Goal: Transaction & Acquisition: Download file/media

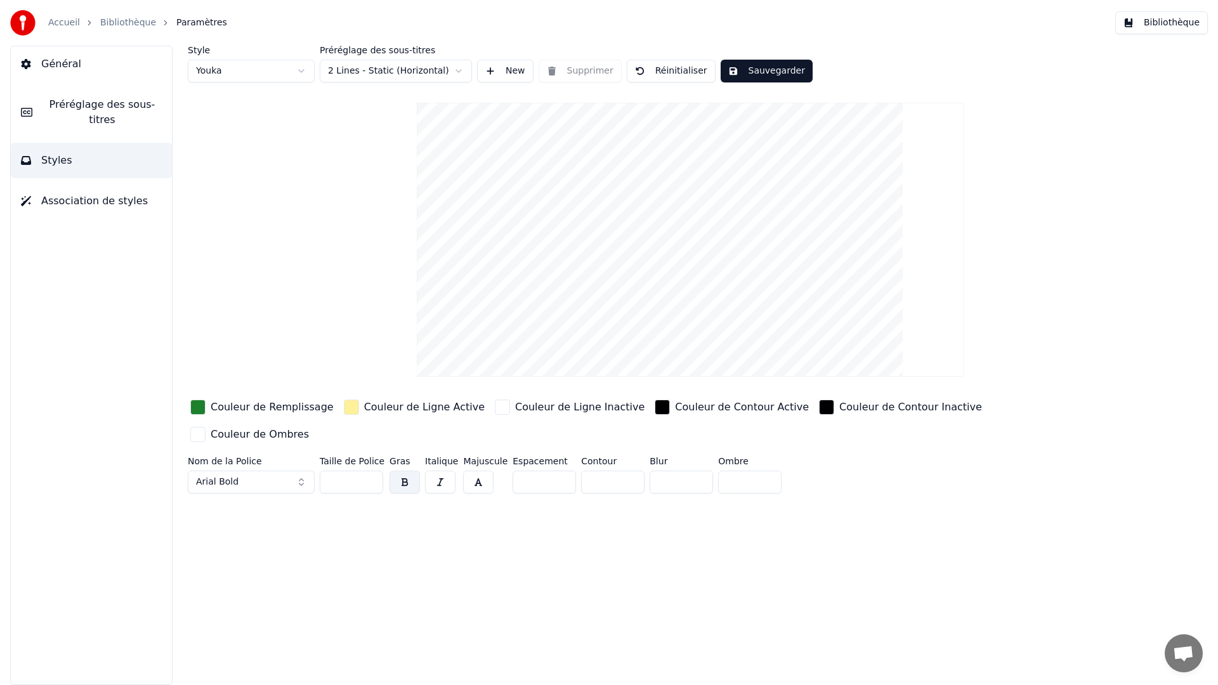
drag, startPoint x: 756, startPoint y: 161, endPoint x: 676, endPoint y: 173, distance: 80.2
click at [676, 173] on video at bounding box center [690, 240] width 547 height 274
click at [296, 69] on html "Accueil Bibliothèque Paramètres Bibliothèque Général Préréglage des sous-titres…" at bounding box center [609, 342] width 1218 height 685
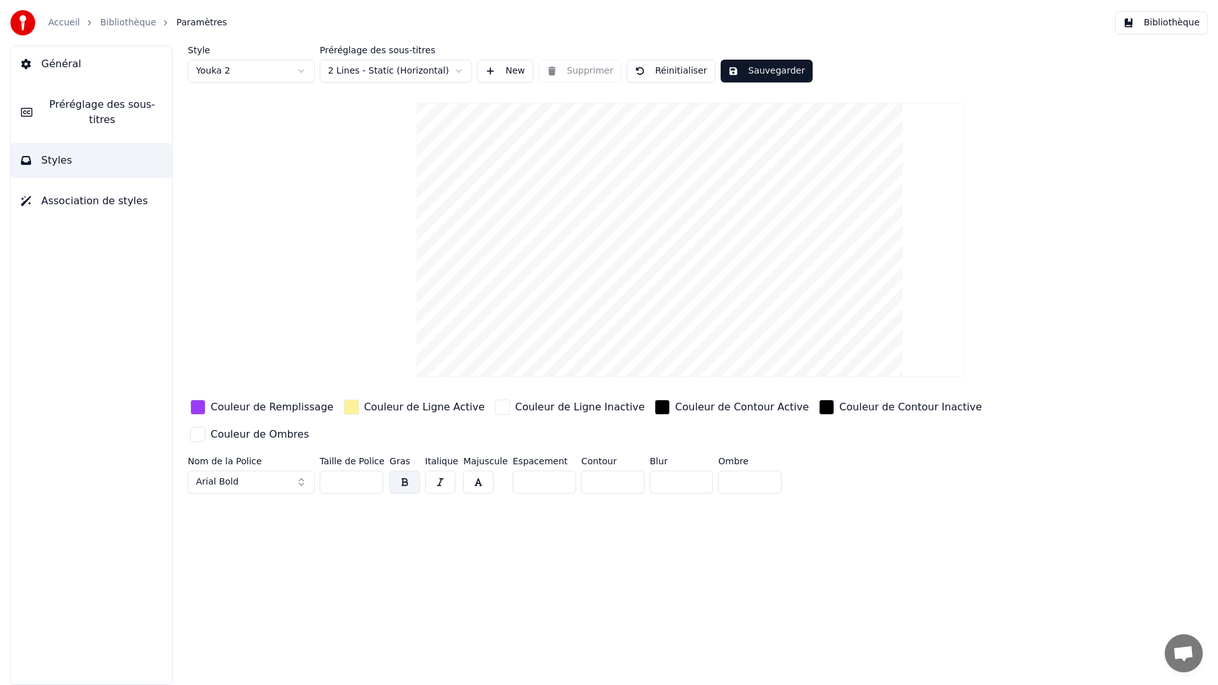
click at [285, 73] on html "Accueil Bibliothèque Paramètres Bibliothèque Général Préréglage des sous-titres…" at bounding box center [609, 342] width 1218 height 685
click at [288, 69] on html "Accueil Bibliothèque Paramètres Bibliothèque Général Préréglage des sous-titres…" at bounding box center [609, 342] width 1218 height 685
click at [462, 69] on html "Accueil Bibliothèque Paramètres Bibliothèque Général Préréglage des sous-titres…" at bounding box center [609, 342] width 1218 height 685
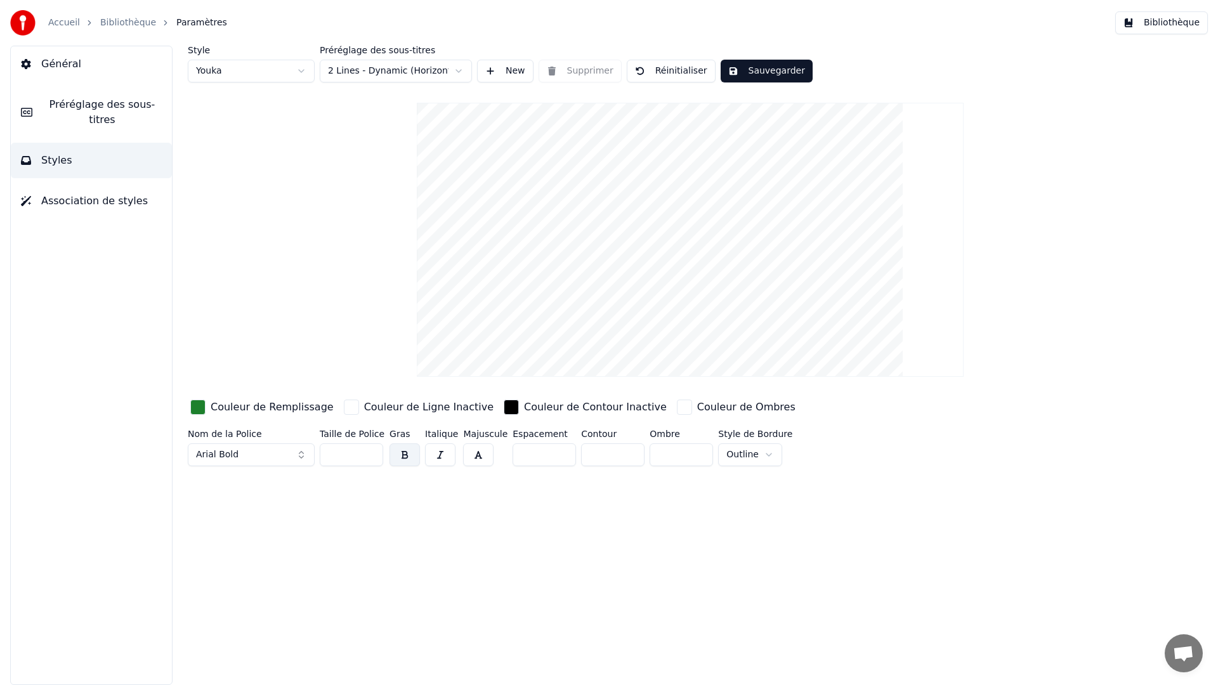
click at [434, 69] on html "Accueil Bibliothèque Paramètres Bibliothèque Général Préréglage des sous-titres…" at bounding box center [609, 342] width 1218 height 685
click at [426, 72] on html "Accueil Bibliothèque Paramètres Bibliothèque Général Préréglage des sous-titres…" at bounding box center [609, 342] width 1218 height 685
click at [406, 73] on html "Accueil Bibliothèque Paramètres Bibliothèque Général Préréglage des sous-titres…" at bounding box center [609, 342] width 1218 height 685
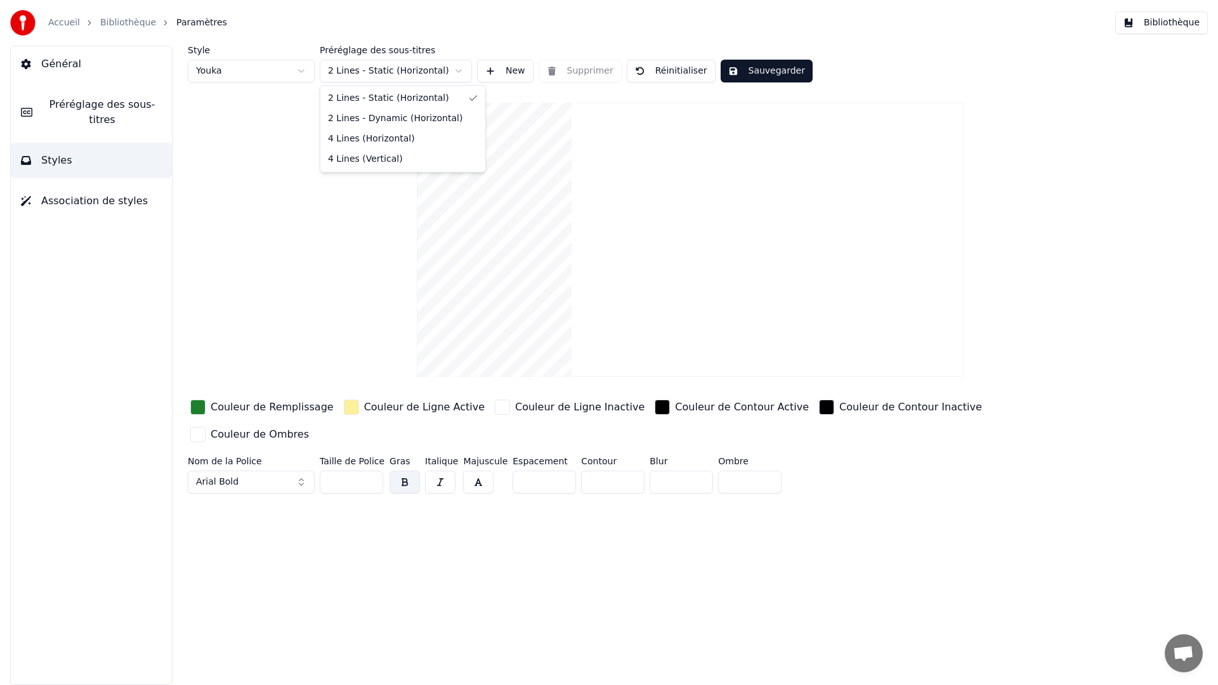
click at [410, 74] on html "Accueil Bibliothèque Paramètres Bibliothèque Général Préréglage des sous-titres…" at bounding box center [609, 342] width 1218 height 685
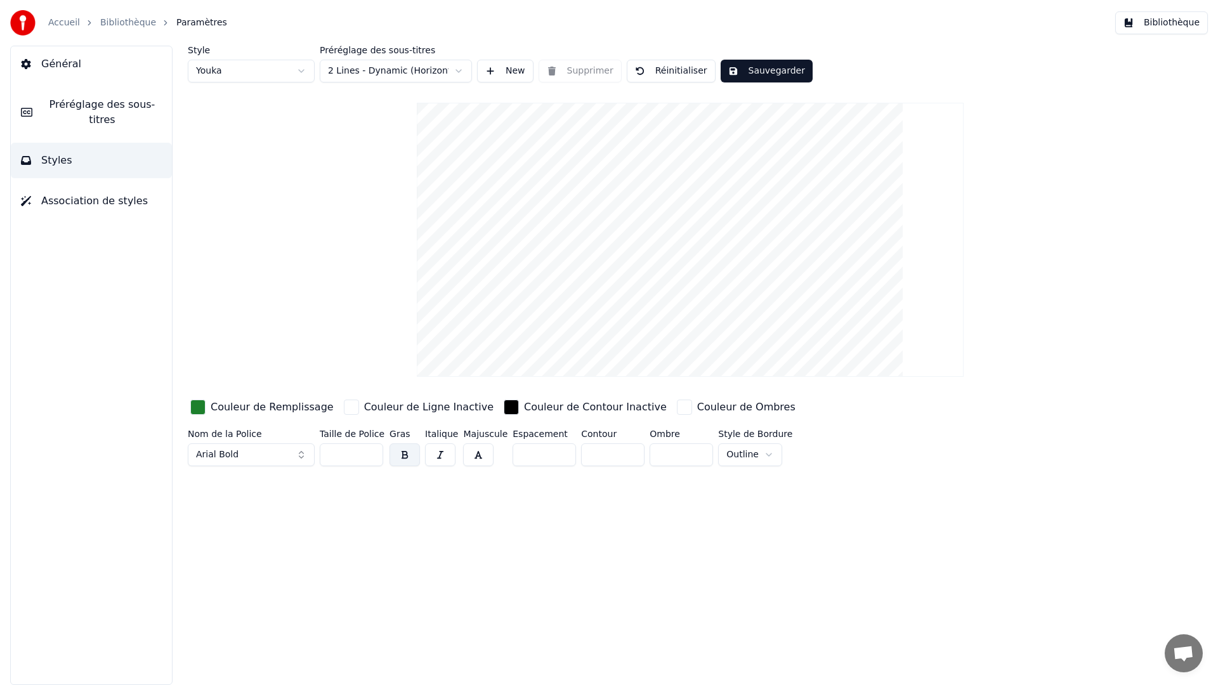
click at [110, 117] on span "Préréglage des sous-titres" at bounding box center [102, 112] width 119 height 30
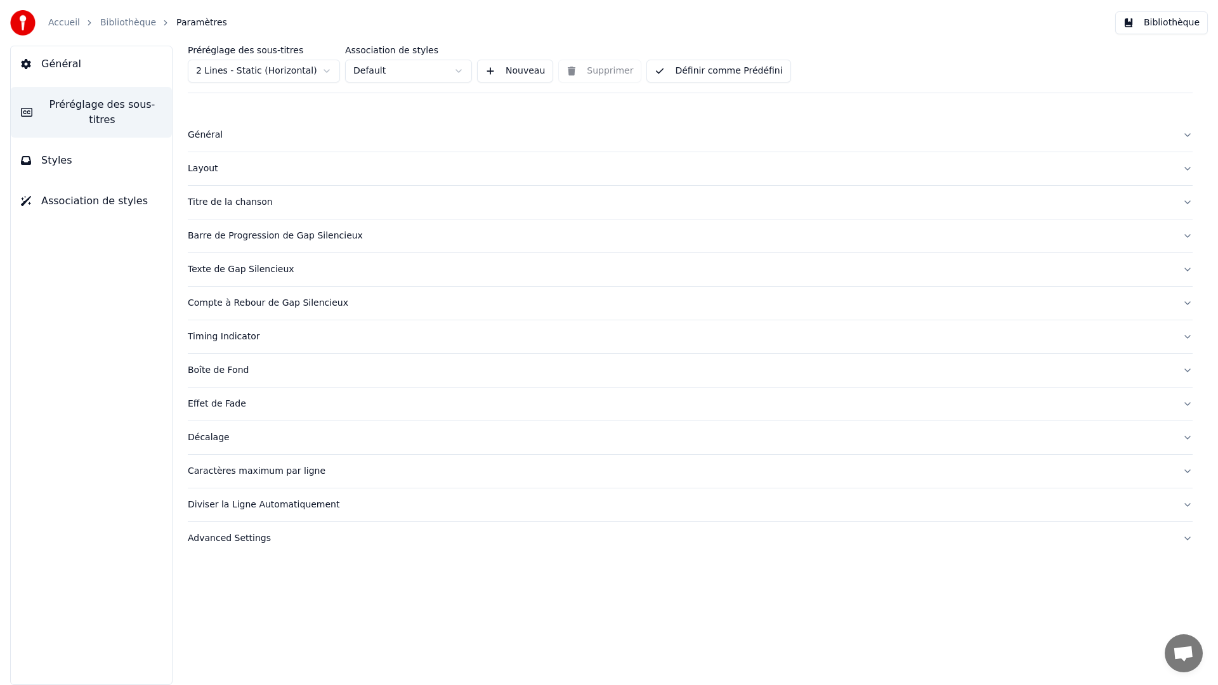
click at [73, 160] on button "Styles" at bounding box center [91, 161] width 161 height 36
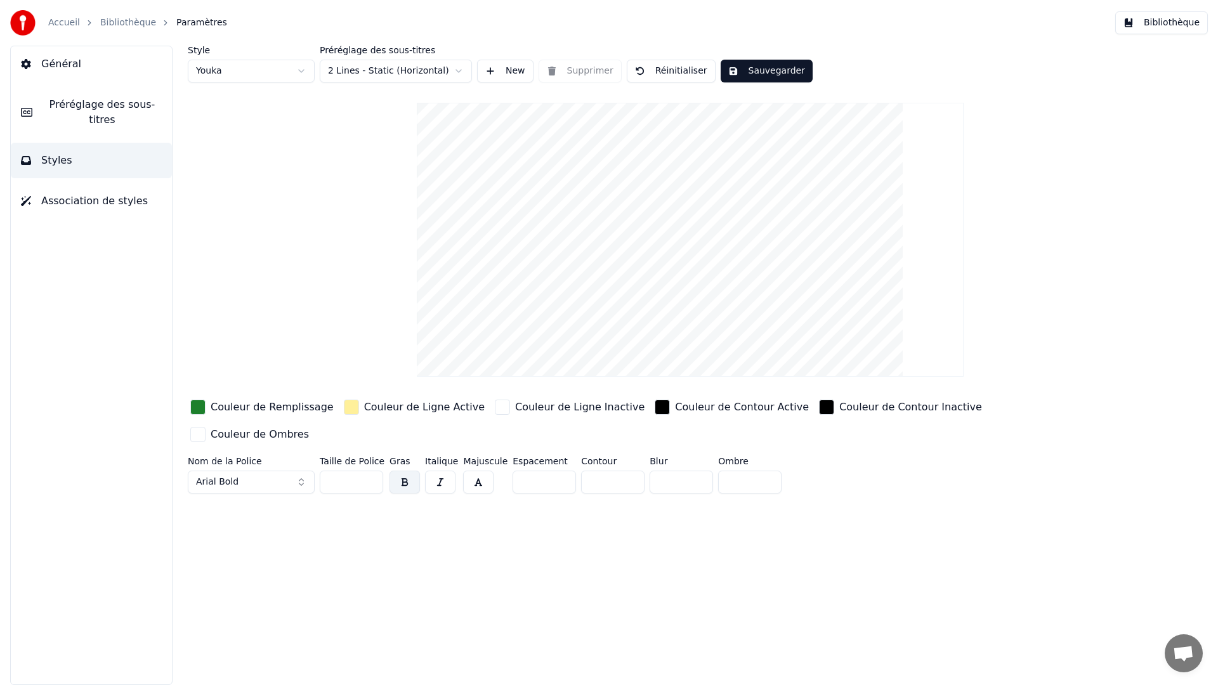
click at [88, 202] on span "Association de styles" at bounding box center [94, 201] width 107 height 15
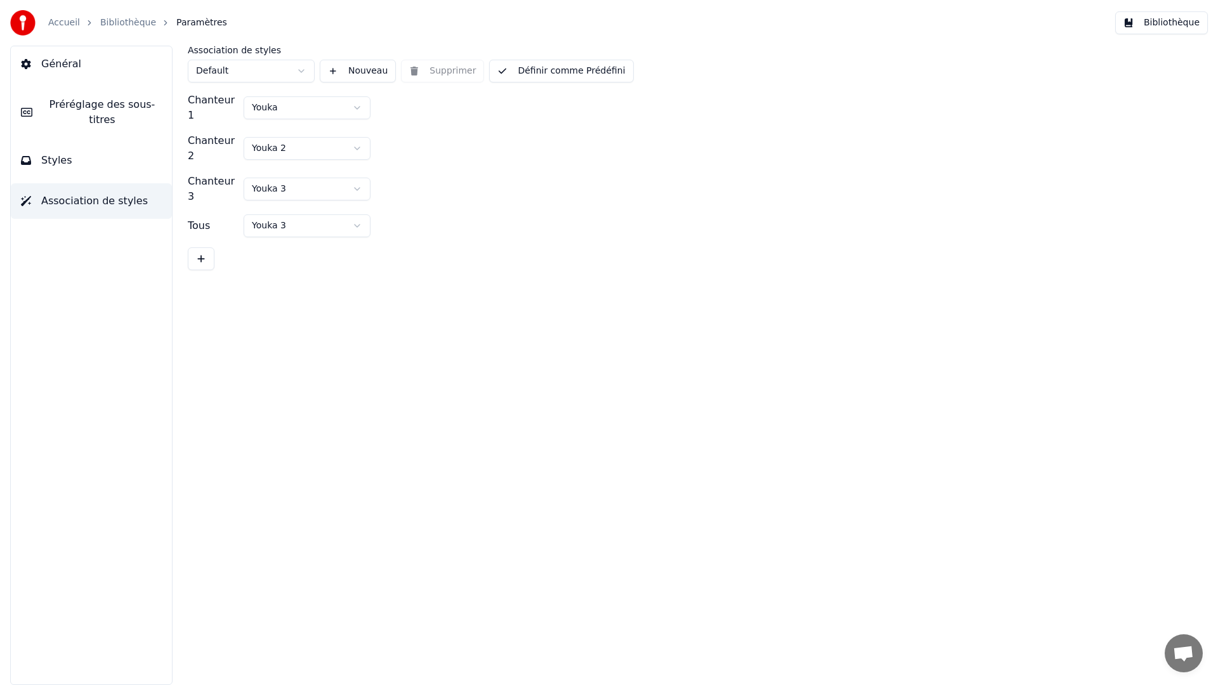
click at [79, 160] on button "Styles" at bounding box center [91, 161] width 161 height 36
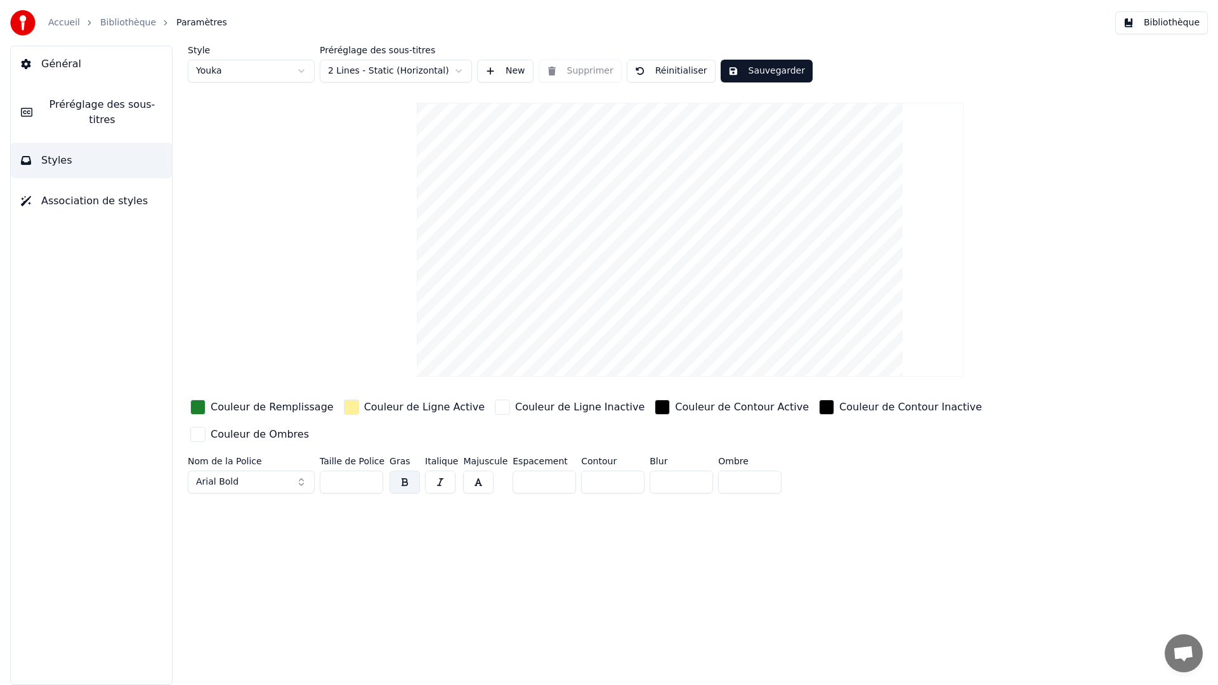
click at [114, 27] on link "Bibliothèque" at bounding box center [128, 22] width 56 height 13
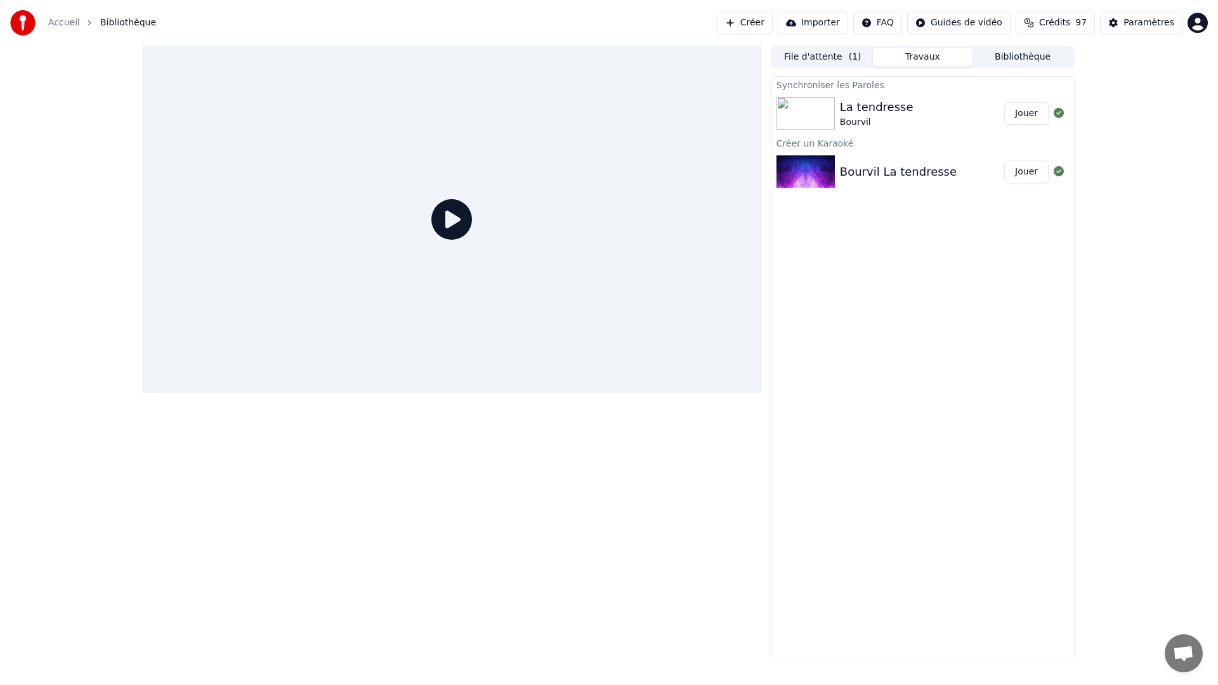
click at [827, 117] on img at bounding box center [806, 113] width 58 height 33
click at [1014, 113] on button "Jouer" at bounding box center [1026, 113] width 44 height 23
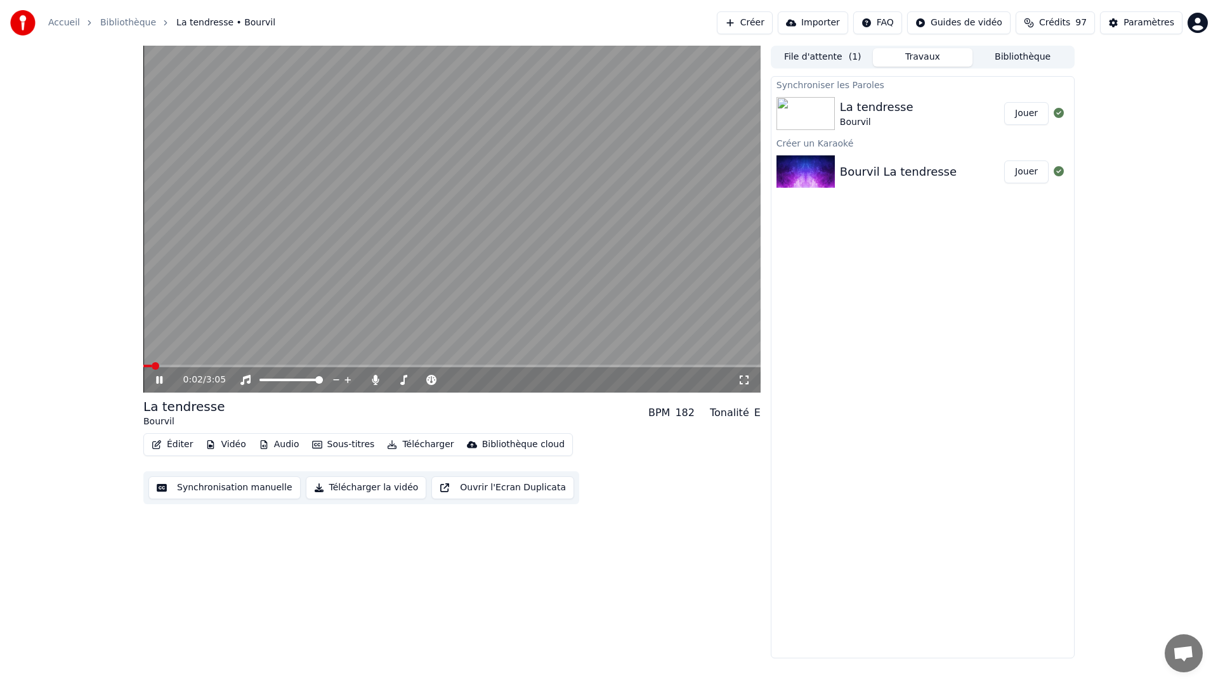
click at [159, 381] on icon at bounding box center [159, 380] width 6 height 8
click at [181, 446] on button "Éditer" at bounding box center [172, 445] width 51 height 18
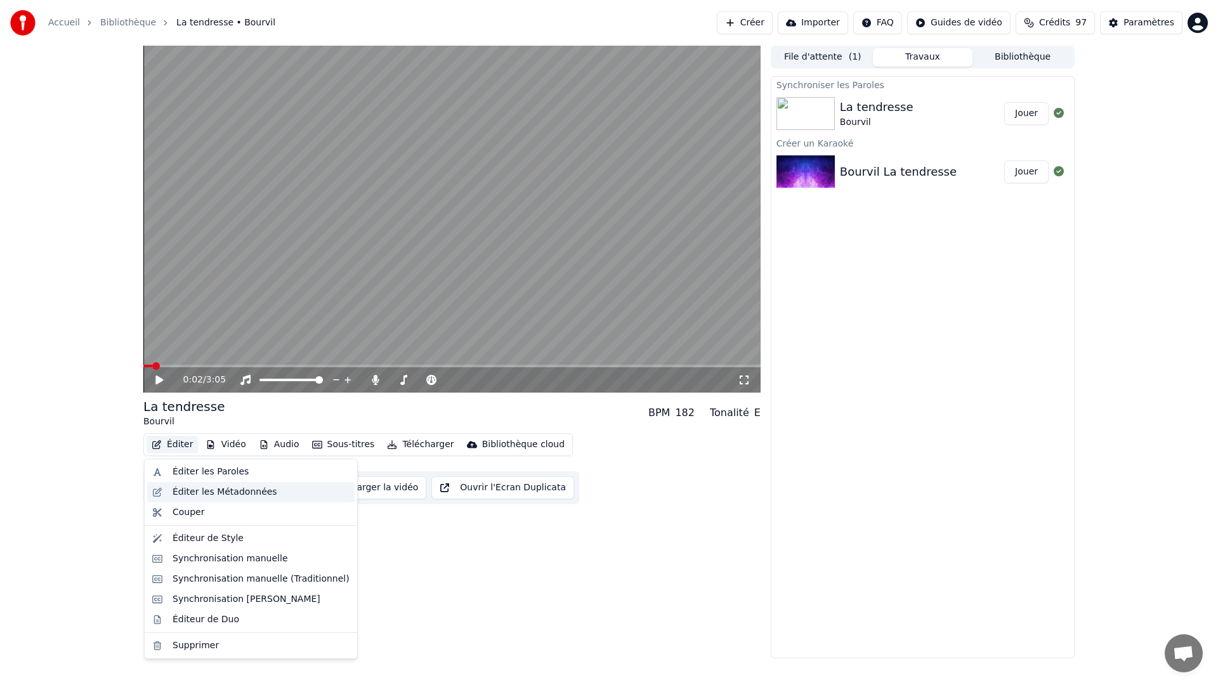
click at [204, 496] on div "Éditer les Métadonnées" at bounding box center [225, 492] width 105 height 13
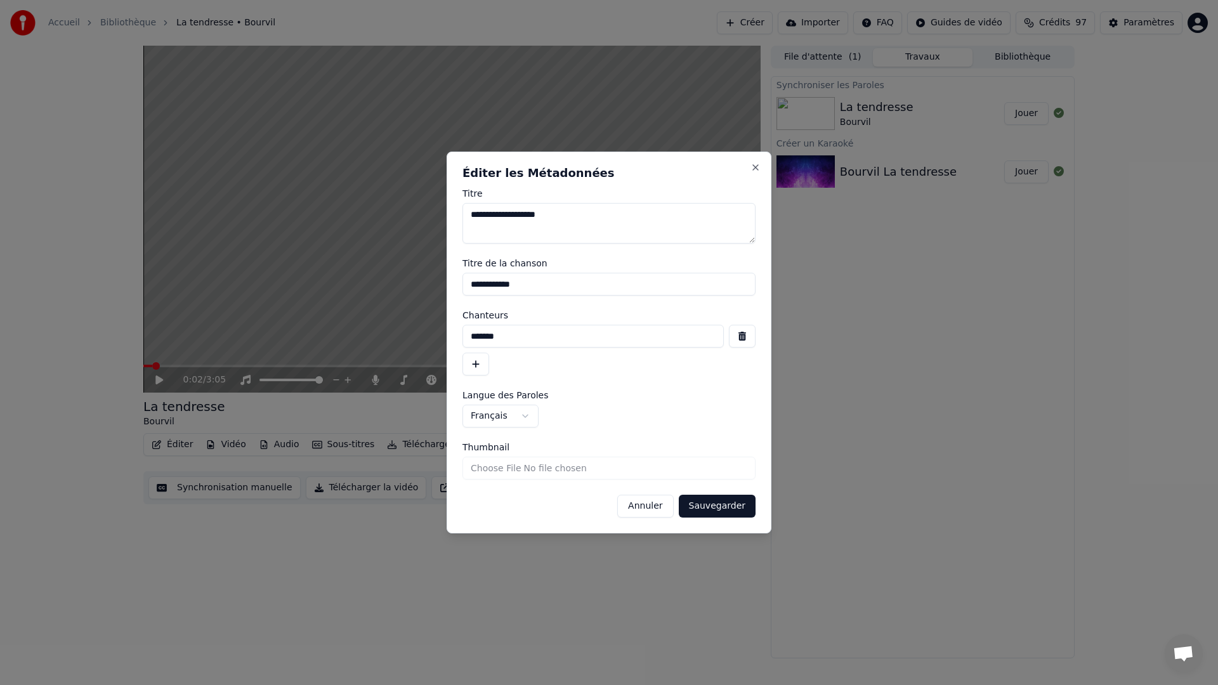
click at [643, 505] on button "Annuler" at bounding box center [645, 506] width 56 height 23
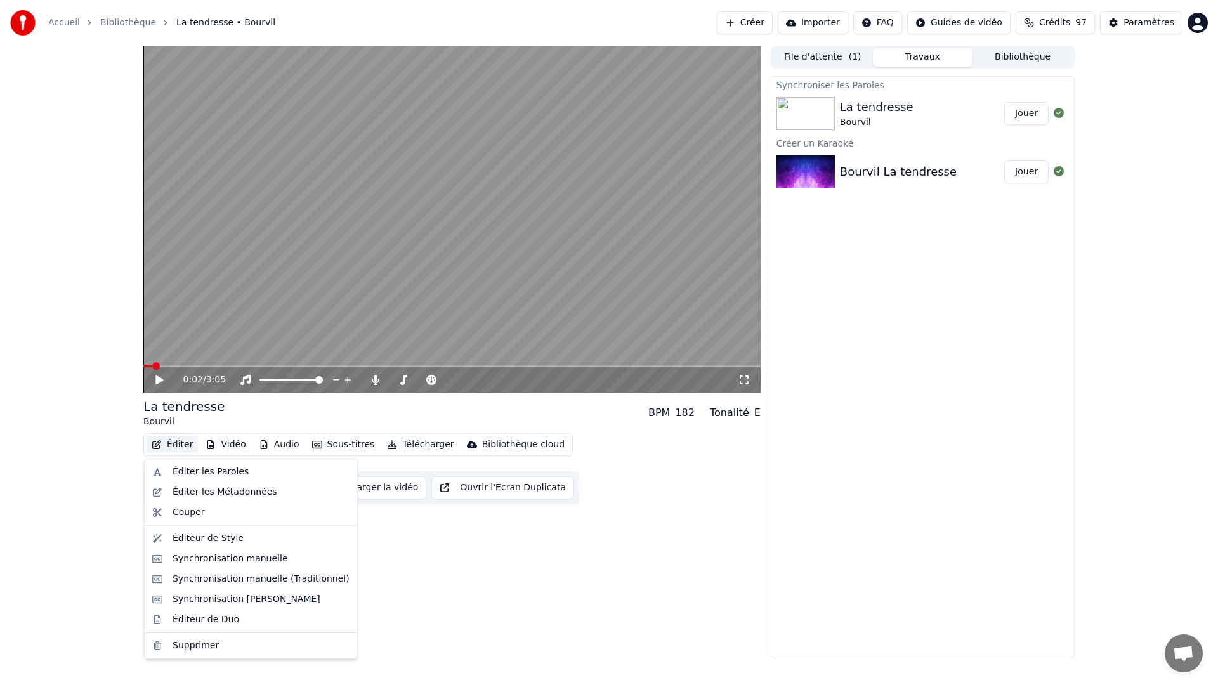
click at [167, 446] on button "Éditer" at bounding box center [172, 445] width 51 height 18
click at [188, 471] on div "Éditer les Paroles" at bounding box center [211, 472] width 76 height 13
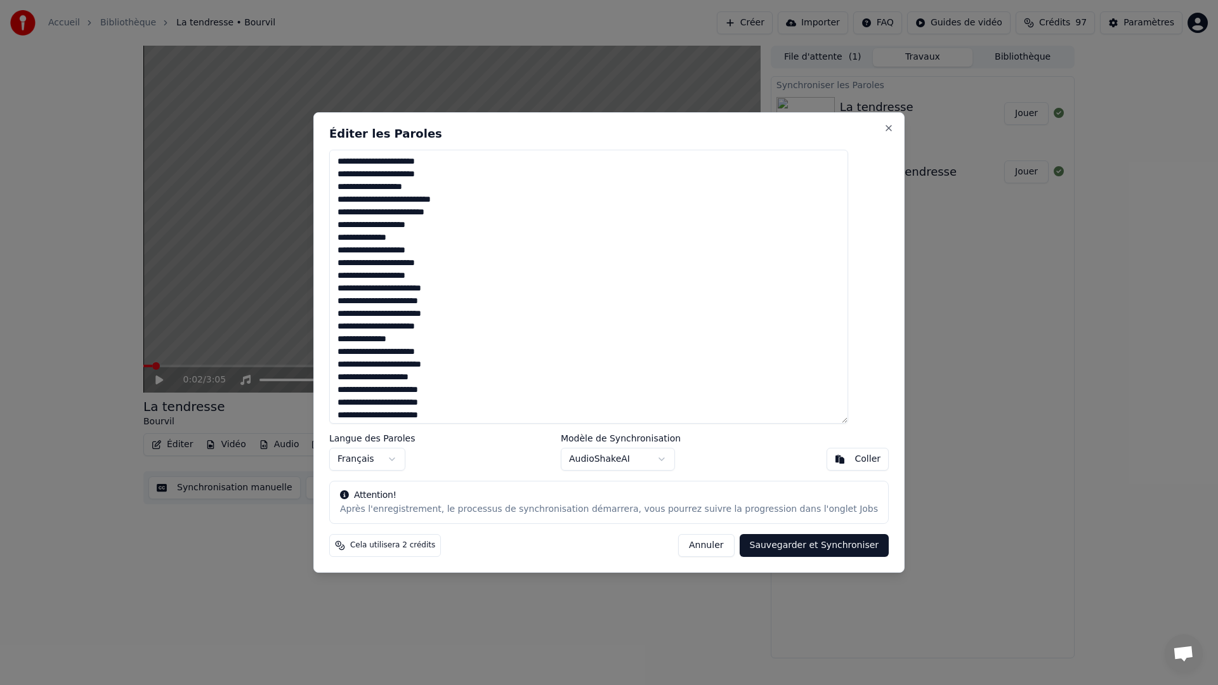
click at [653, 463] on body "Accueil Bibliothèque La tendresse • Bourvil Créer Importer FAQ Guides de vidéo …" at bounding box center [609, 342] width 1218 height 685
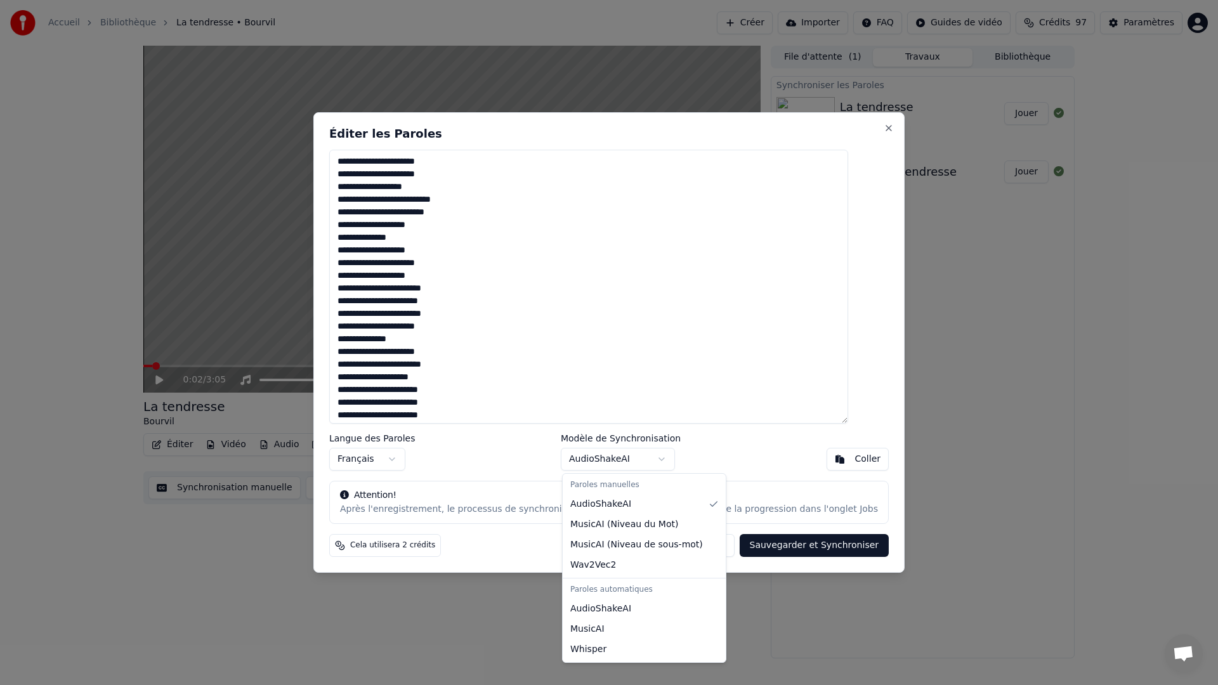
click at [653, 463] on body "Accueil Bibliothèque La tendresse • Bourvil Créer Importer FAQ Guides de vidéo …" at bounding box center [609, 342] width 1218 height 685
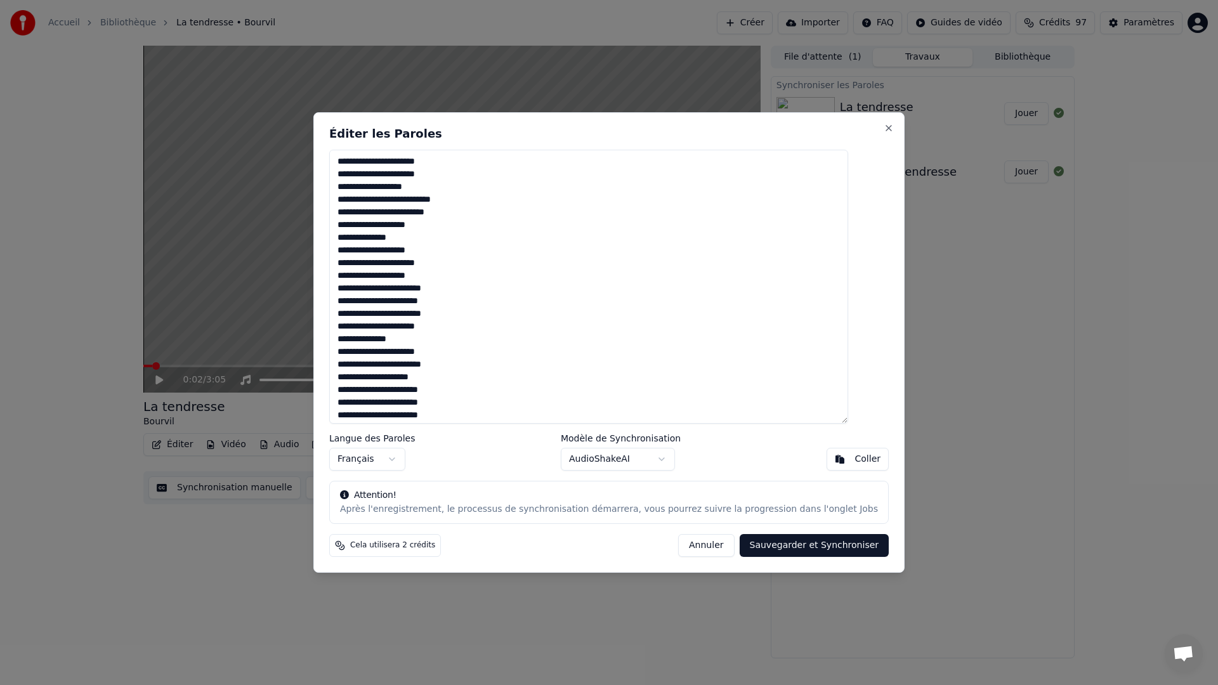
click at [688, 545] on button "Annuler" at bounding box center [706, 545] width 56 height 23
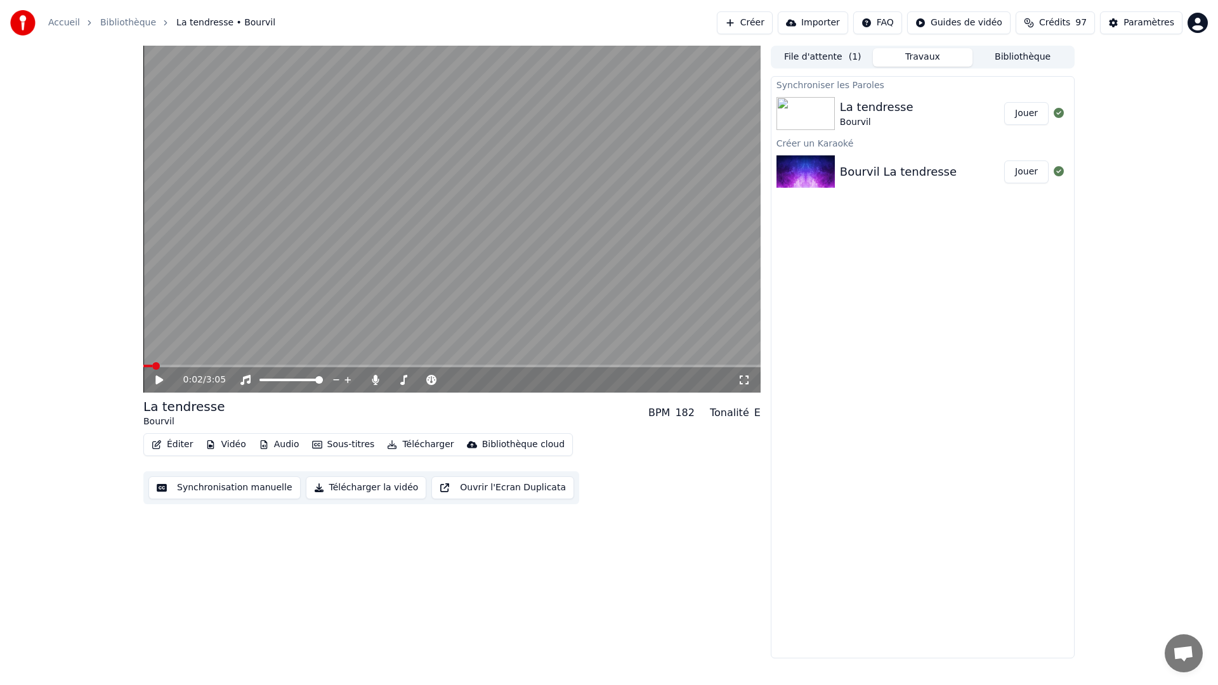
click at [185, 441] on button "Éditer" at bounding box center [172, 445] width 51 height 18
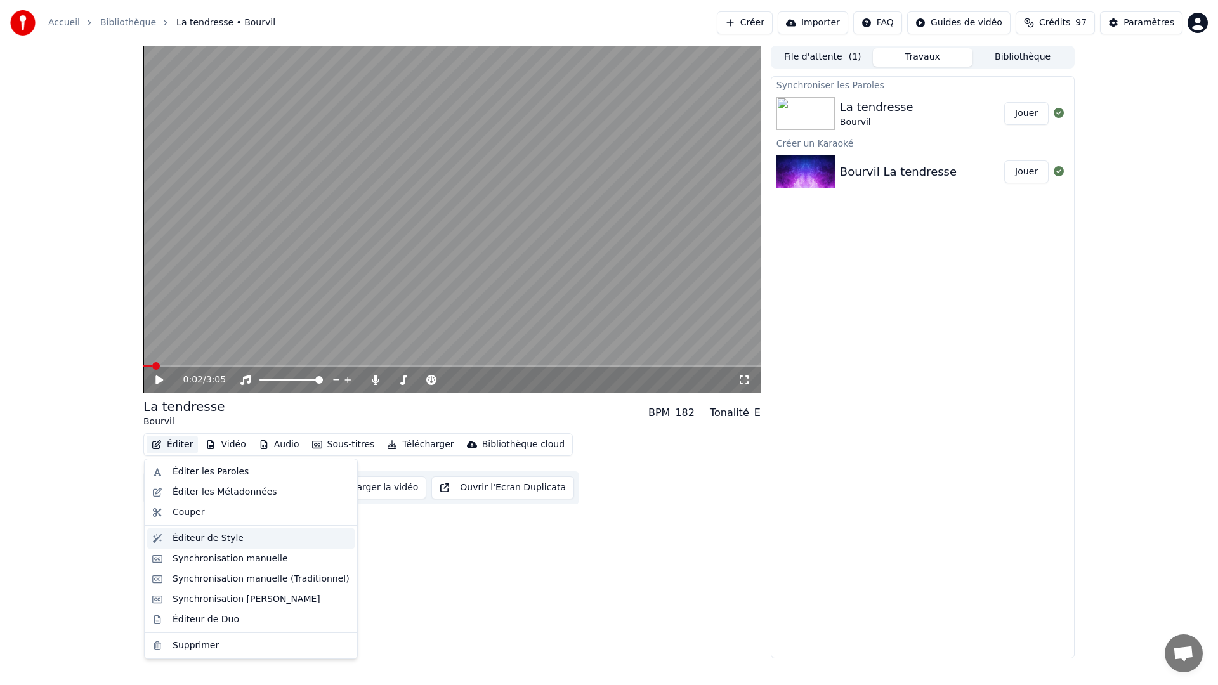
click at [201, 537] on div "Éditeur de Style" at bounding box center [208, 538] width 71 height 13
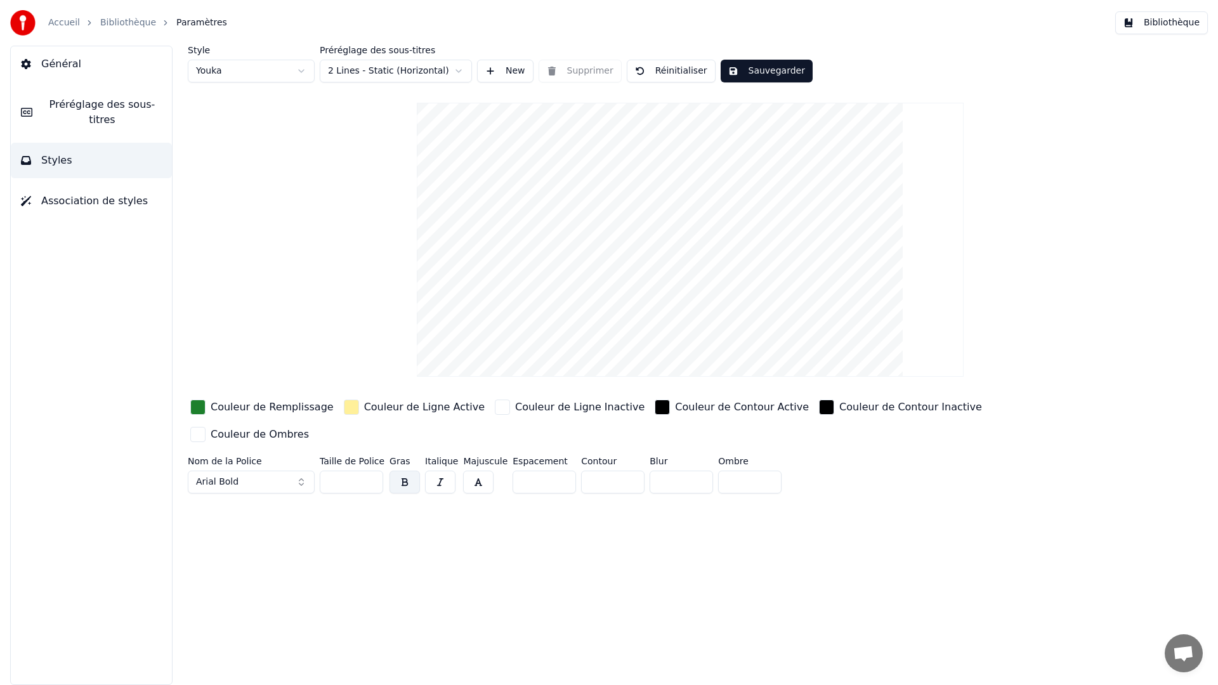
click at [131, 18] on link "Bibliothèque" at bounding box center [128, 22] width 56 height 13
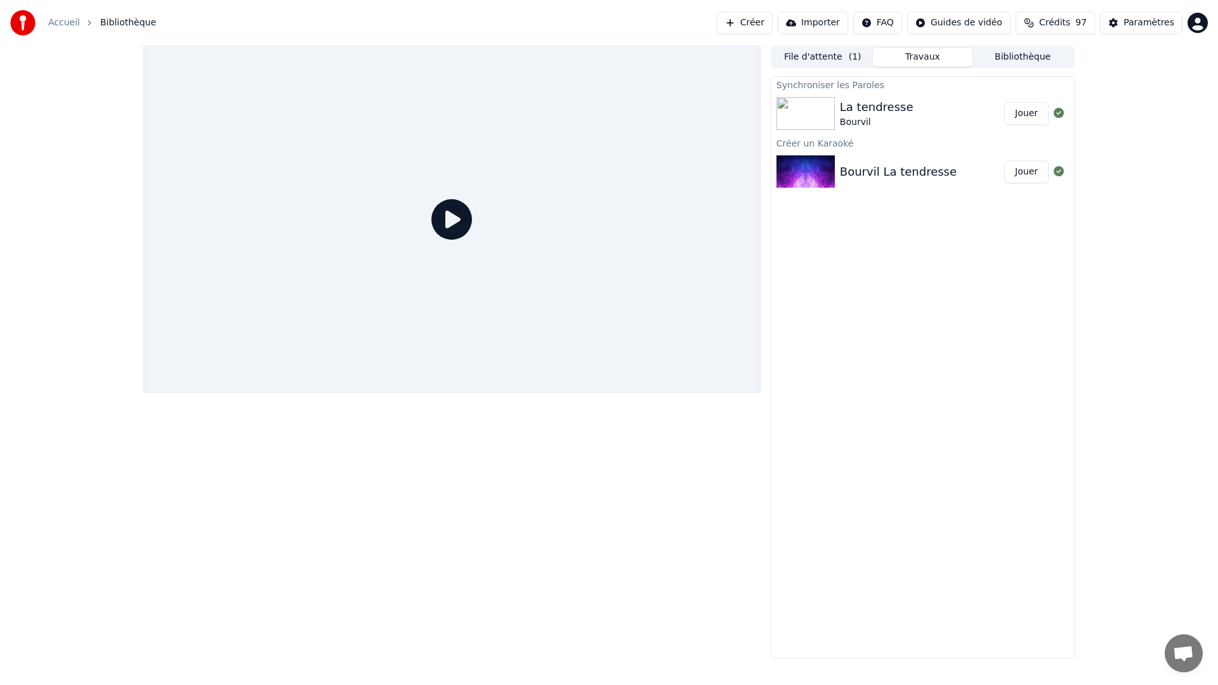
click at [829, 113] on img at bounding box center [806, 113] width 58 height 33
click at [1034, 119] on button "Jouer" at bounding box center [1026, 113] width 44 height 23
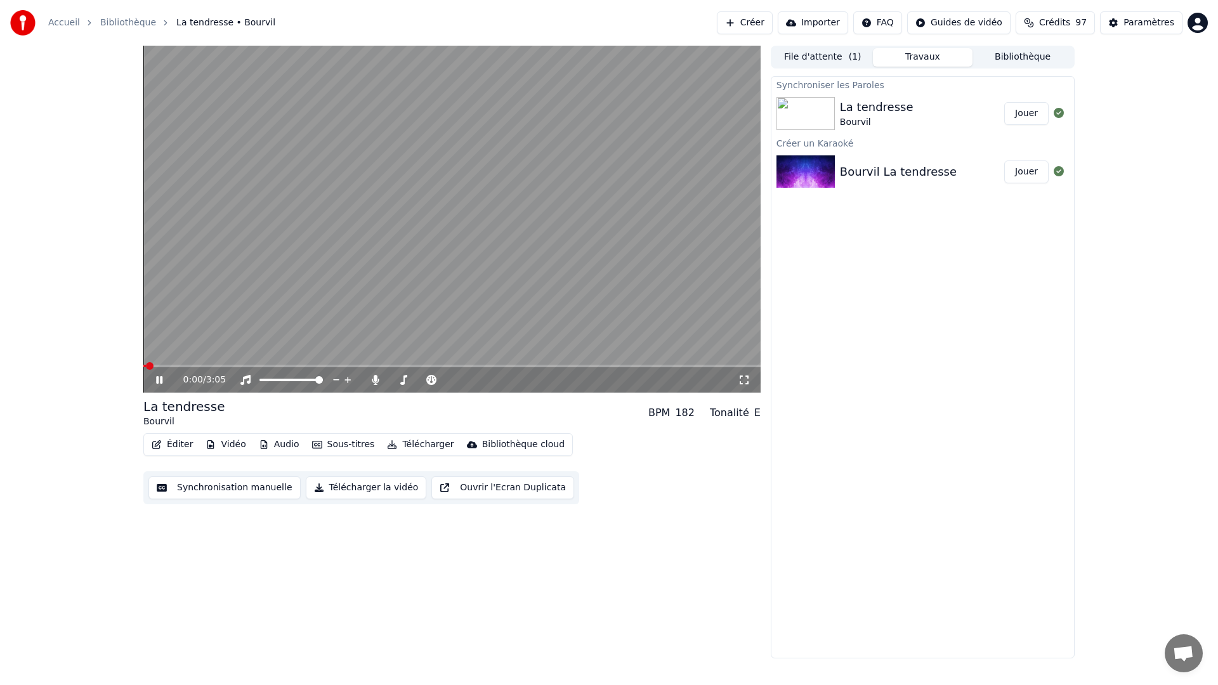
click at [161, 381] on icon at bounding box center [159, 380] width 6 height 8
click at [912, 53] on button "Travaux" at bounding box center [923, 57] width 100 height 18
click at [818, 53] on button "File d'attente ( 1 )" at bounding box center [823, 57] width 100 height 18
click at [914, 55] on button "Travaux" at bounding box center [923, 57] width 100 height 18
click at [1027, 56] on button "Bibliothèque" at bounding box center [1023, 57] width 100 height 18
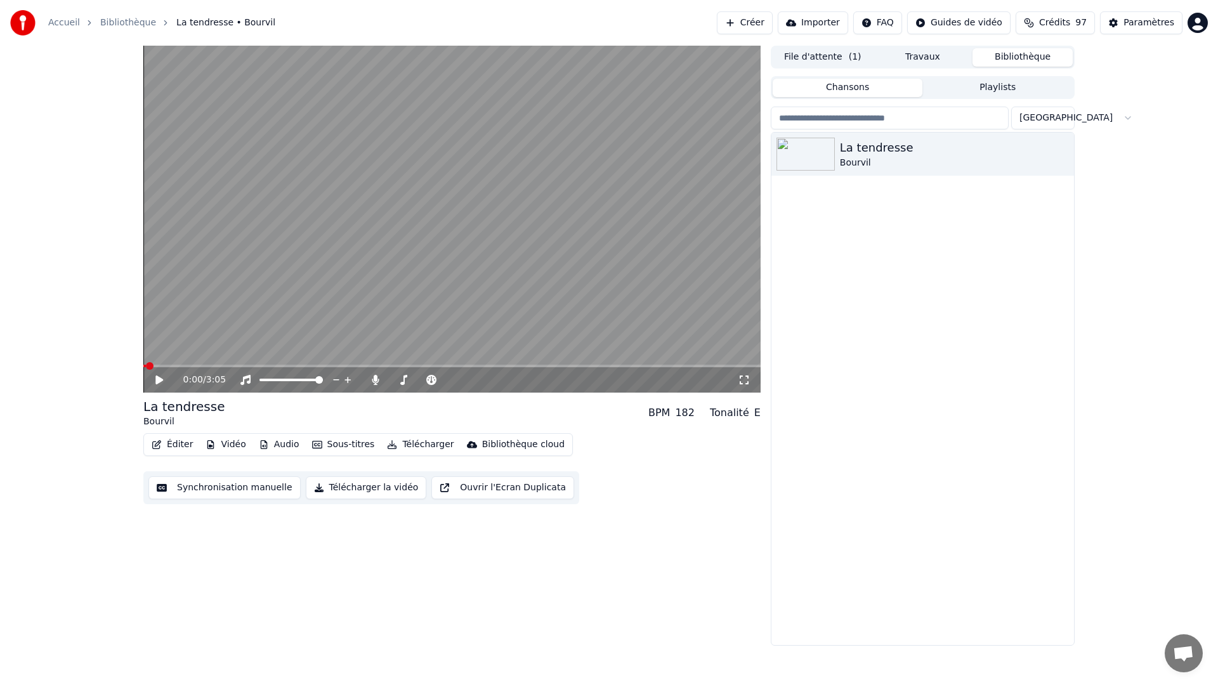
click at [834, 58] on button "File d'attente ( 1 )" at bounding box center [823, 57] width 100 height 18
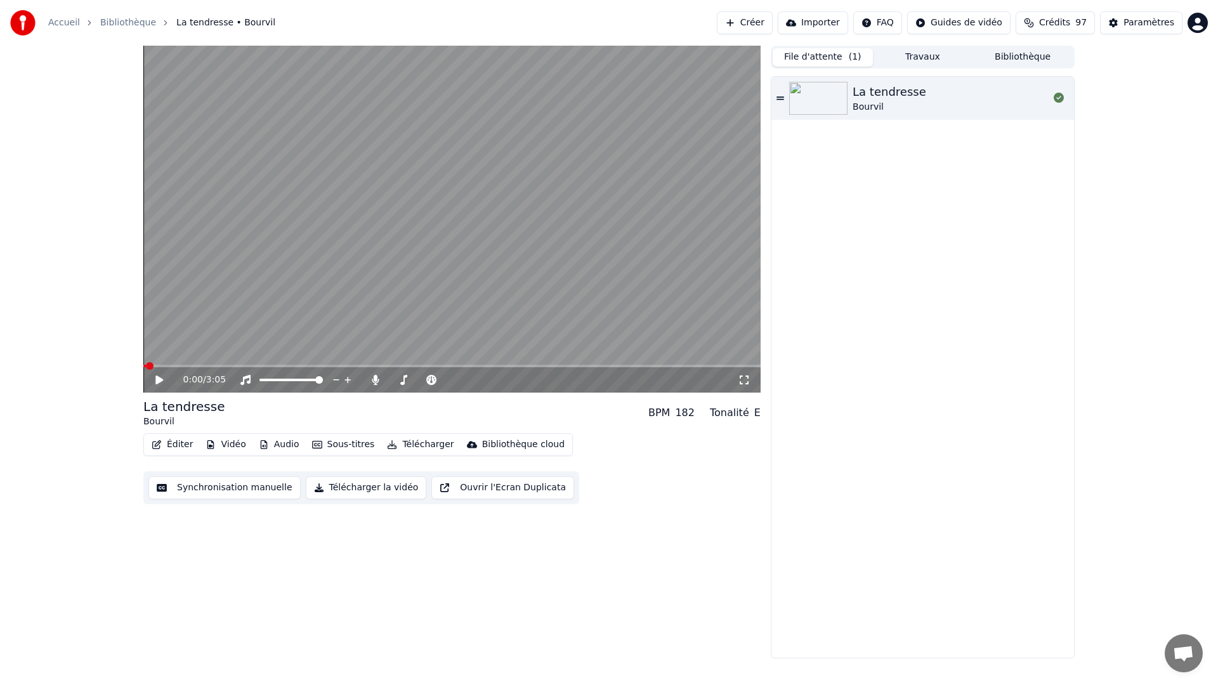
click at [1138, 22] on div "Paramètres" at bounding box center [1149, 22] width 51 height 13
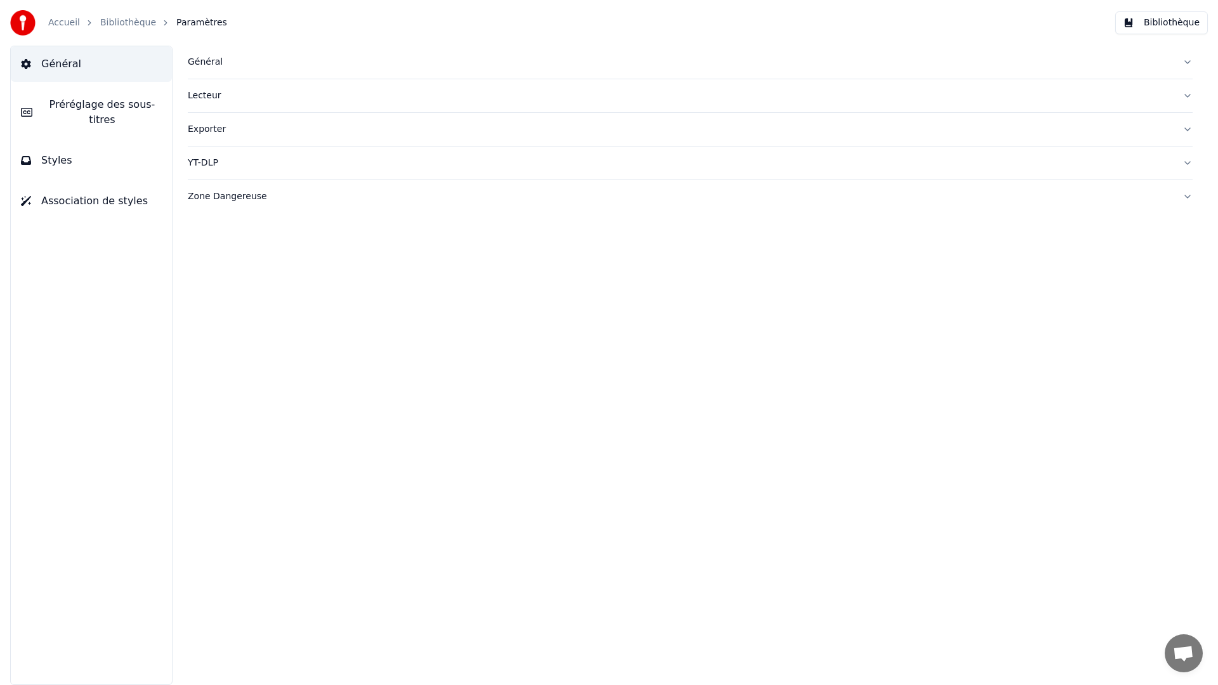
click at [43, 159] on span "Styles" at bounding box center [56, 160] width 31 height 15
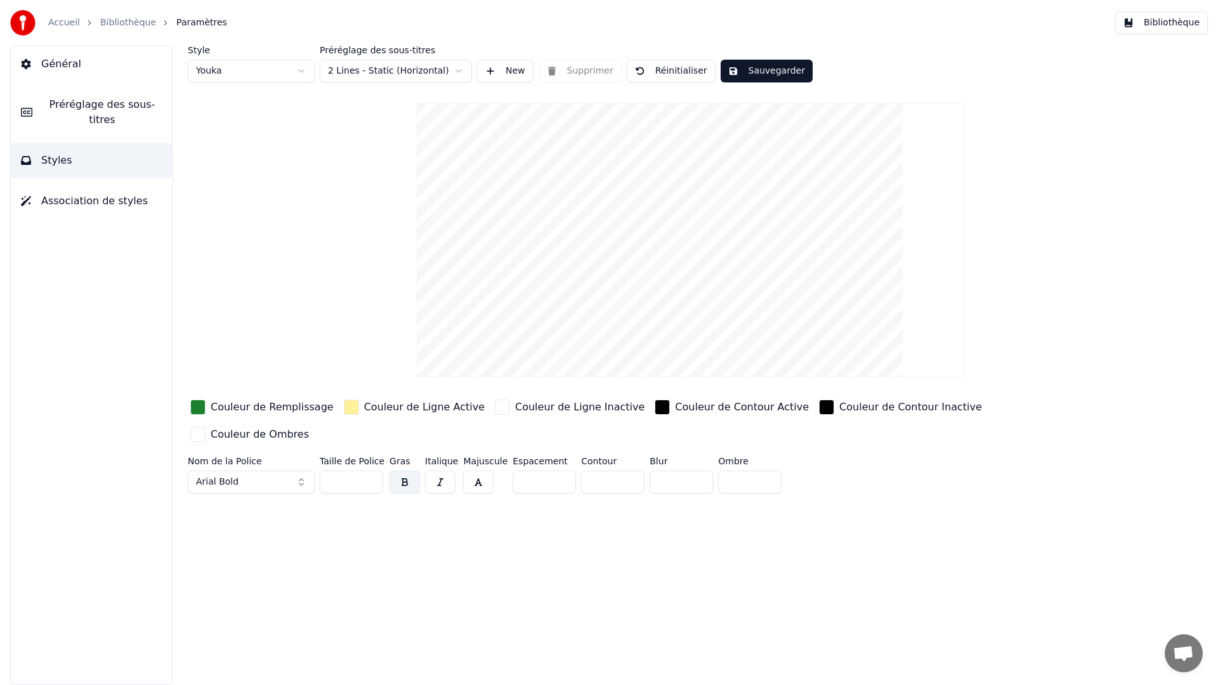
click at [114, 20] on link "Bibliothèque" at bounding box center [128, 22] width 56 height 13
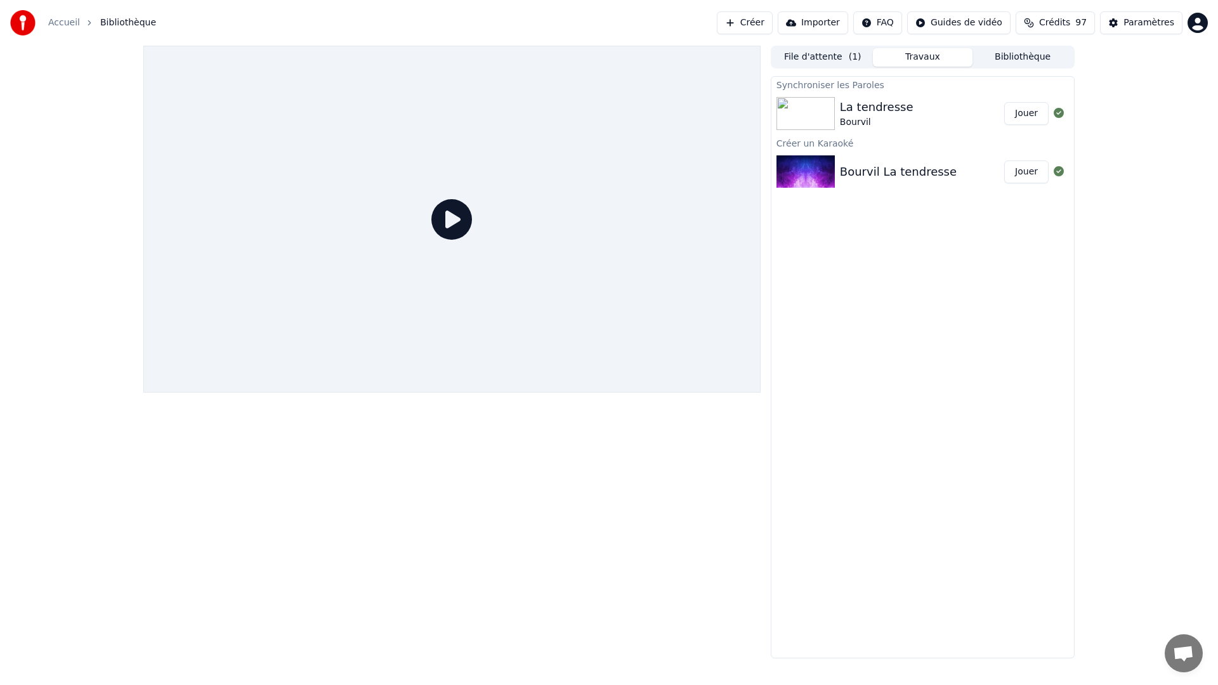
click at [940, 60] on button "Travaux" at bounding box center [923, 57] width 100 height 18
click at [907, 105] on div "La tendresse Bourvil" at bounding box center [922, 113] width 164 height 30
click at [1020, 116] on button "Jouer" at bounding box center [1026, 113] width 44 height 23
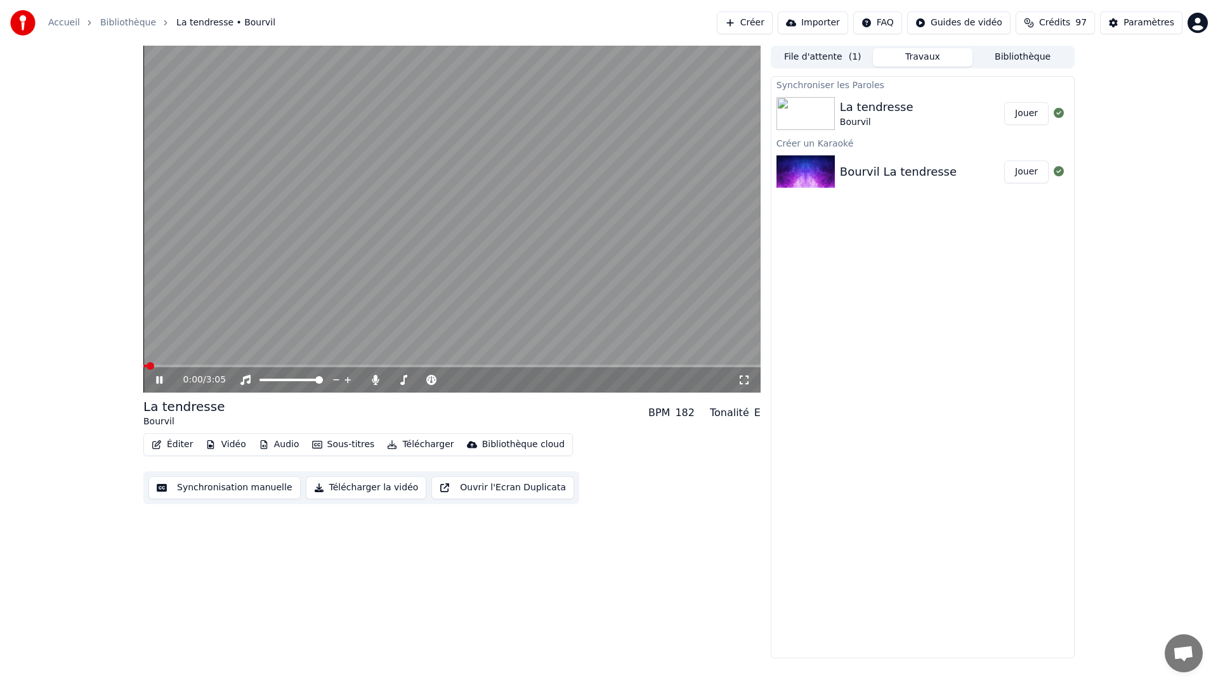
click at [161, 378] on icon at bounding box center [159, 380] width 6 height 8
click at [265, 442] on icon "button" at bounding box center [264, 444] width 10 height 9
click at [401, 544] on div "0:01 / 3:05 La tendresse Bourvil BPM 182 Tonalité E Éditer Vidéo Audio Sous-tit…" at bounding box center [451, 352] width 617 height 613
click at [165, 379] on icon at bounding box center [169, 380] width 30 height 10
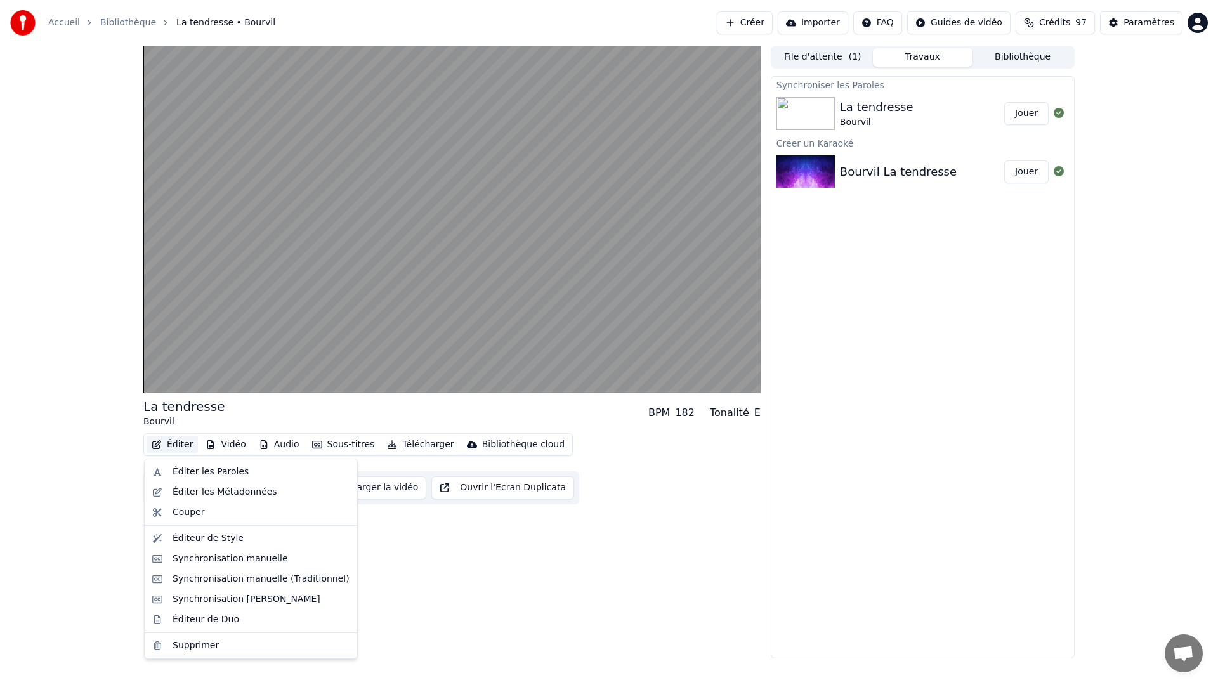
click at [169, 443] on button "Éditer" at bounding box center [172, 445] width 51 height 18
click at [209, 471] on div "Éditer les Paroles" at bounding box center [211, 472] width 76 height 13
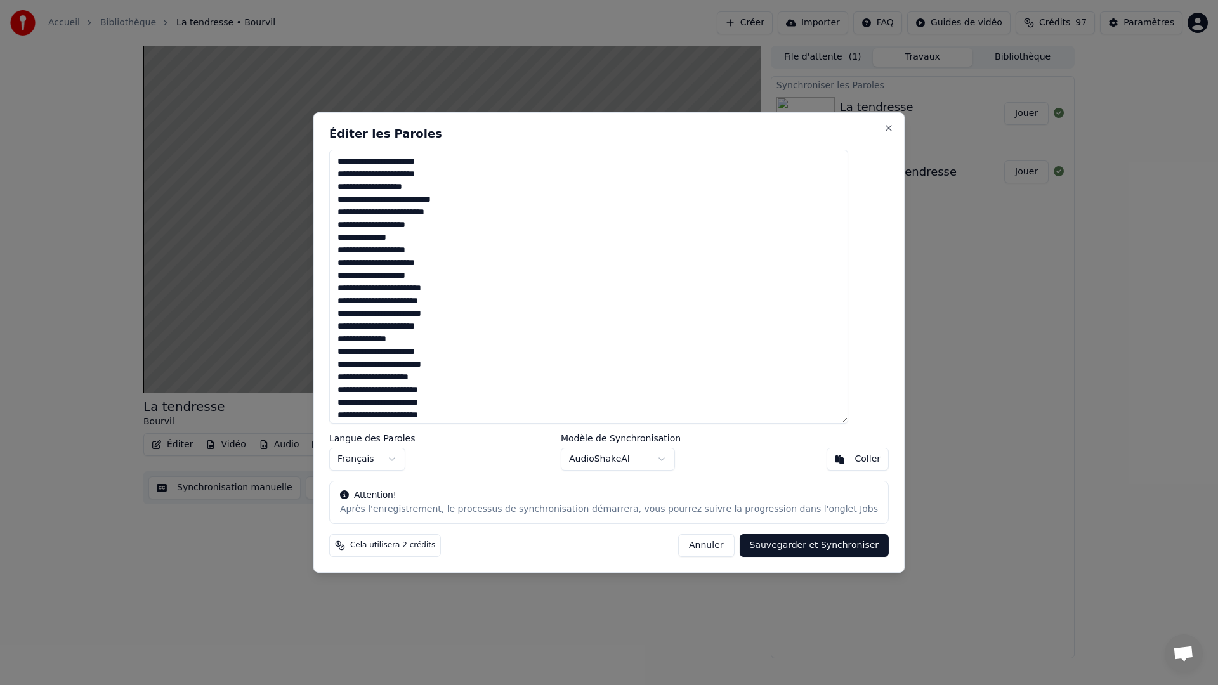
click at [683, 551] on button "Annuler" at bounding box center [706, 545] width 56 height 23
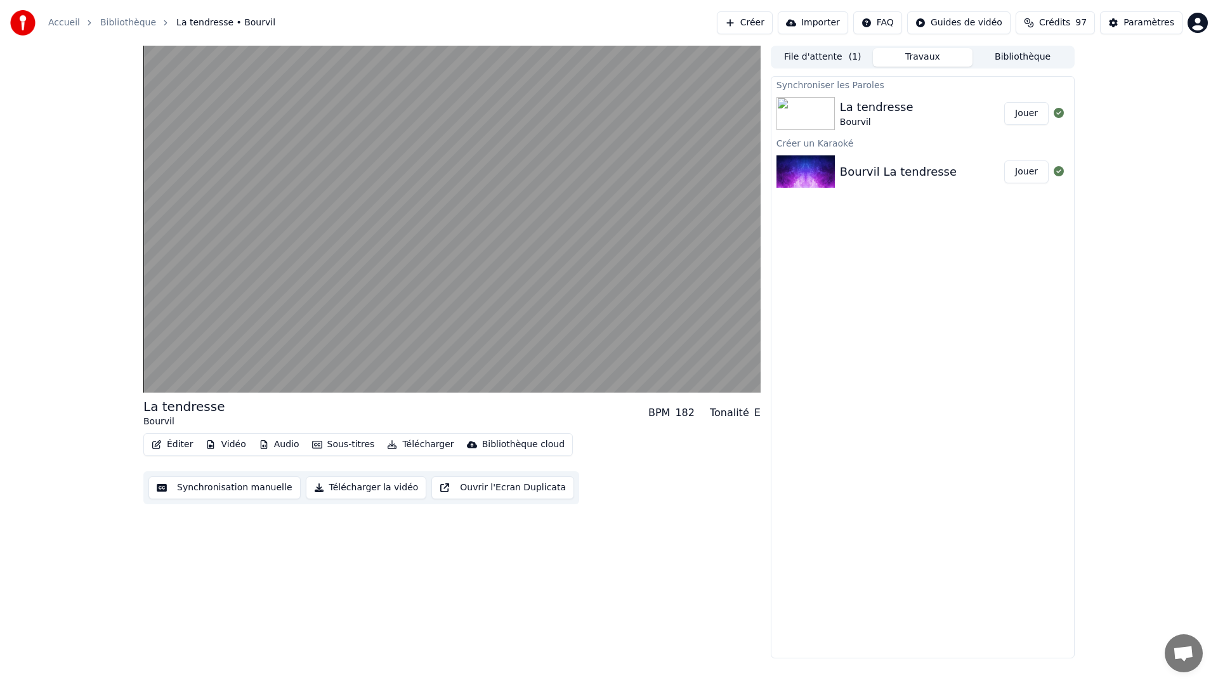
click at [161, 441] on icon "button" at bounding box center [157, 444] width 10 height 9
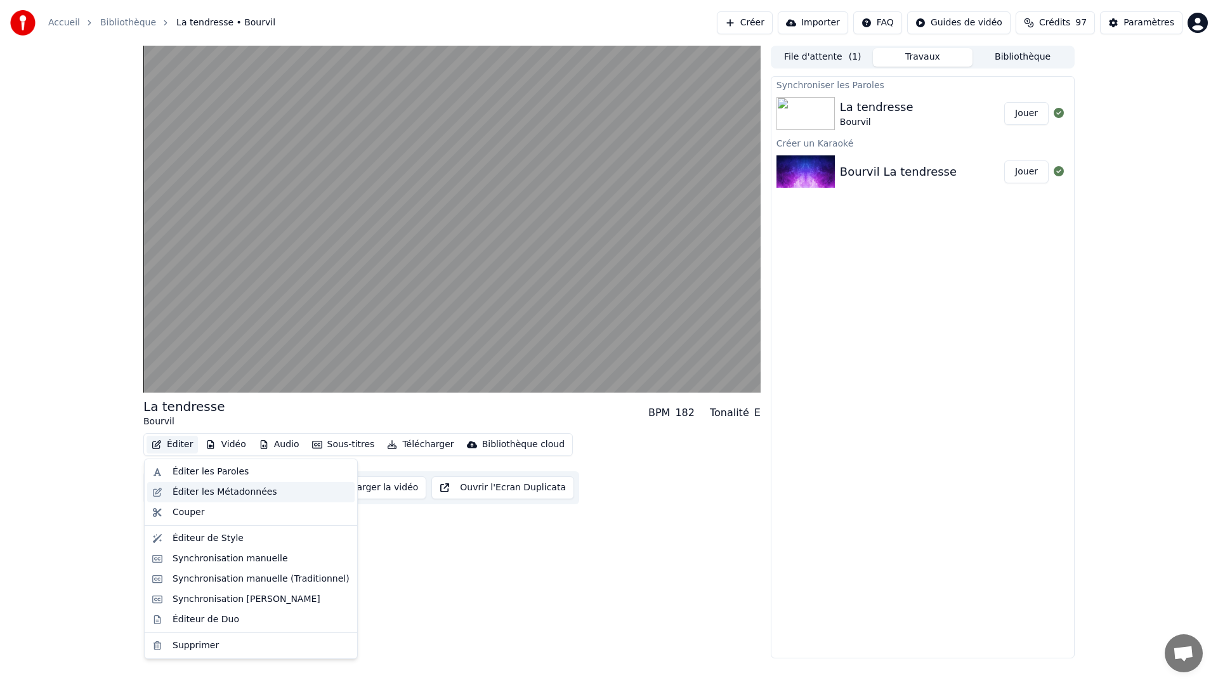
click at [187, 490] on div "Éditer les Métadonnées" at bounding box center [225, 492] width 105 height 13
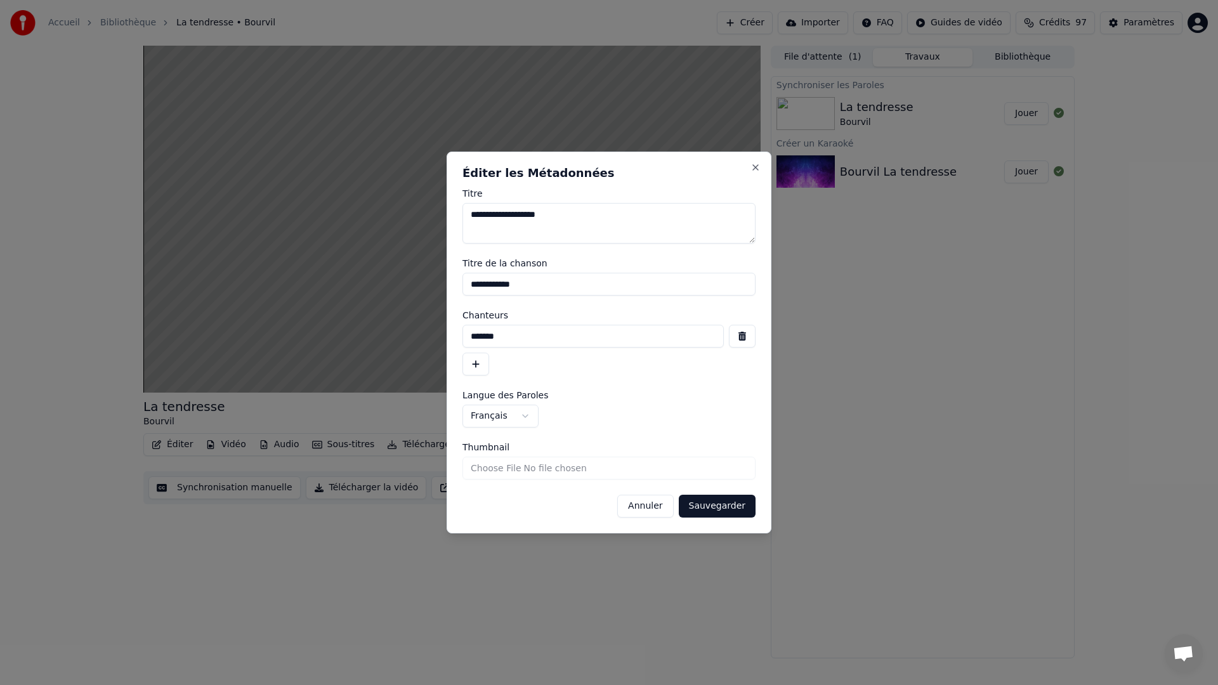
click at [654, 506] on button "Annuler" at bounding box center [645, 506] width 56 height 23
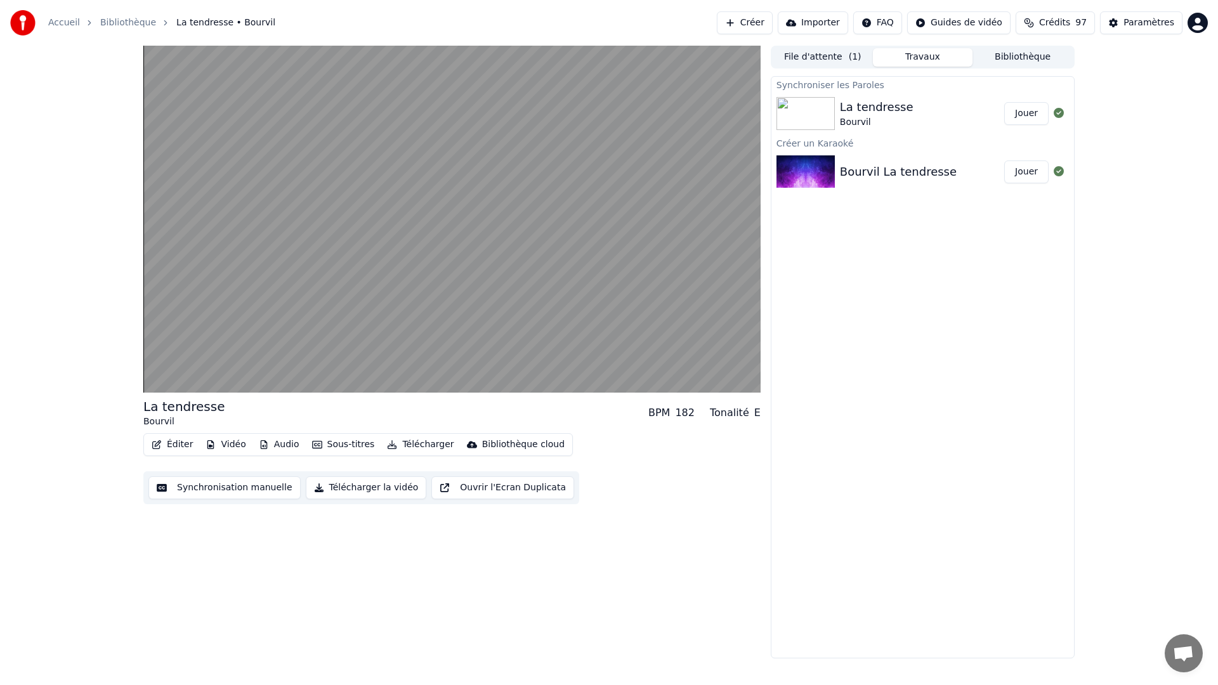
click at [178, 448] on button "Éditer" at bounding box center [172, 445] width 51 height 18
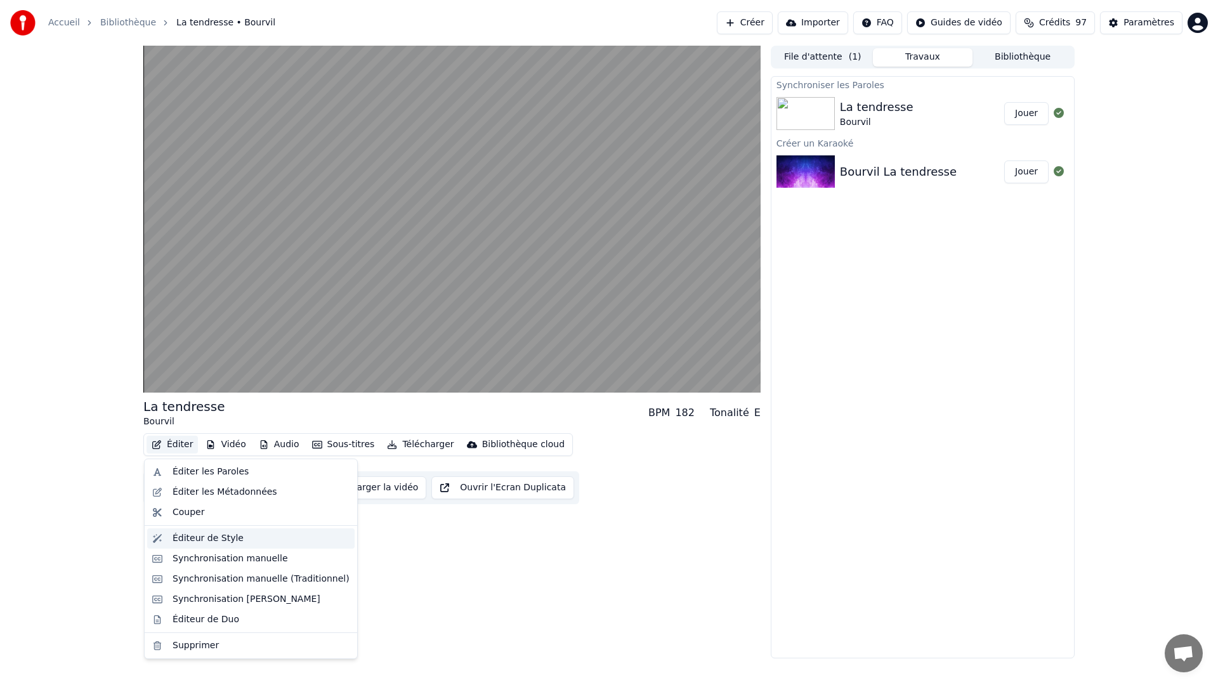
click at [192, 539] on div "Éditeur de Style" at bounding box center [208, 538] width 71 height 13
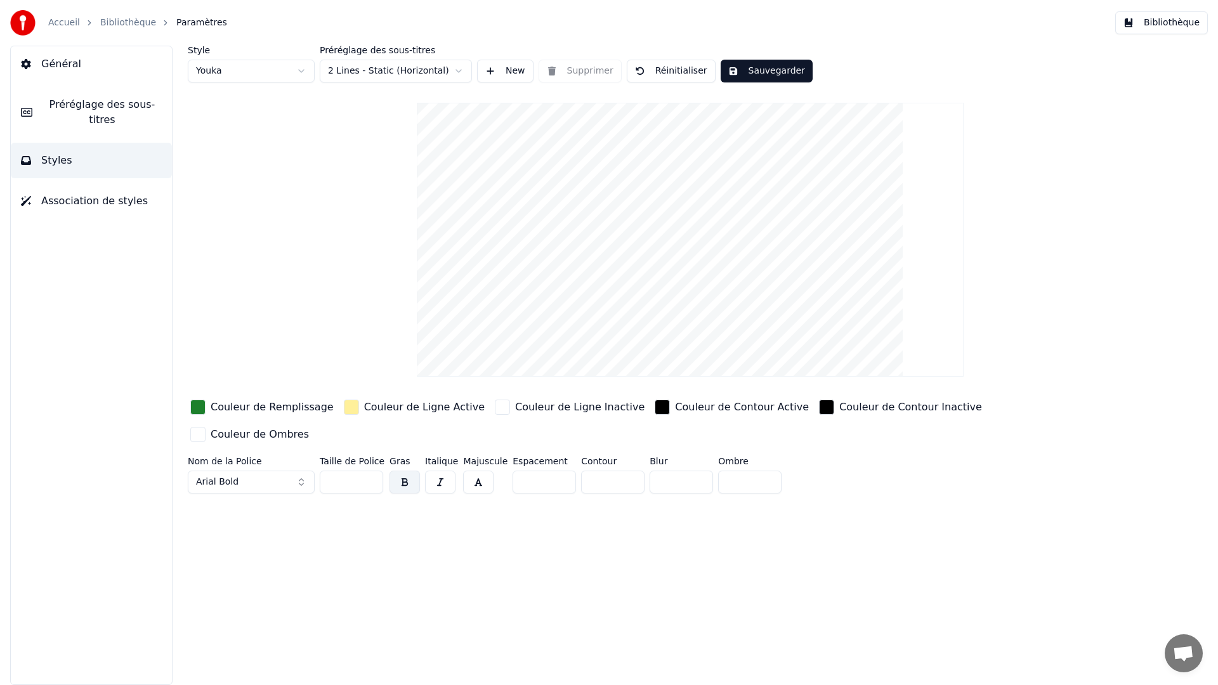
click at [296, 74] on html "Accueil Bibliothèque Paramètres Bibliothèque Général Préréglage des sous-titres…" at bounding box center [609, 342] width 1218 height 685
click at [350, 233] on html "Accueil Bibliothèque Paramètres Bibliothèque Général Préréglage des sous-titres…" at bounding box center [609, 342] width 1218 height 685
click at [660, 169] on video at bounding box center [690, 240] width 547 height 274
click at [661, 174] on video at bounding box center [690, 240] width 547 height 274
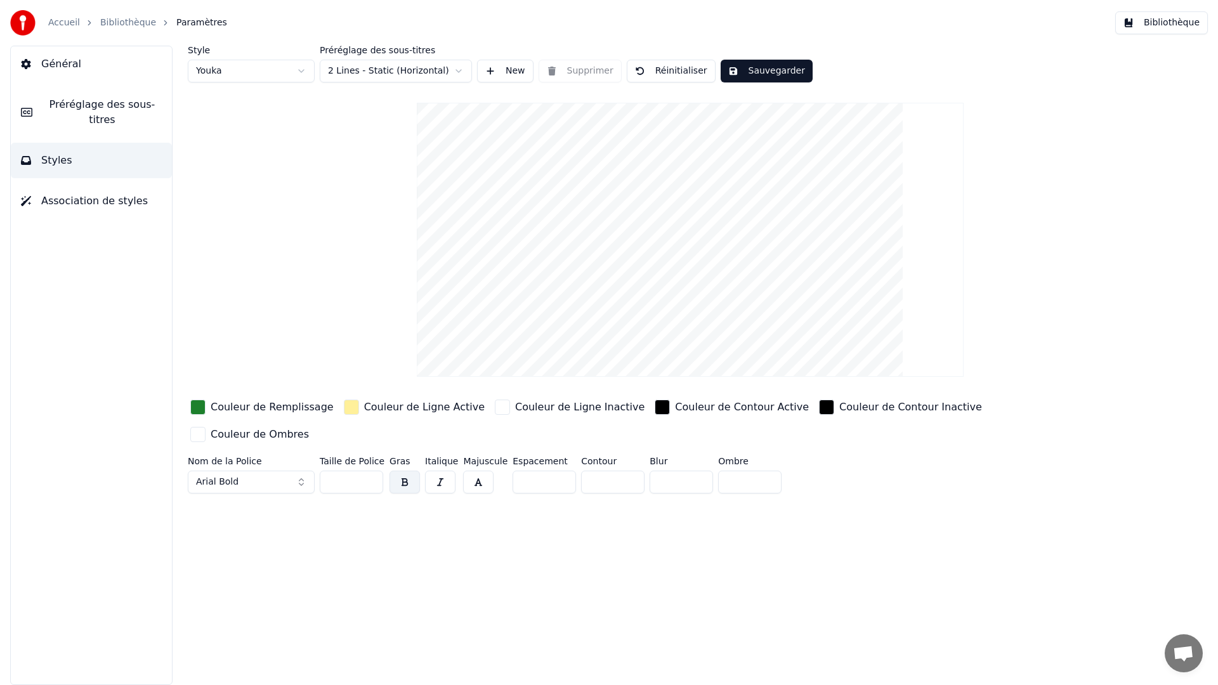
click at [225, 73] on html "Accueil Bibliothèque Paramètres Bibliothèque Général Préréglage des sous-titres…" at bounding box center [609, 342] width 1218 height 685
click at [232, 74] on html "Accueil Bibliothèque Paramètres Bibliothèque Général Préréglage des sous-titres…" at bounding box center [609, 342] width 1218 height 685
click at [253, 70] on html "Accueil Bibliothèque Paramètres Bibliothèque Général Préréglage des sous-titres…" at bounding box center [609, 342] width 1218 height 685
click at [445, 68] on html "Accueil Bibliothèque Paramètres Bibliothèque Général Préréglage des sous-titres…" at bounding box center [609, 342] width 1218 height 685
click at [399, 228] on html "Accueil Bibliothèque Paramètres Bibliothèque Général Préréglage des sous-titres…" at bounding box center [609, 342] width 1218 height 685
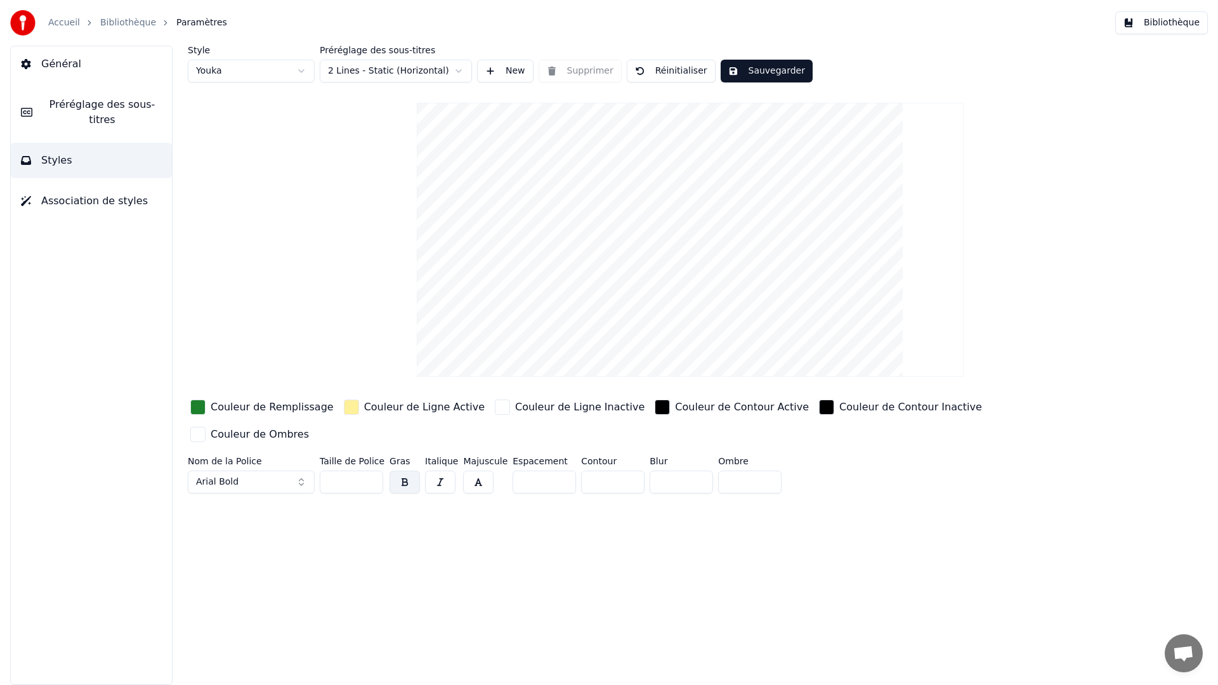
click at [66, 106] on span "Préréglage des sous-titres" at bounding box center [102, 112] width 119 height 30
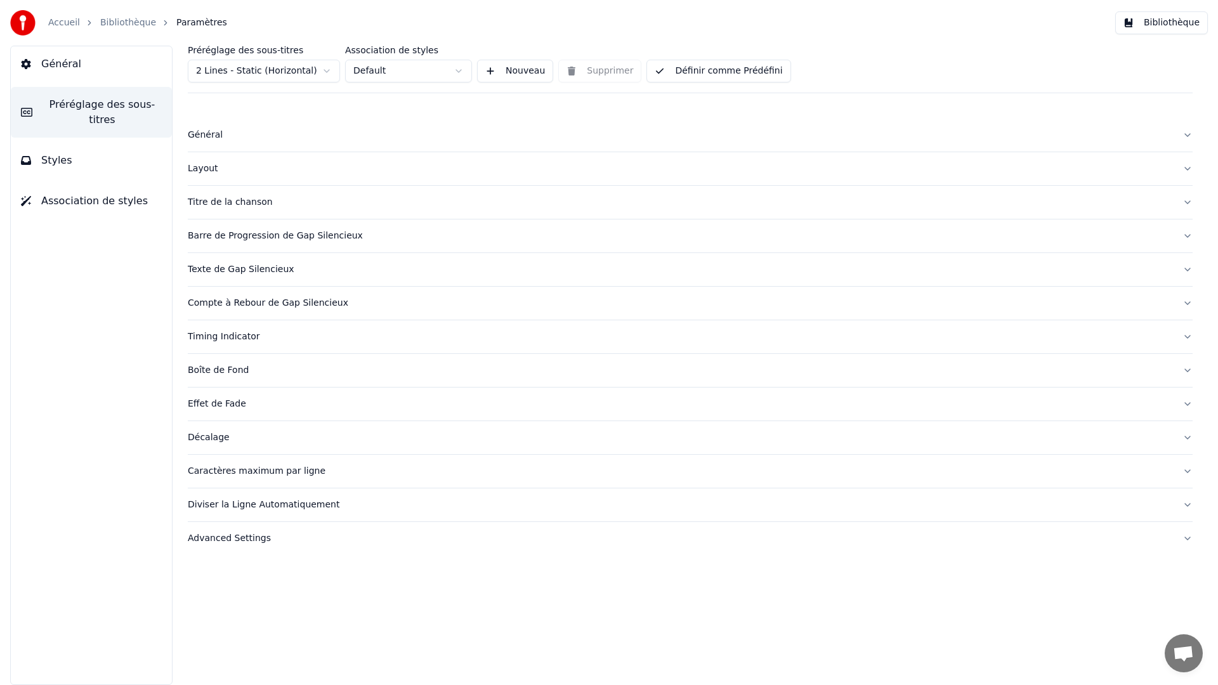
click at [54, 162] on span "Styles" at bounding box center [56, 160] width 31 height 15
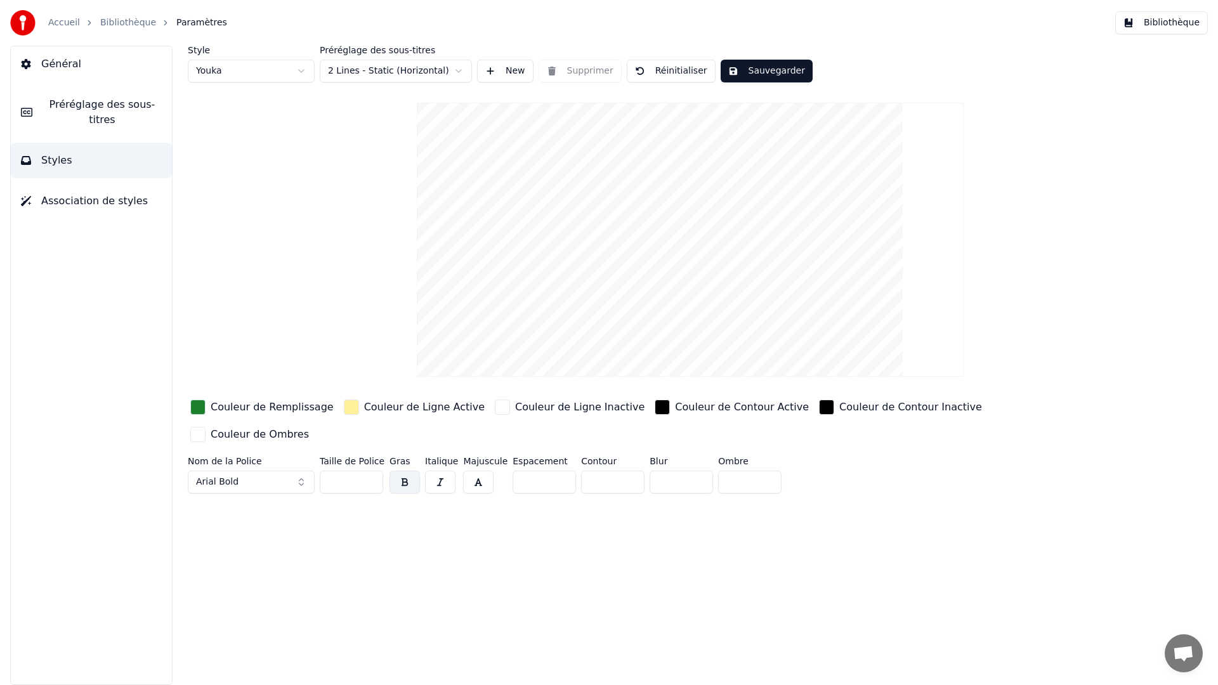
click at [48, 159] on span "Styles" at bounding box center [56, 160] width 31 height 15
click at [65, 203] on span "Association de styles" at bounding box center [94, 201] width 107 height 15
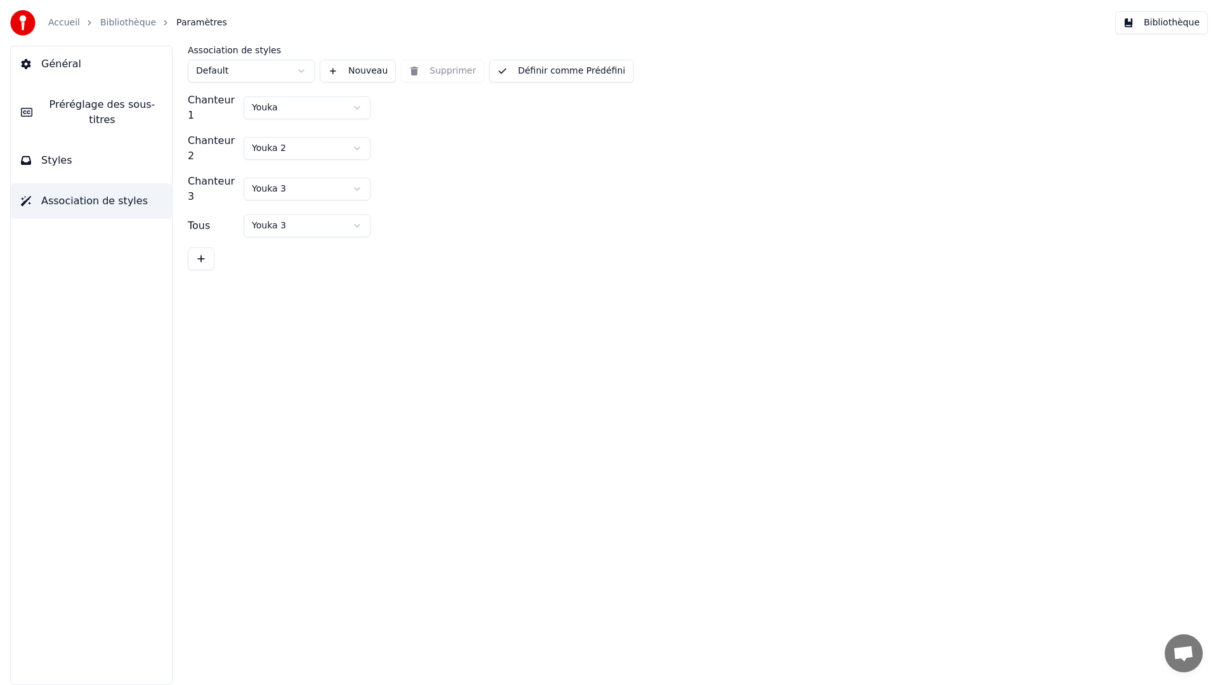
click at [60, 164] on span "Styles" at bounding box center [56, 160] width 31 height 15
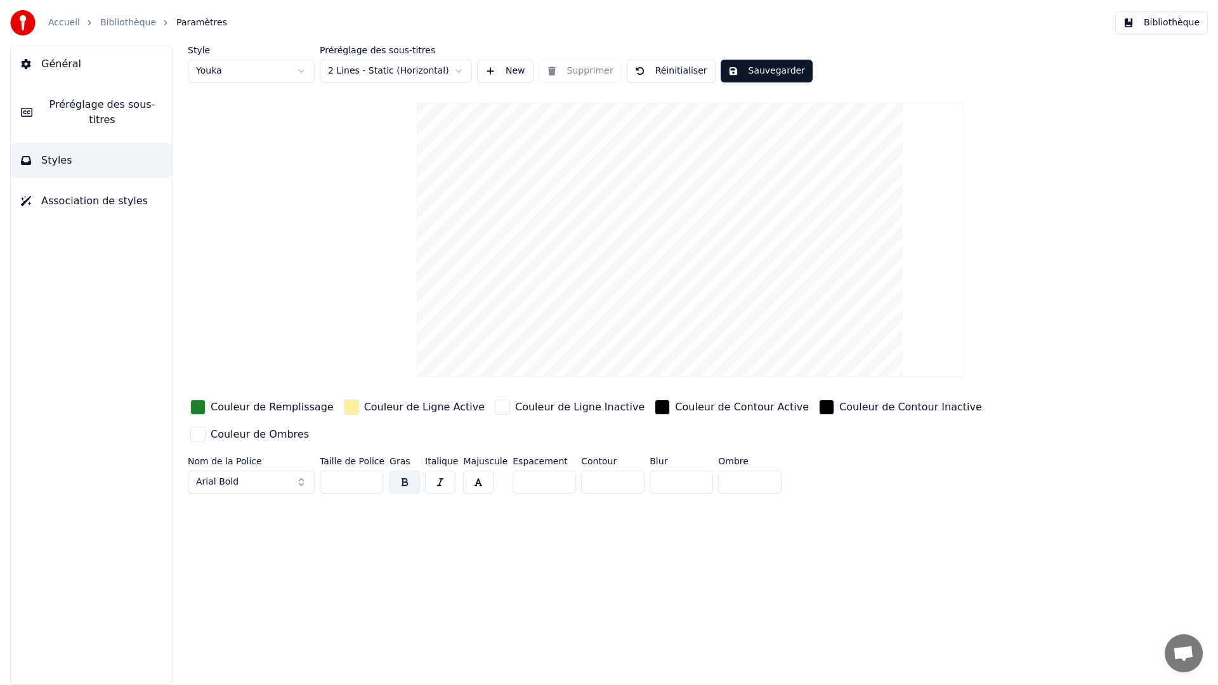
drag, startPoint x: 661, startPoint y: 182, endPoint x: 652, endPoint y: 173, distance: 13.0
click at [652, 173] on video at bounding box center [690, 240] width 547 height 274
click at [701, 189] on video at bounding box center [690, 240] width 547 height 274
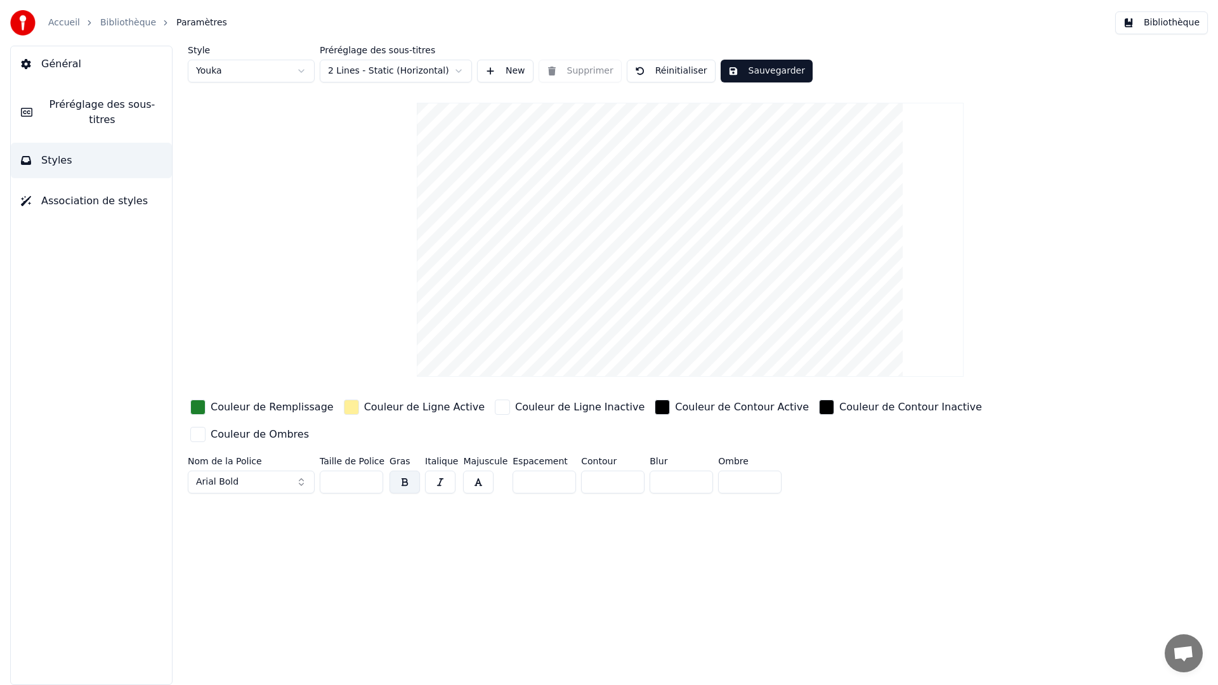
click at [700, 188] on video at bounding box center [690, 240] width 547 height 274
click at [656, 164] on video at bounding box center [690, 240] width 547 height 274
click at [619, 180] on video at bounding box center [690, 240] width 547 height 274
click at [400, 77] on html "Accueil Bibliothèque Paramètres Bibliothèque Général Préréglage des sous-titres…" at bounding box center [609, 342] width 1218 height 685
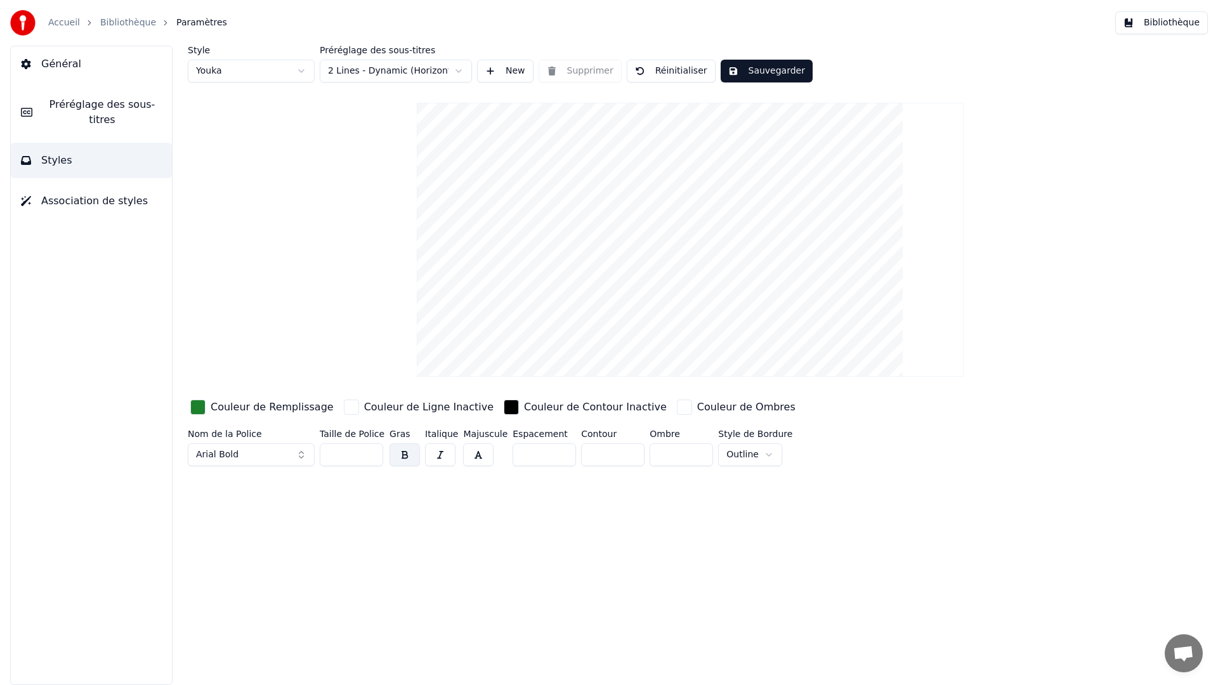
click at [384, 72] on html "Accueil Bibliothèque Paramètres Bibliothèque Général Préréglage des sous-titres…" at bounding box center [609, 342] width 1218 height 685
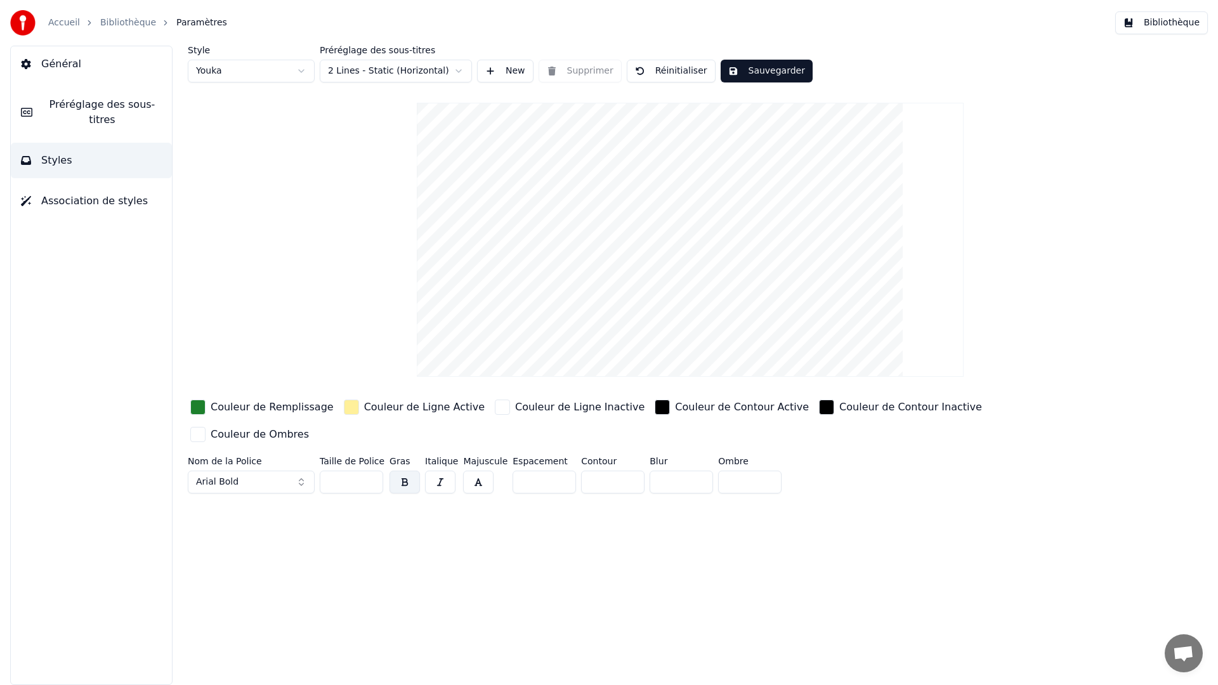
click at [93, 161] on button "Styles" at bounding box center [91, 161] width 161 height 36
click at [98, 199] on span "Association de styles" at bounding box center [94, 201] width 107 height 15
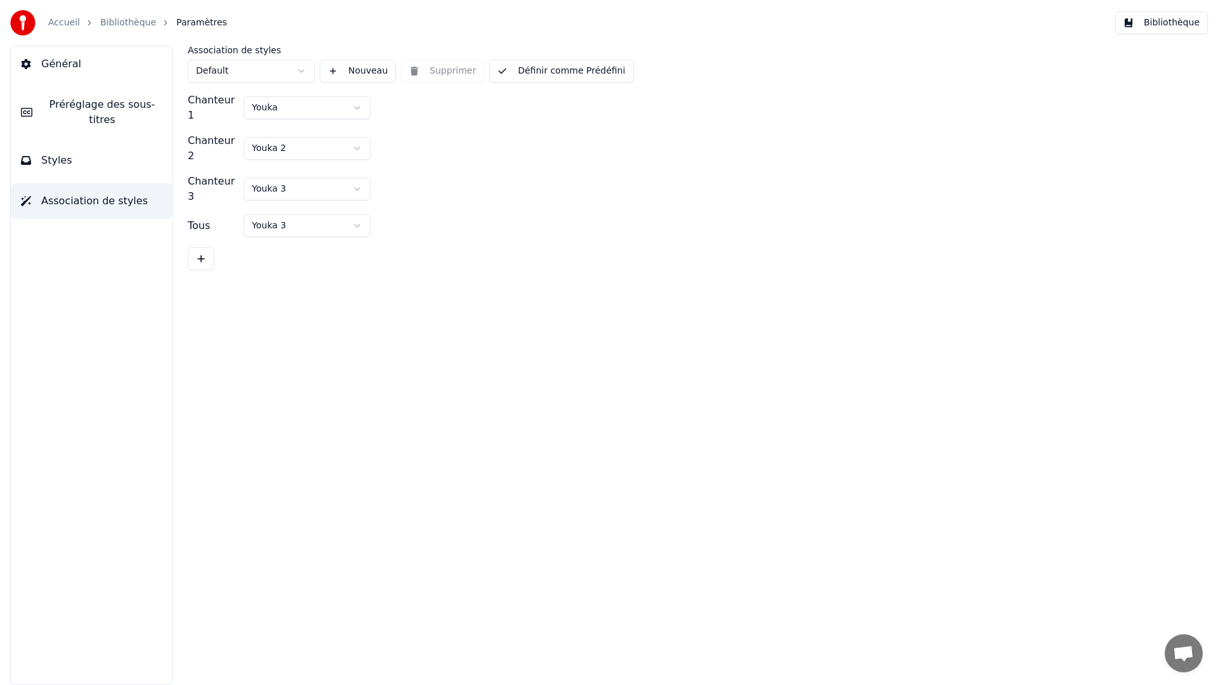
click at [108, 118] on span "Préréglage des sous-titres" at bounding box center [102, 112] width 119 height 30
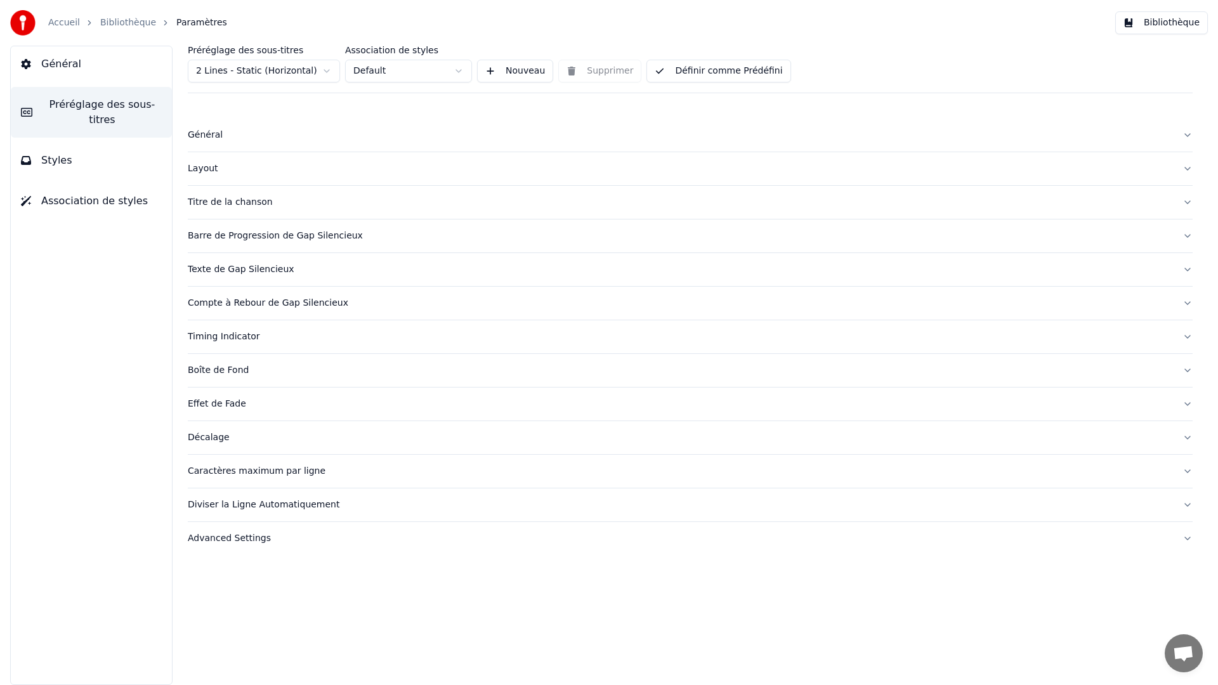
click at [64, 67] on span "Général" at bounding box center [61, 63] width 40 height 15
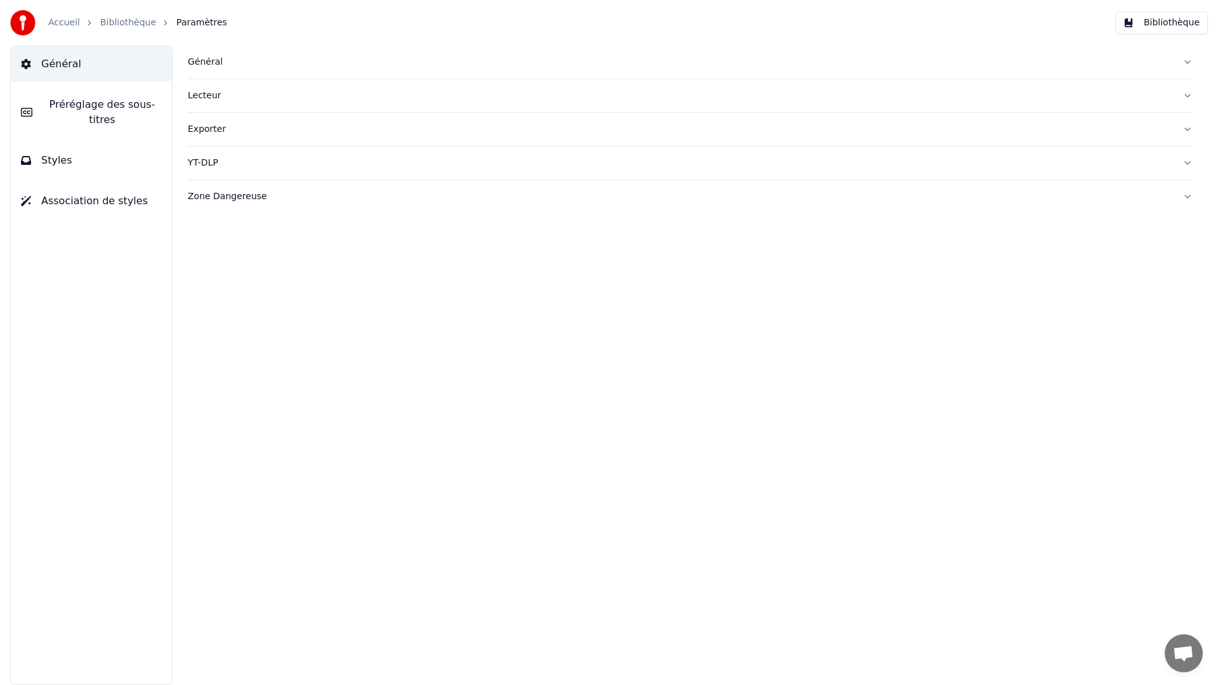
click at [83, 97] on button "Préréglage des sous-titres" at bounding box center [91, 112] width 161 height 51
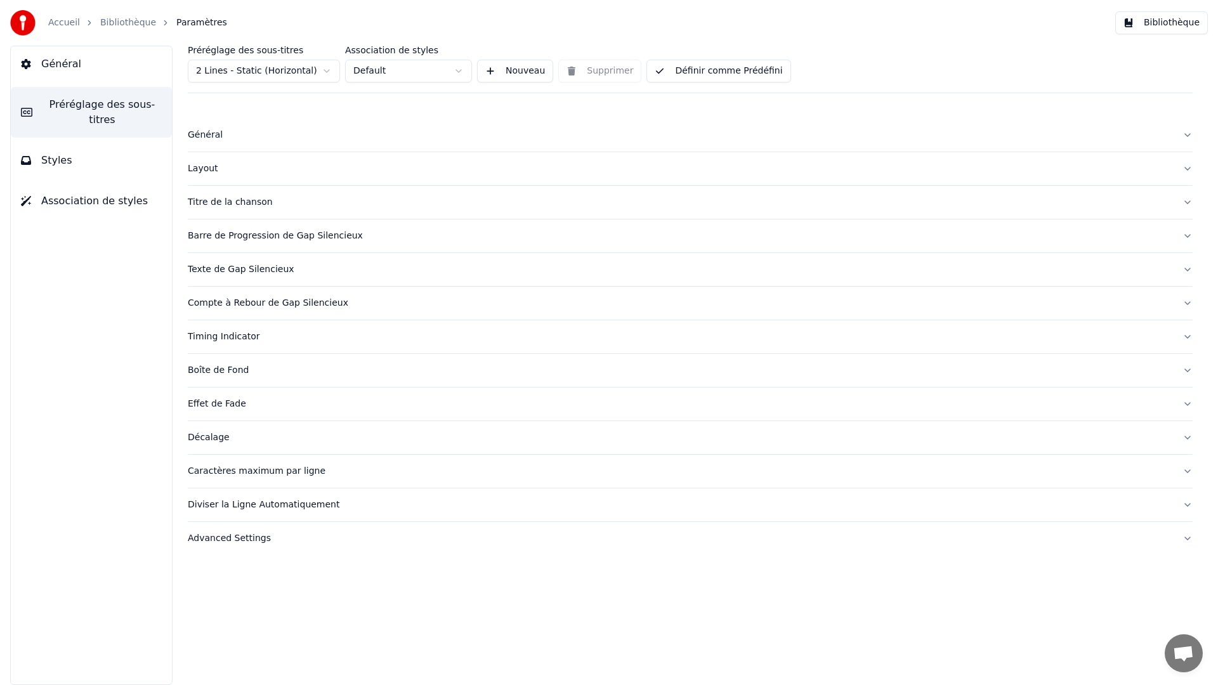
click at [242, 204] on div "Titre de la chanson" at bounding box center [680, 202] width 985 height 13
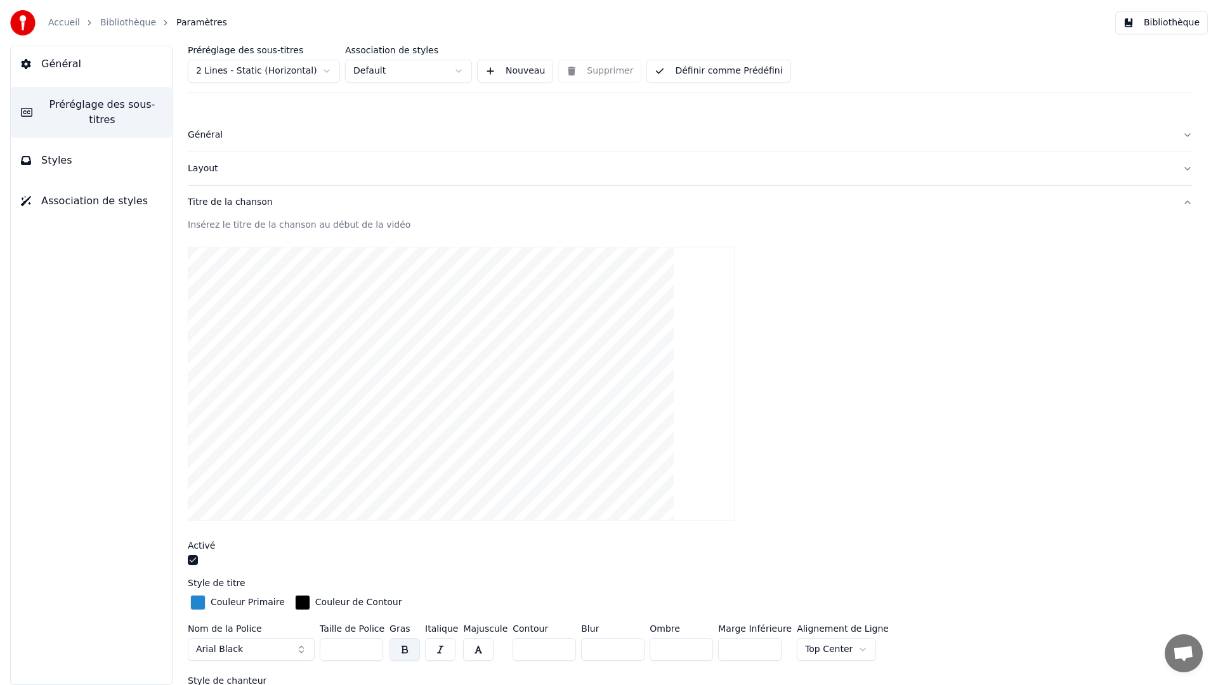
click at [198, 607] on div "button" at bounding box center [197, 602] width 15 height 15
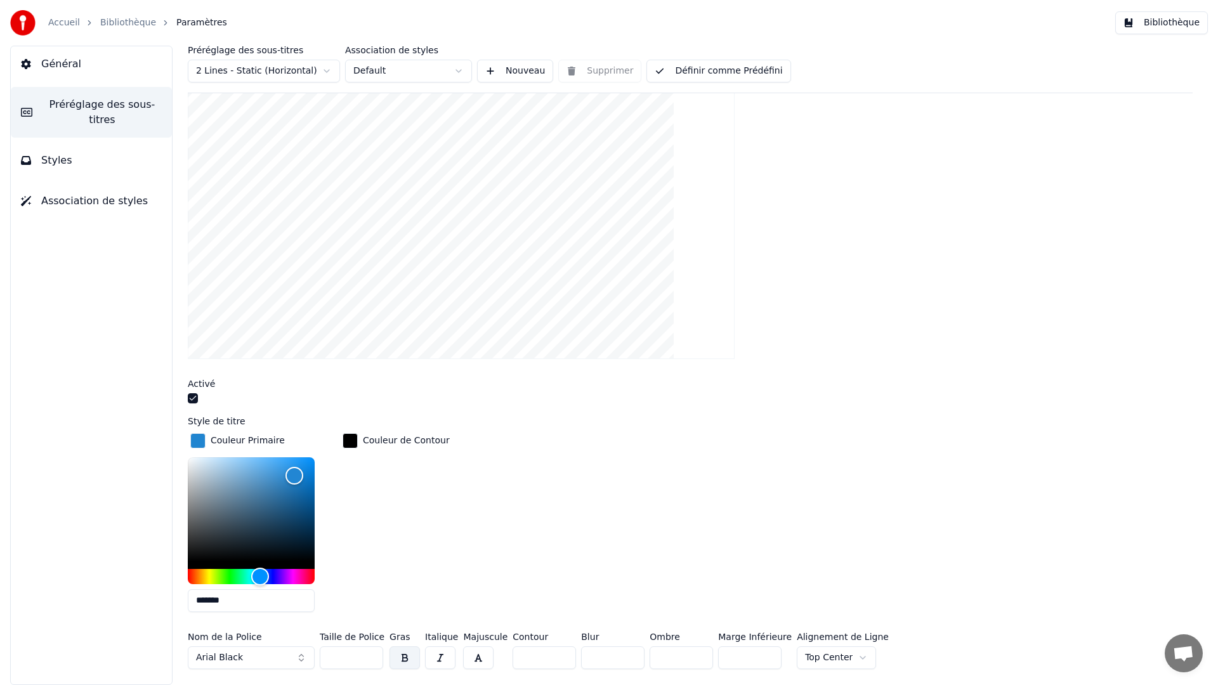
scroll to position [192, 0]
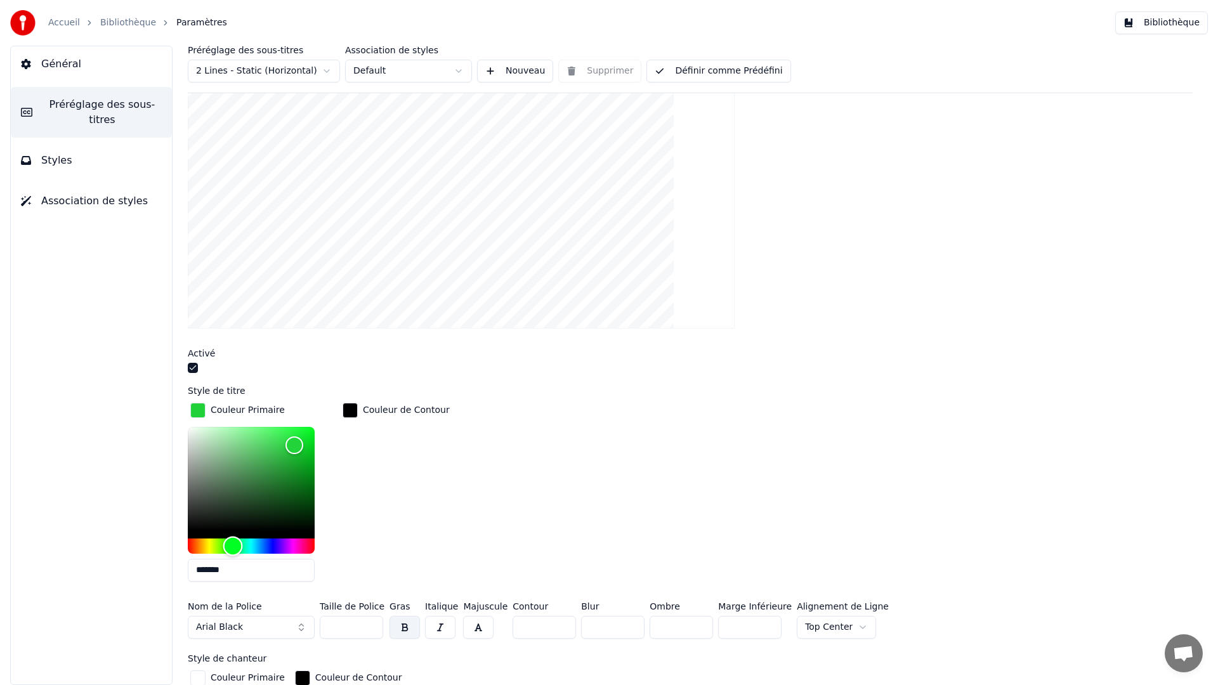
drag, startPoint x: 256, startPoint y: 544, endPoint x: 233, endPoint y: 544, distance: 22.8
click at [233, 544] on div "Hue" at bounding box center [233, 547] width 20 height 20
type input "*******"
drag, startPoint x: 296, startPoint y: 445, endPoint x: 280, endPoint y: 484, distance: 42.7
click at [280, 484] on div "Color" at bounding box center [281, 485] width 20 height 20
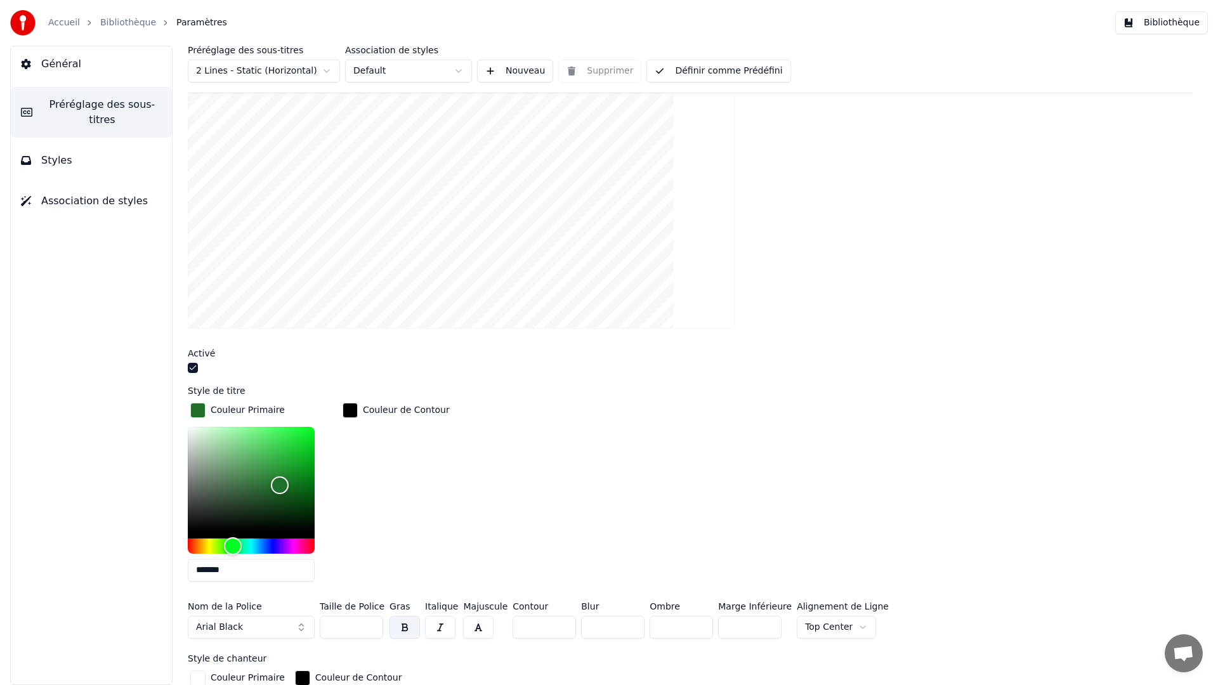
click at [401, 475] on div "Couleur de Contour" at bounding box center [396, 496] width 112 height 192
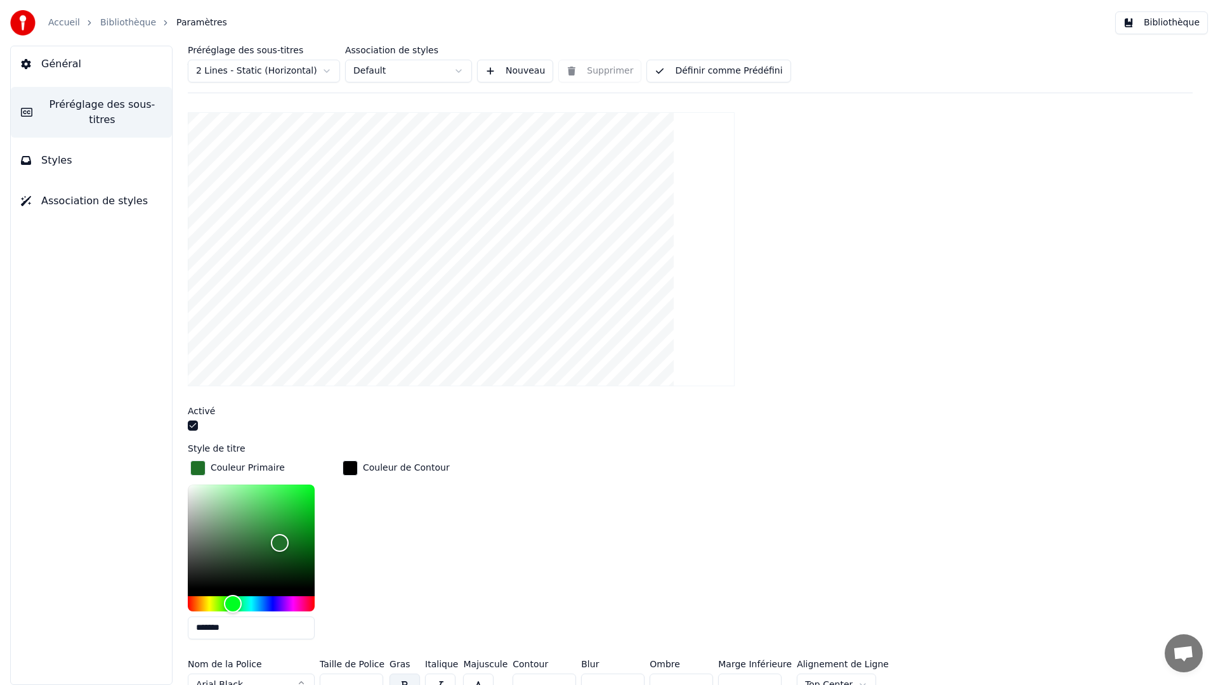
scroll to position [75, 0]
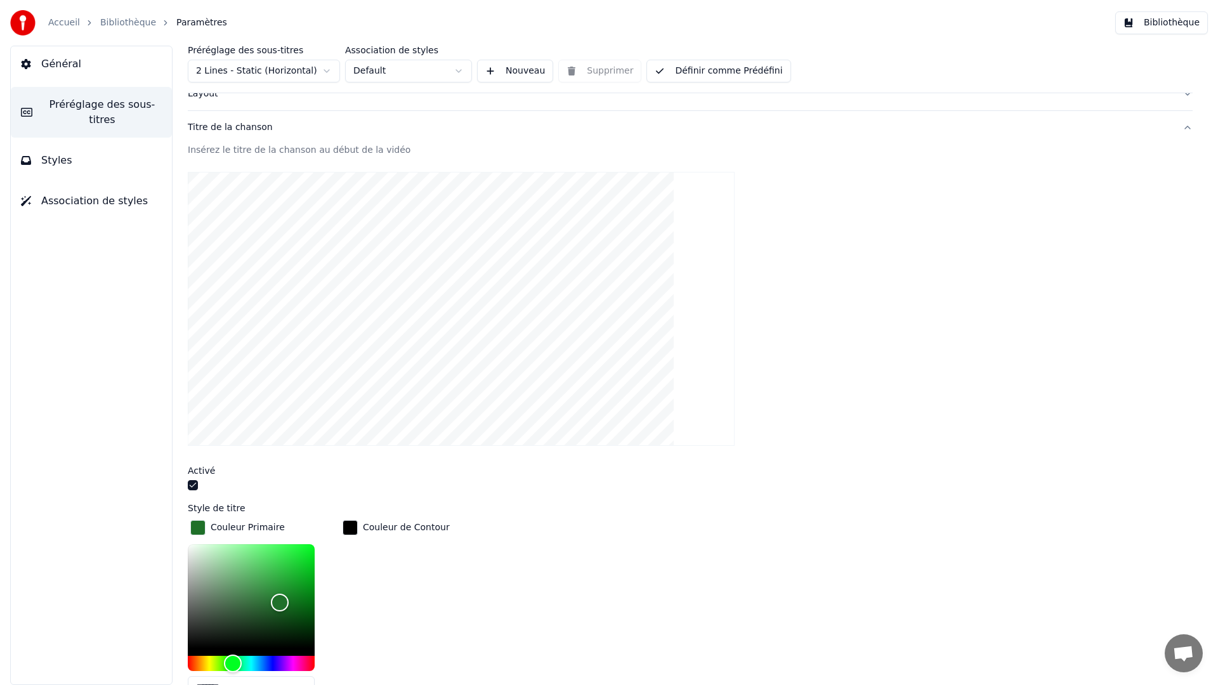
click at [69, 108] on span "Préréglage des sous-titres" at bounding box center [102, 112] width 119 height 30
click at [83, 102] on span "Préréglage des sous-titres" at bounding box center [102, 112] width 119 height 30
click at [84, 200] on span "Association de styles" at bounding box center [94, 201] width 107 height 15
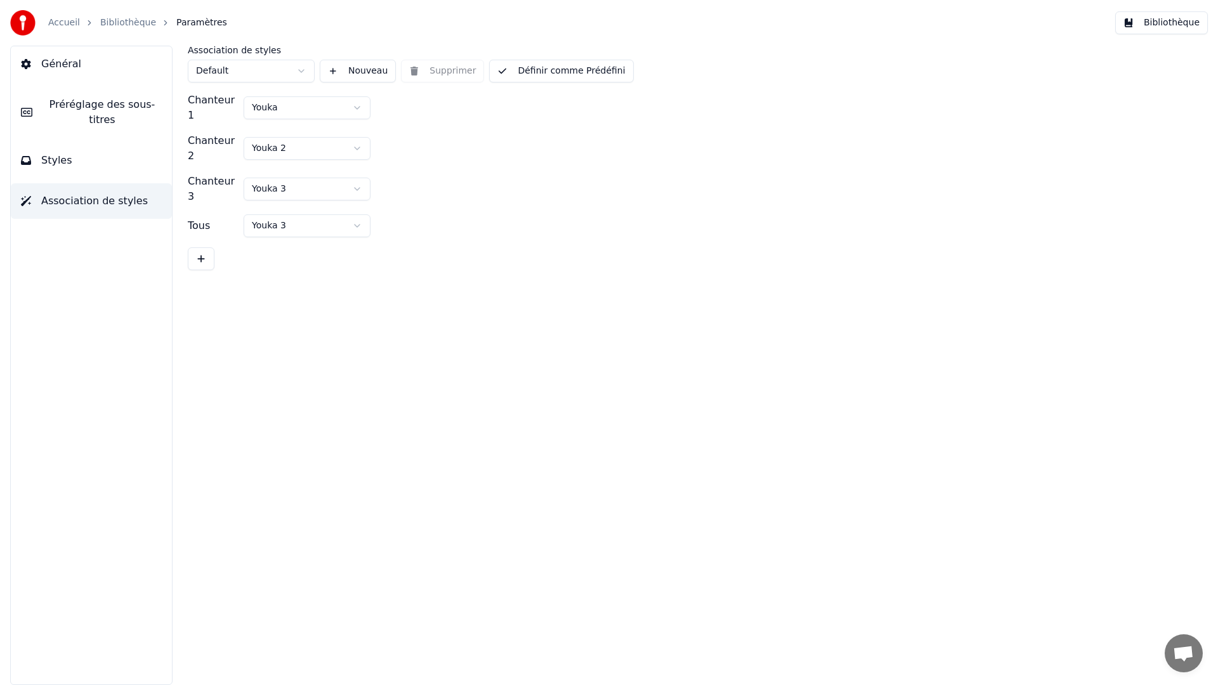
click at [98, 100] on span "Préréglage des sous-titres" at bounding box center [102, 112] width 119 height 30
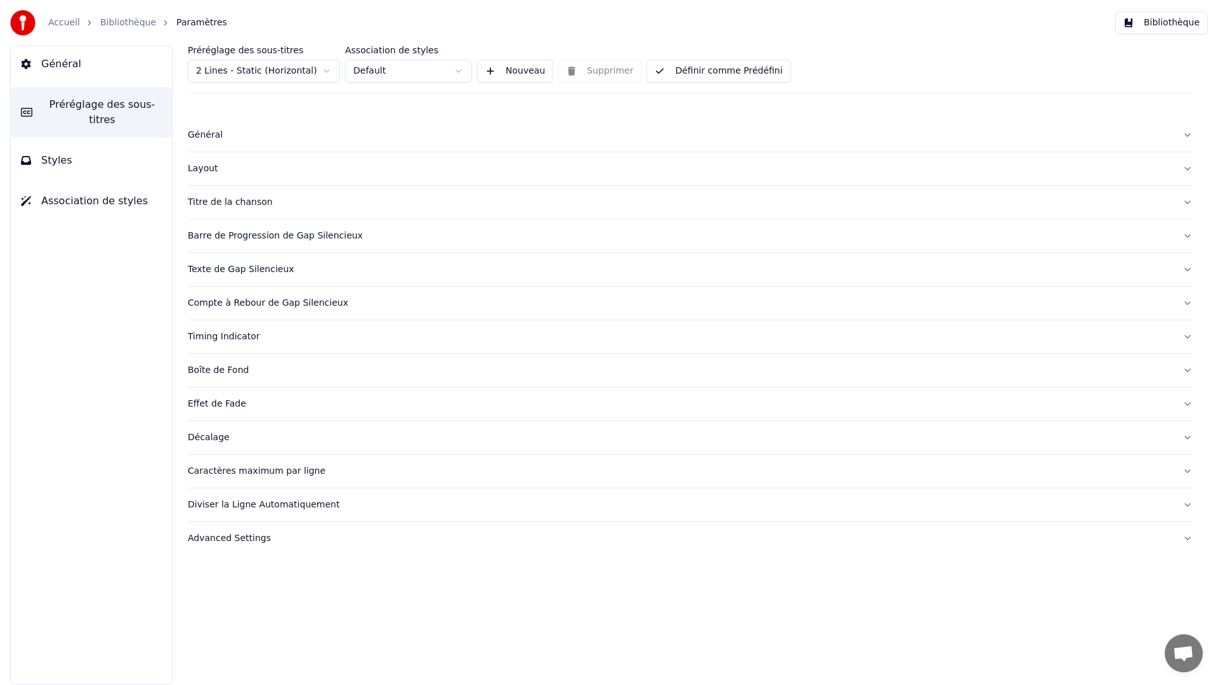
click at [209, 139] on div "Général" at bounding box center [680, 135] width 985 height 13
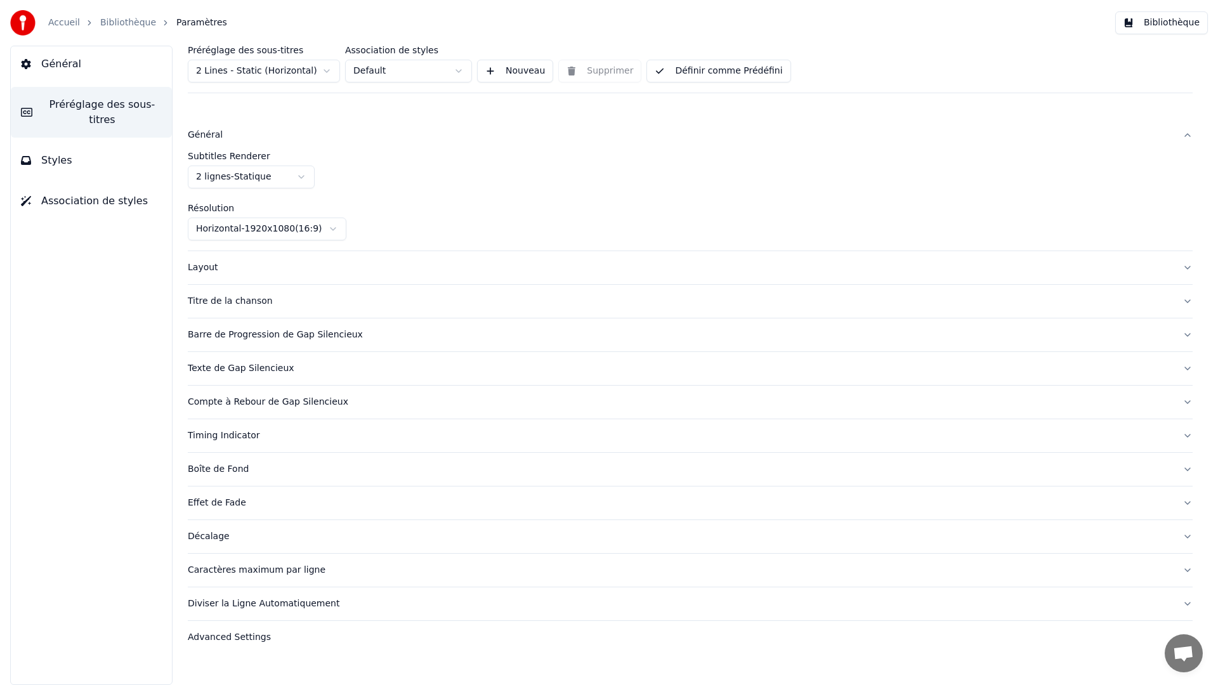
click at [201, 273] on div "Layout" at bounding box center [680, 267] width 985 height 13
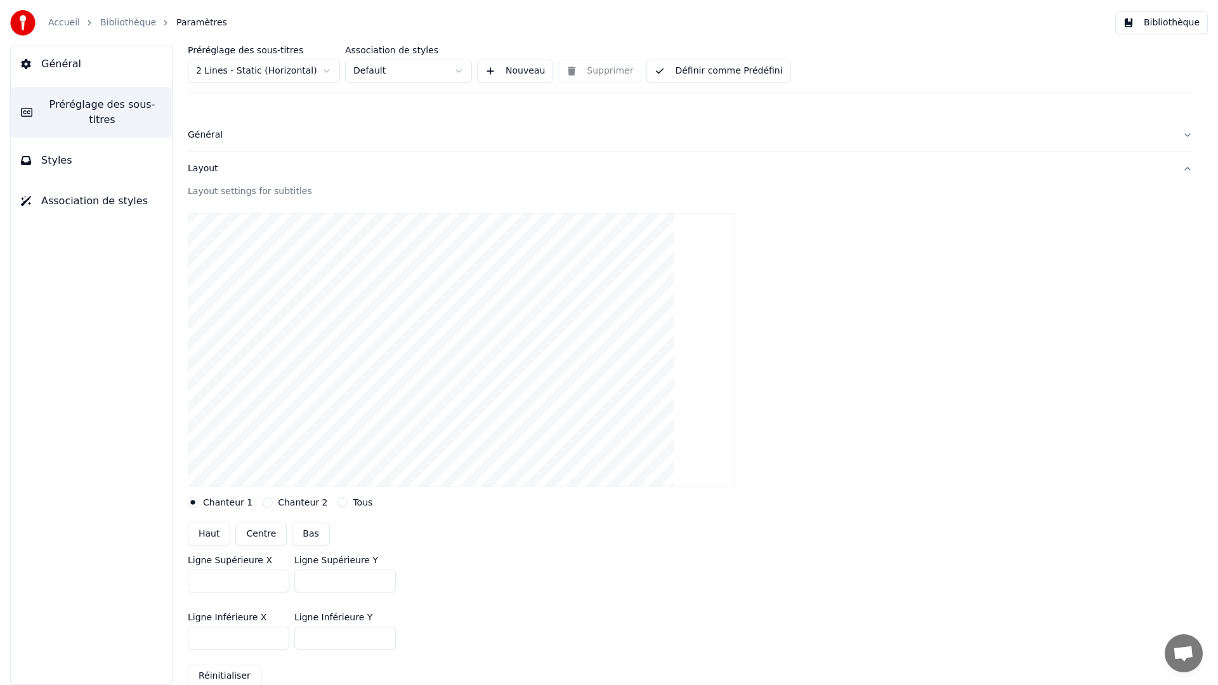
click at [198, 171] on div "Layout" at bounding box center [680, 168] width 985 height 13
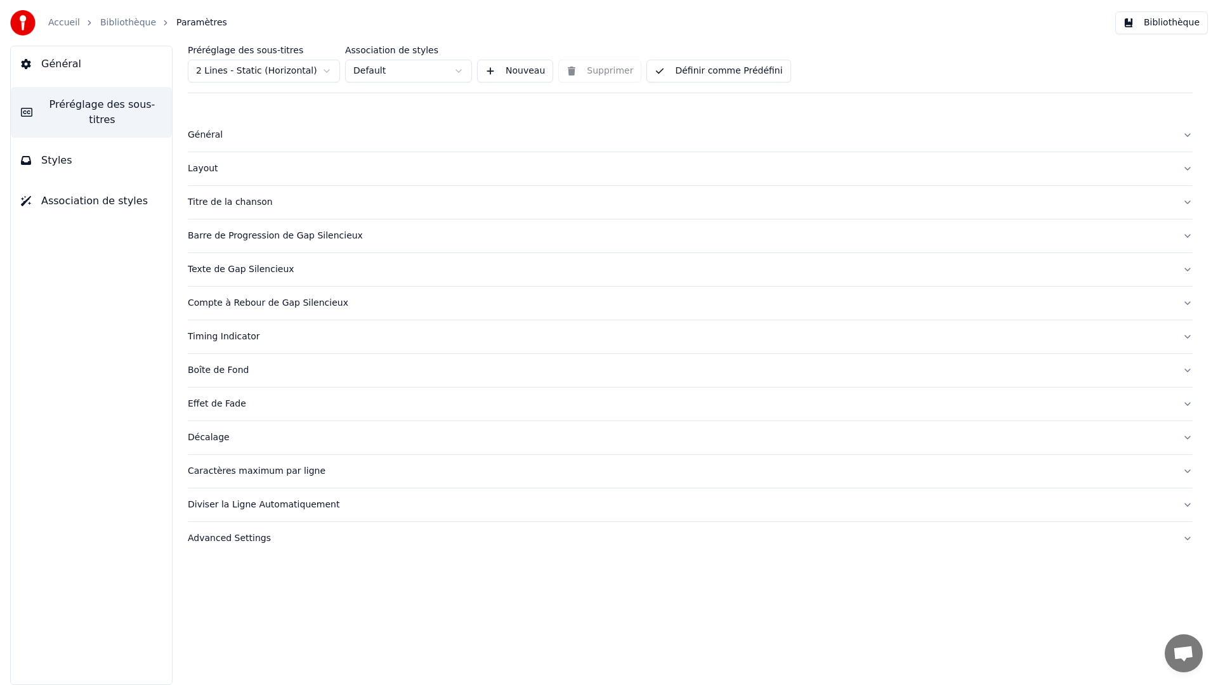
click at [62, 164] on span "Styles" at bounding box center [56, 160] width 31 height 15
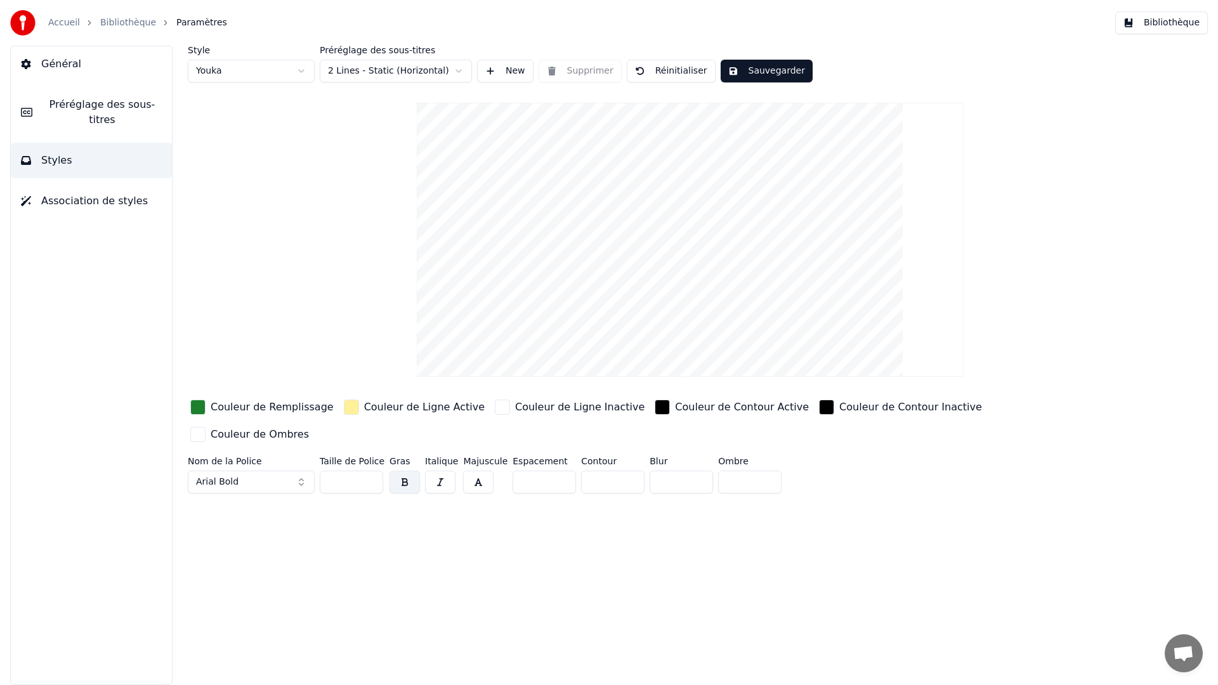
click at [775, 69] on button "Sauvegarder" at bounding box center [767, 71] width 92 height 23
click at [1181, 27] on button "Bibliothèque" at bounding box center [1161, 22] width 93 height 23
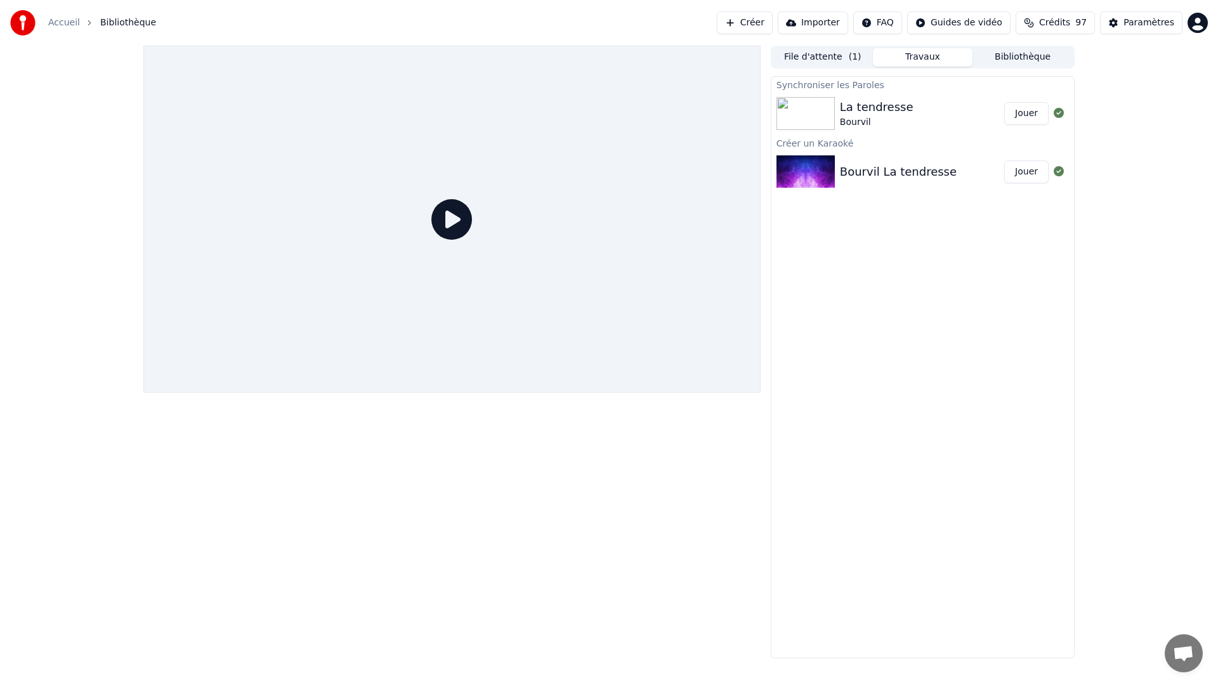
click at [907, 56] on button "Travaux" at bounding box center [923, 57] width 100 height 18
click at [1033, 115] on button "Jouer" at bounding box center [1026, 113] width 44 height 23
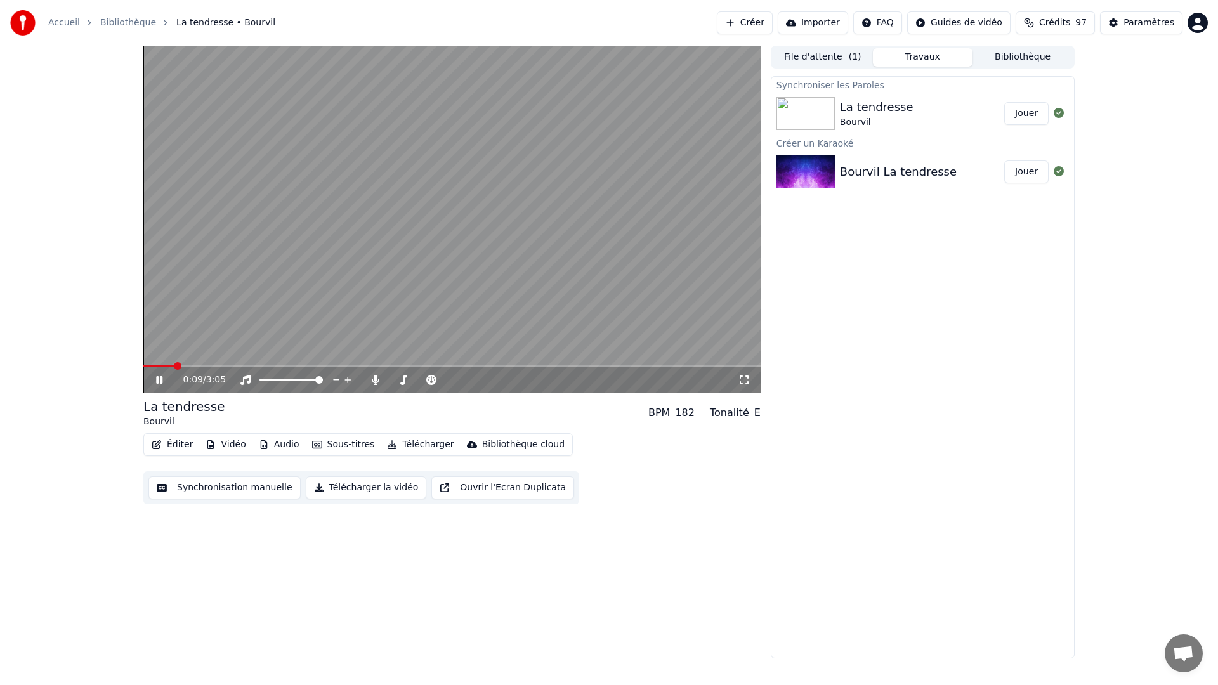
click at [400, 316] on video at bounding box center [451, 219] width 617 height 347
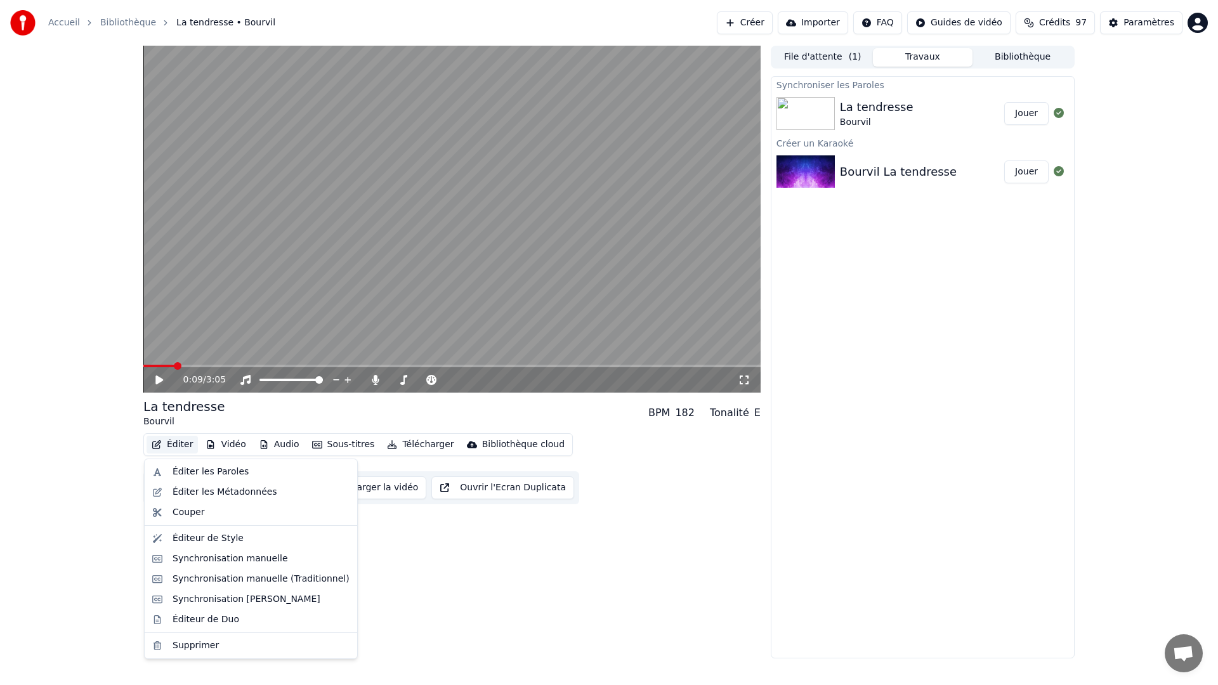
click at [169, 444] on button "Éditer" at bounding box center [172, 445] width 51 height 18
click at [200, 538] on div "Éditeur de Style" at bounding box center [208, 538] width 71 height 13
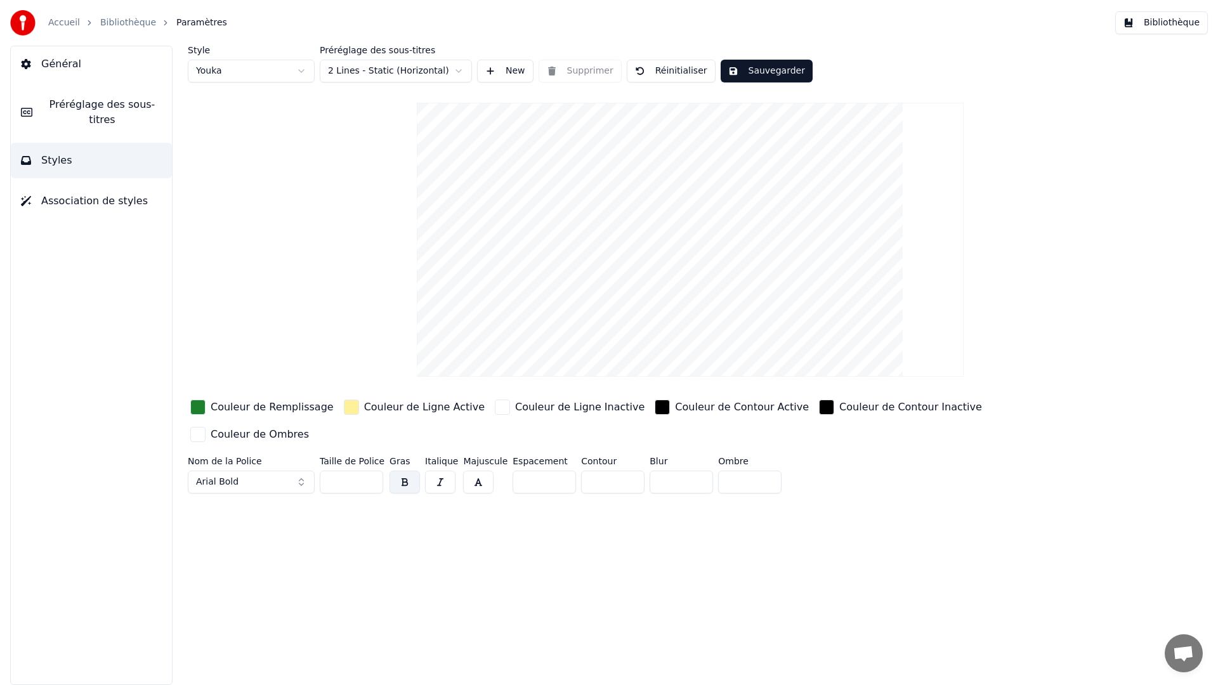
click at [113, 26] on link "Bibliothèque" at bounding box center [128, 22] width 56 height 13
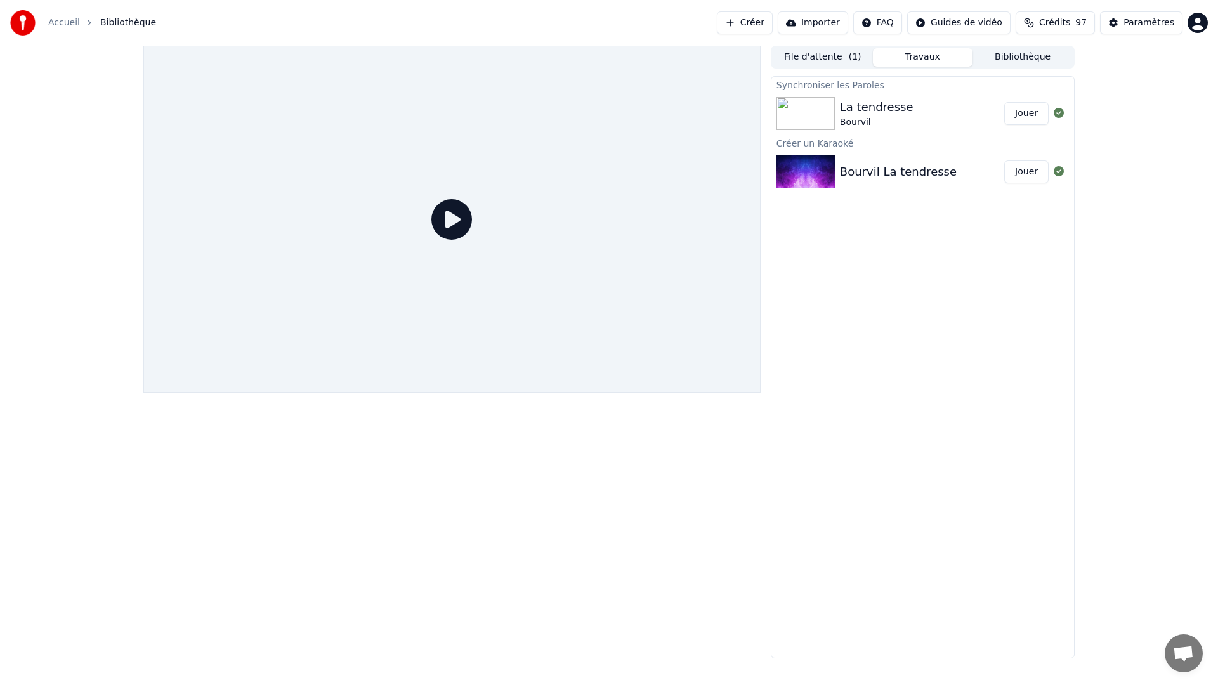
click at [815, 115] on img at bounding box center [806, 113] width 58 height 33
click at [1019, 115] on button "Jouer" at bounding box center [1026, 113] width 44 height 23
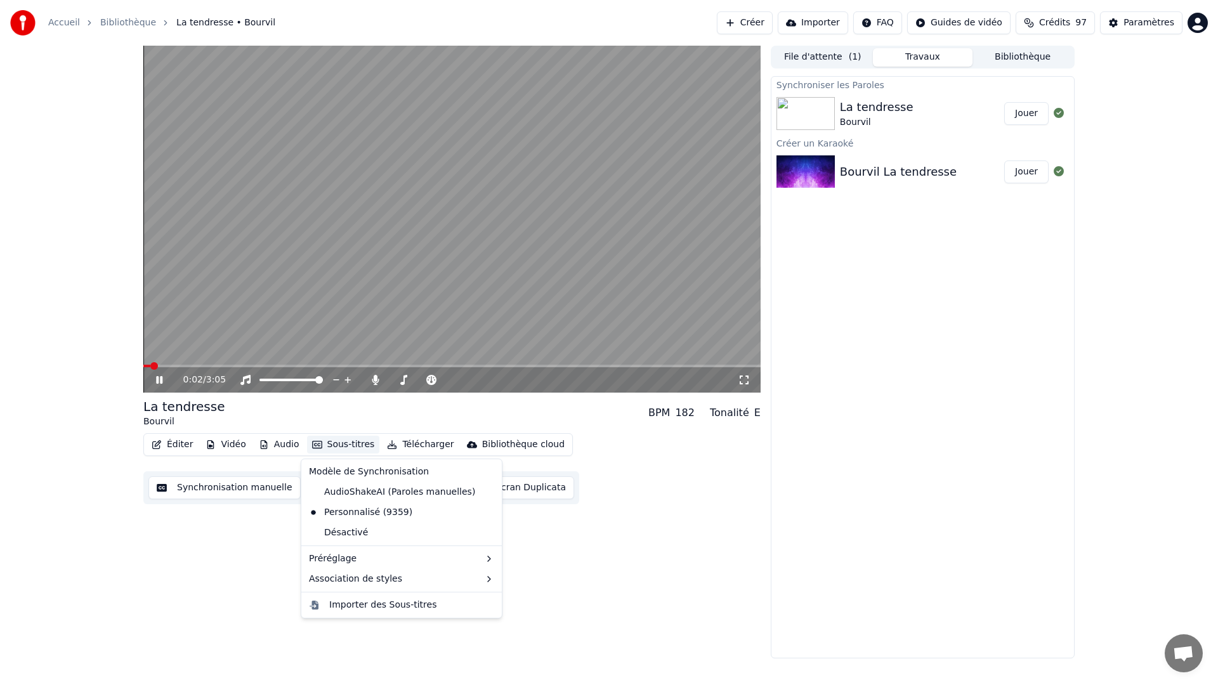
click at [327, 446] on button "Sous-titres" at bounding box center [343, 445] width 73 height 18
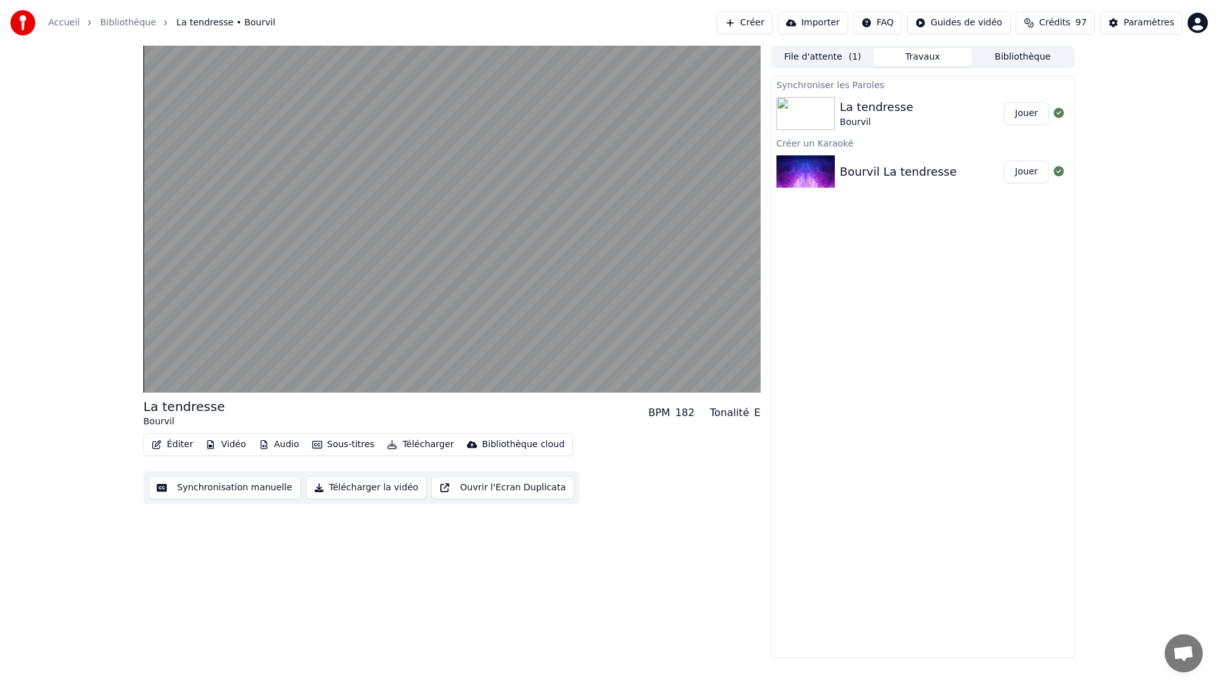
click at [529, 561] on div "La tendresse Bourvil BPM 182 Tonalité E Éditer Vidéo Audio Sous-titres Téléchar…" at bounding box center [451, 352] width 617 height 613
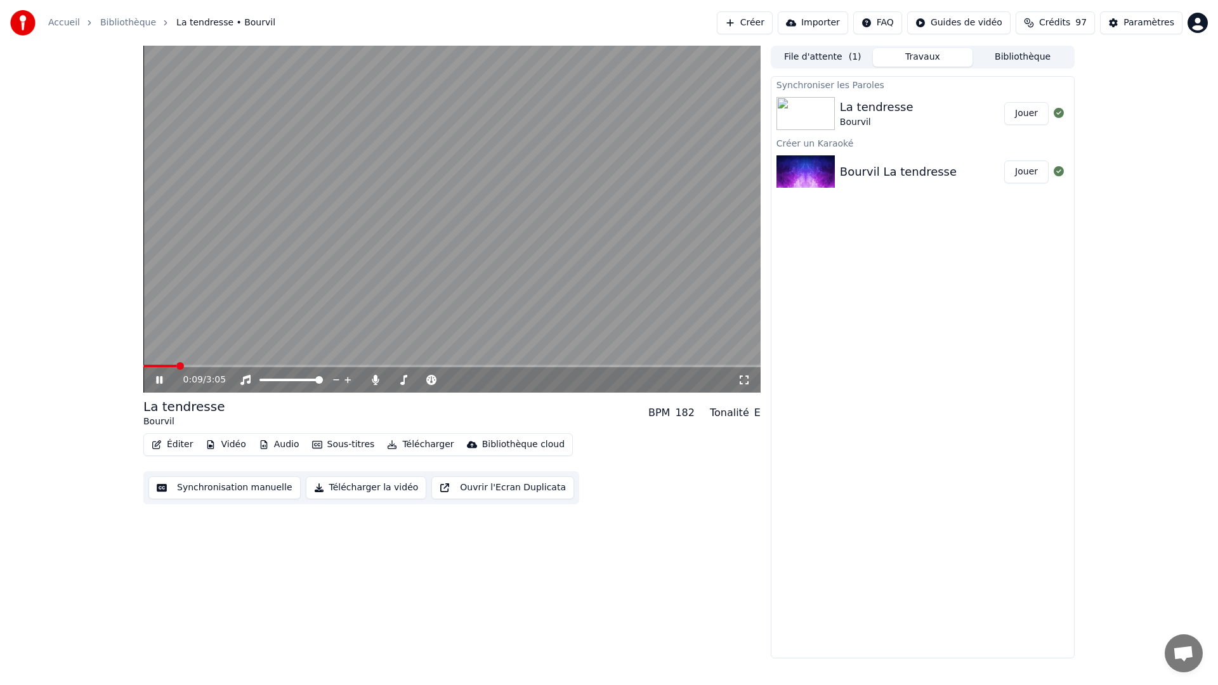
click at [393, 258] on video at bounding box center [451, 219] width 617 height 347
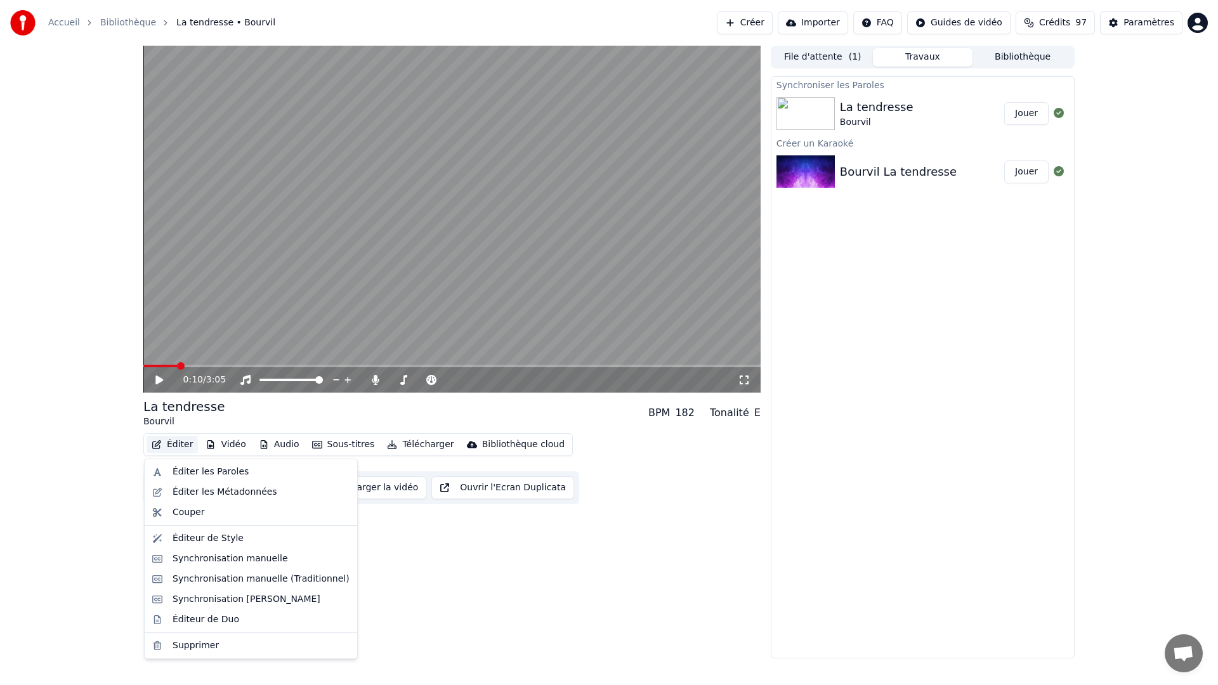
click at [162, 447] on button "Éditer" at bounding box center [172, 445] width 51 height 18
click at [211, 558] on div "Synchronisation manuelle" at bounding box center [230, 559] width 115 height 13
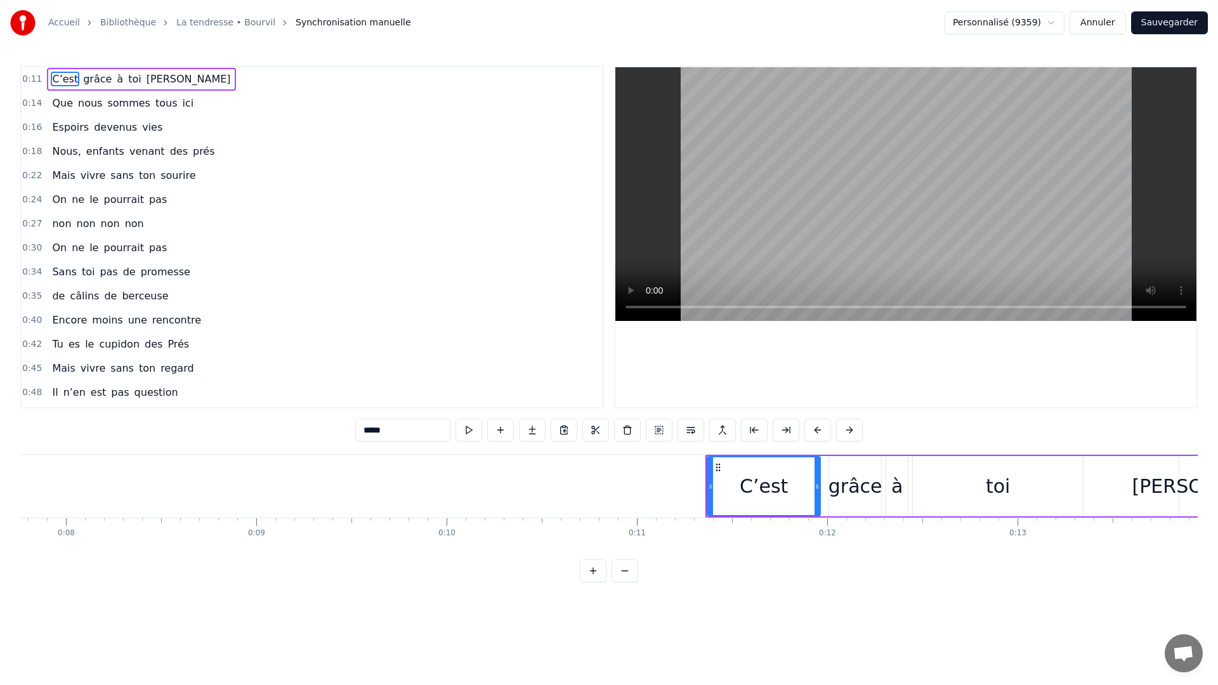
scroll to position [0, 1743]
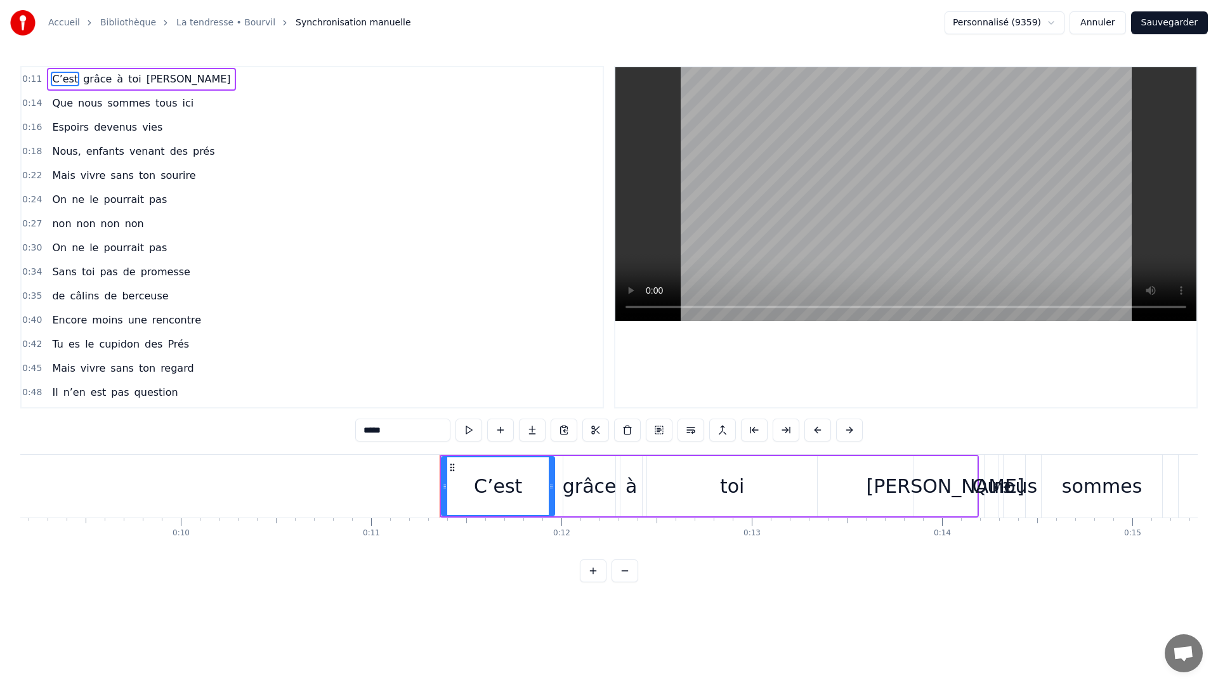
click at [464, 429] on button at bounding box center [469, 430] width 27 height 23
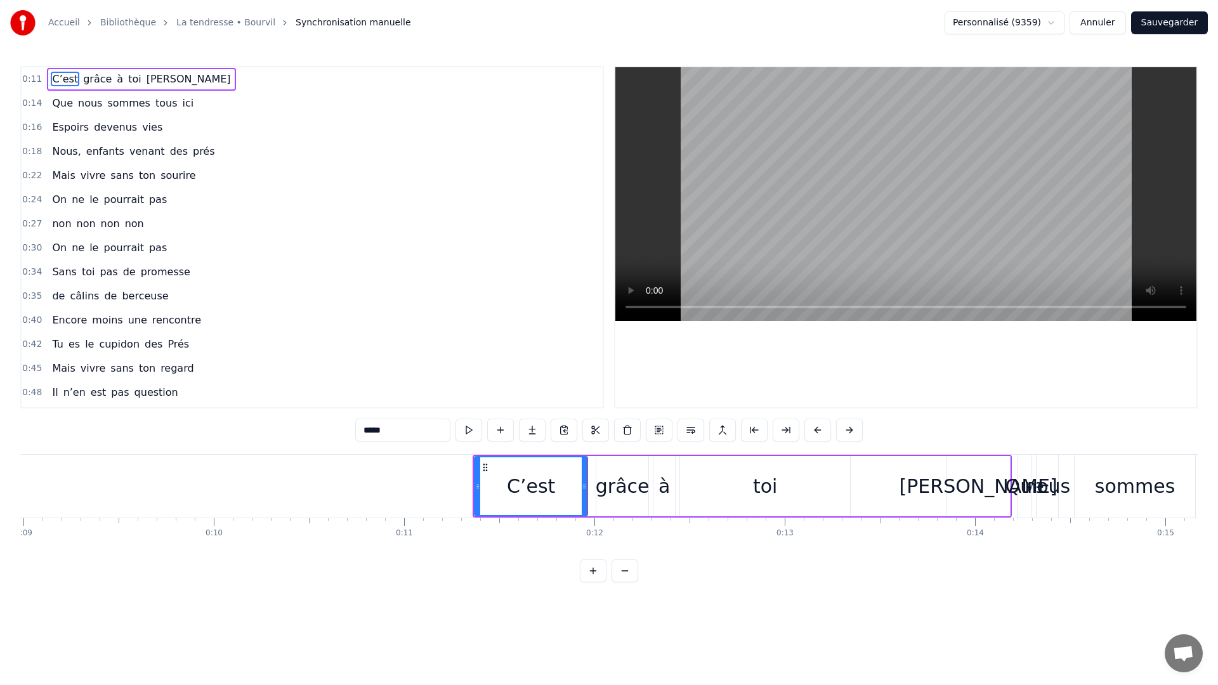
scroll to position [0, 1653]
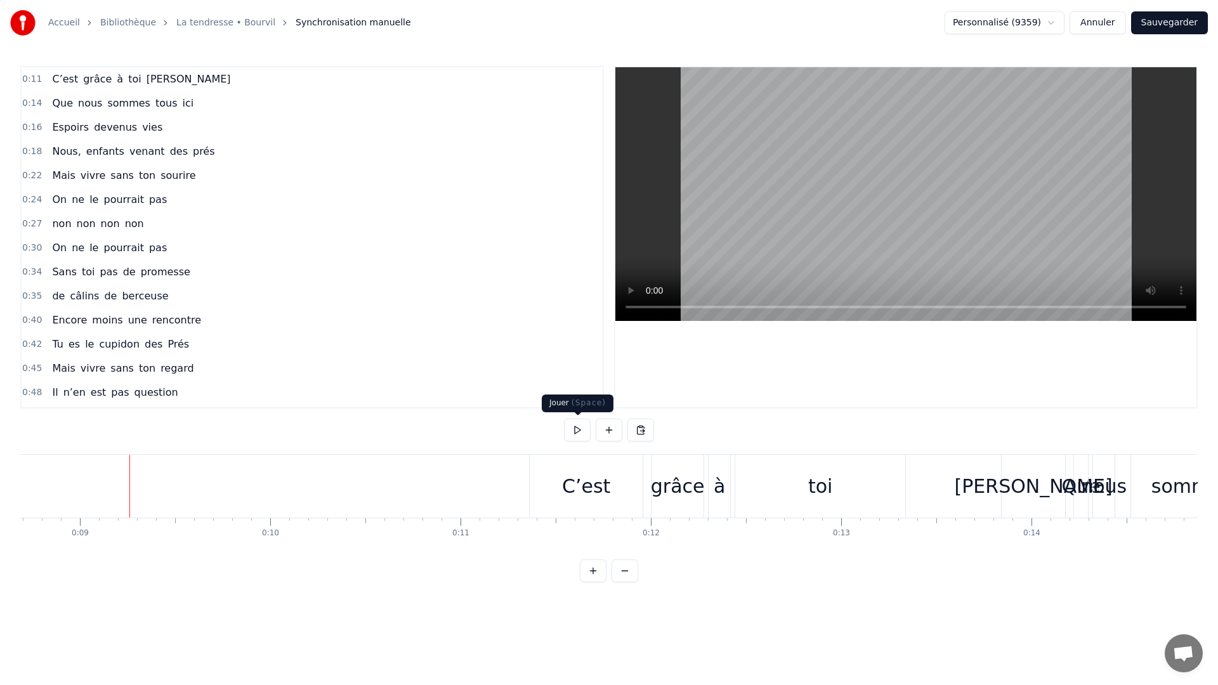
click at [576, 434] on button at bounding box center [577, 430] width 27 height 23
click at [575, 426] on button at bounding box center [577, 430] width 27 height 23
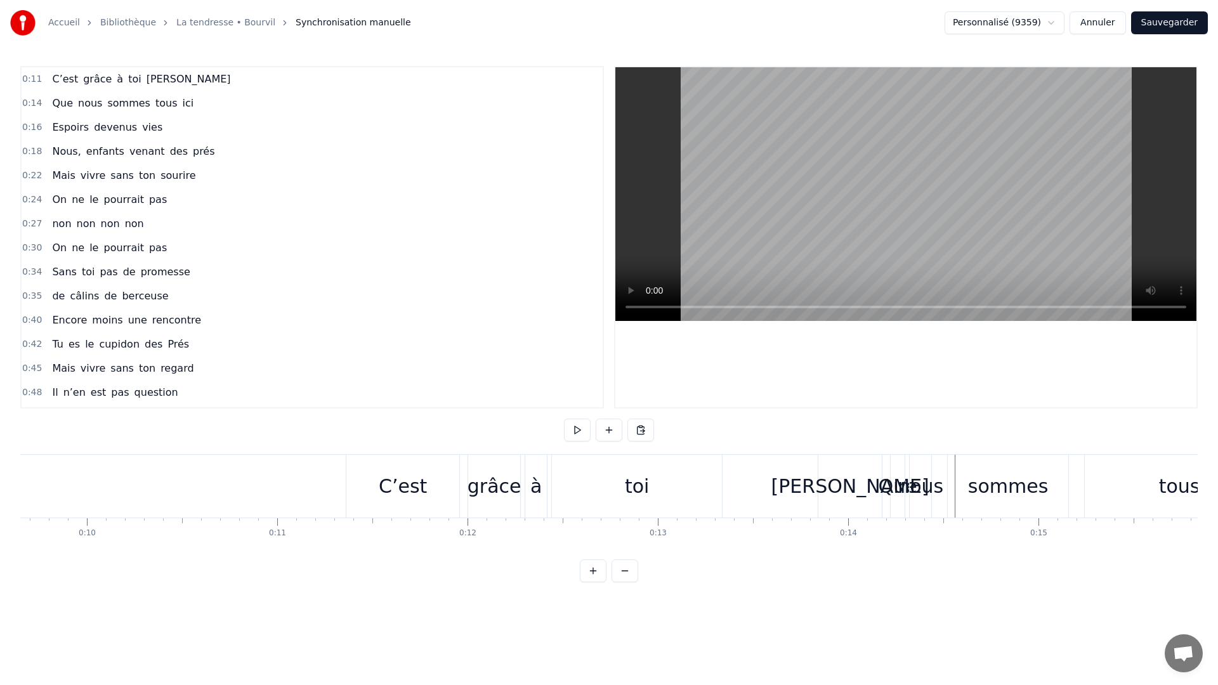
scroll to position [0, 1780]
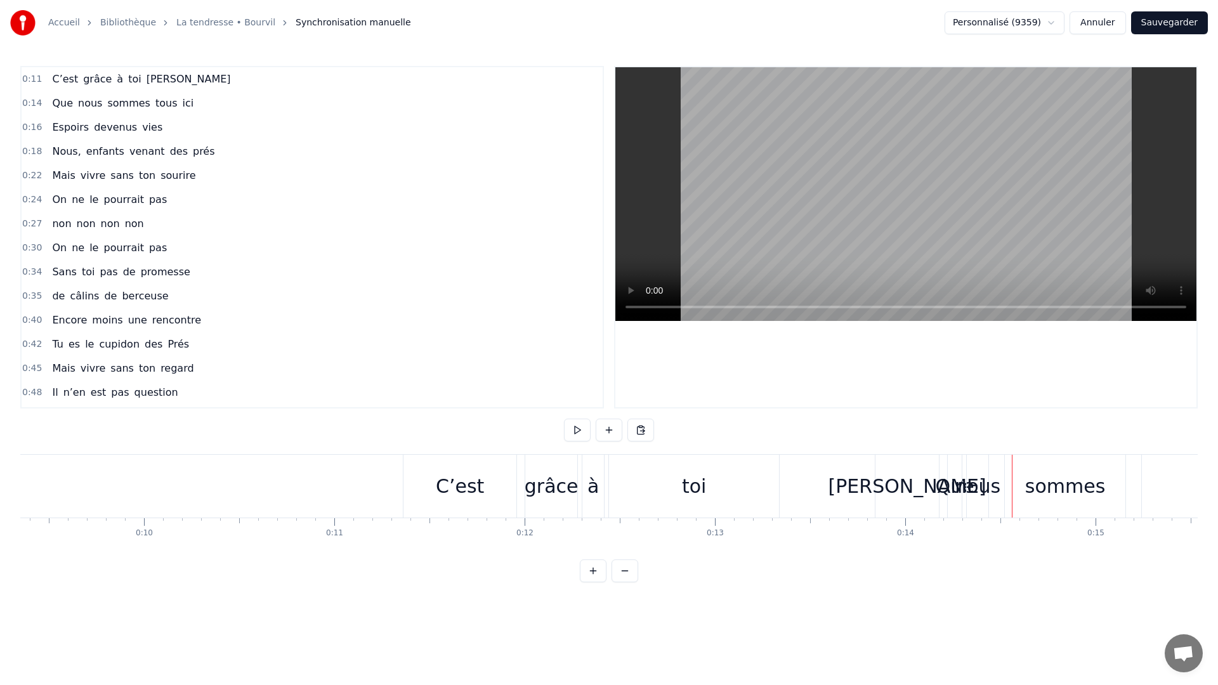
click at [684, 476] on div "toi" at bounding box center [694, 486] width 24 height 29
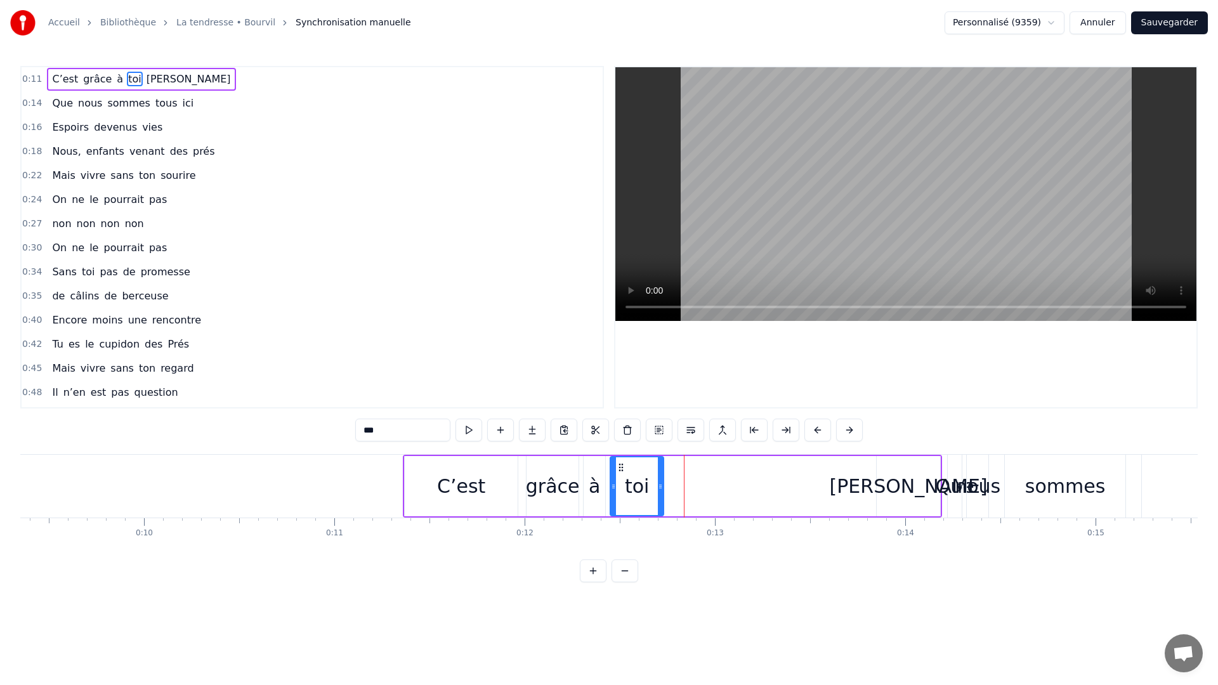
drag, startPoint x: 776, startPoint y: 487, endPoint x: 659, endPoint y: 514, distance: 120.4
click at [658, 514] on div at bounding box center [660, 486] width 5 height 58
click at [894, 478] on div "[PERSON_NAME]" at bounding box center [909, 486] width 158 height 29
type input "******"
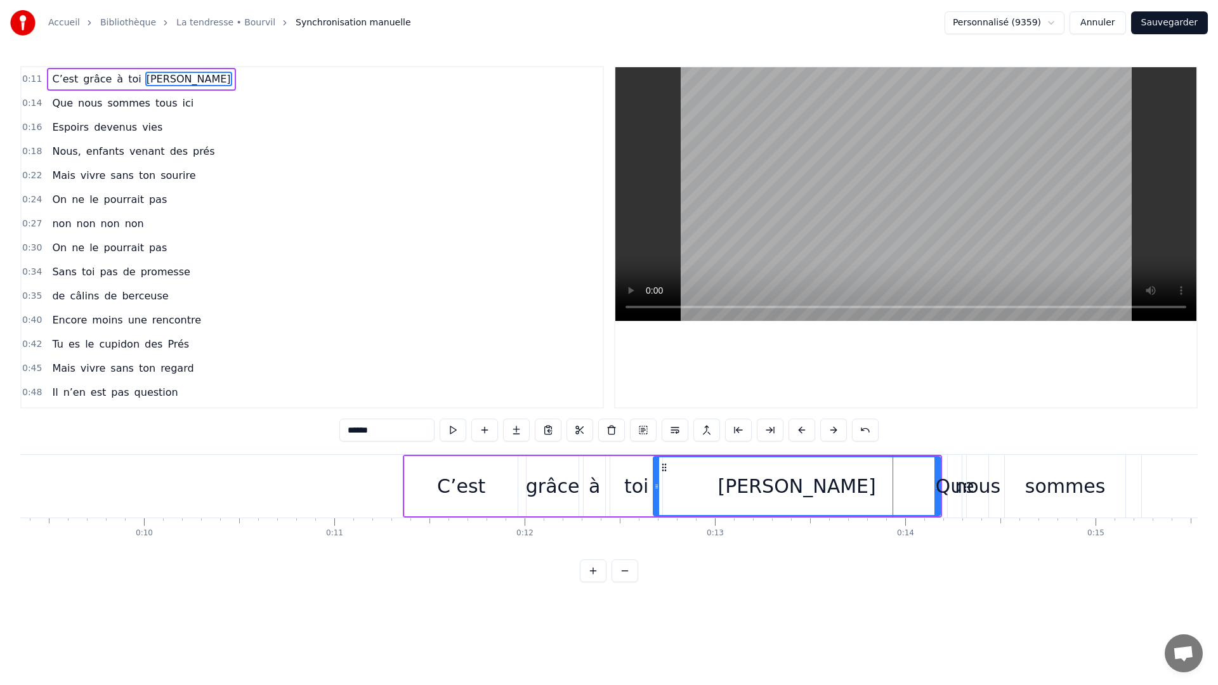
drag, startPoint x: 880, startPoint y: 484, endPoint x: 657, endPoint y: 526, distance: 227.2
click at [657, 526] on div "C’est grâce à toi [PERSON_NAME] nous sommes tous ici Espoirs devenus vies Nous,…" at bounding box center [609, 501] width 1178 height 95
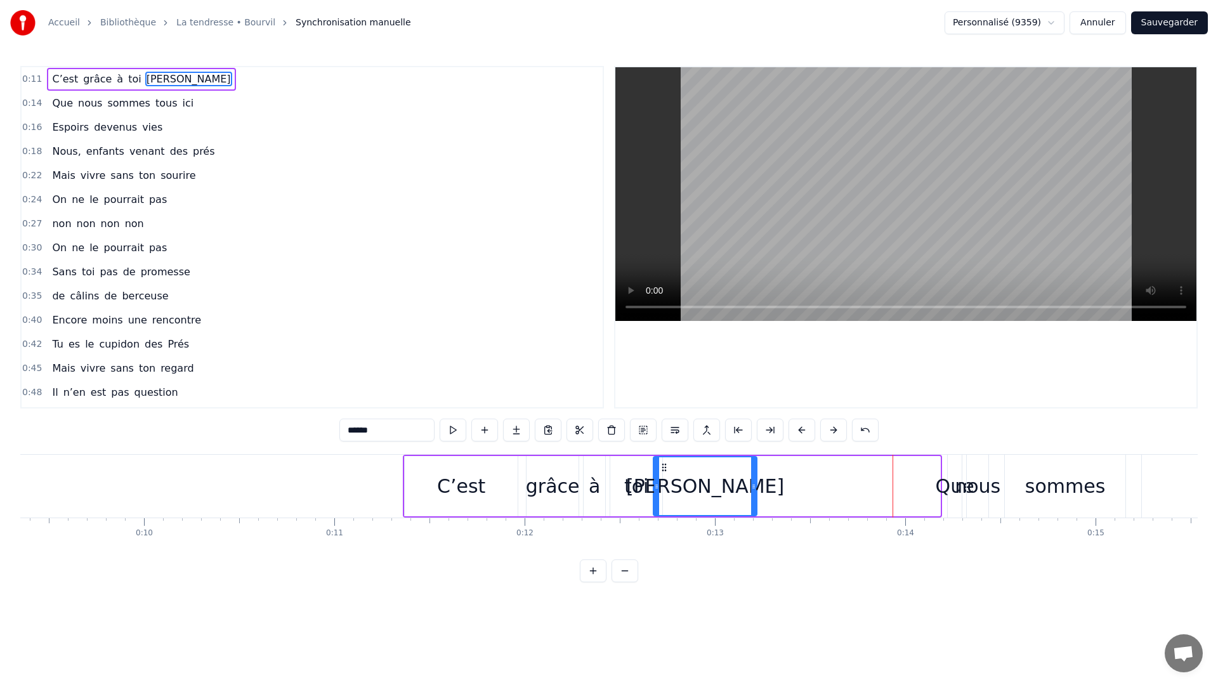
drag, startPoint x: 934, startPoint y: 478, endPoint x: 751, endPoint y: 493, distance: 184.0
click at [751, 493] on div at bounding box center [753, 486] width 5 height 58
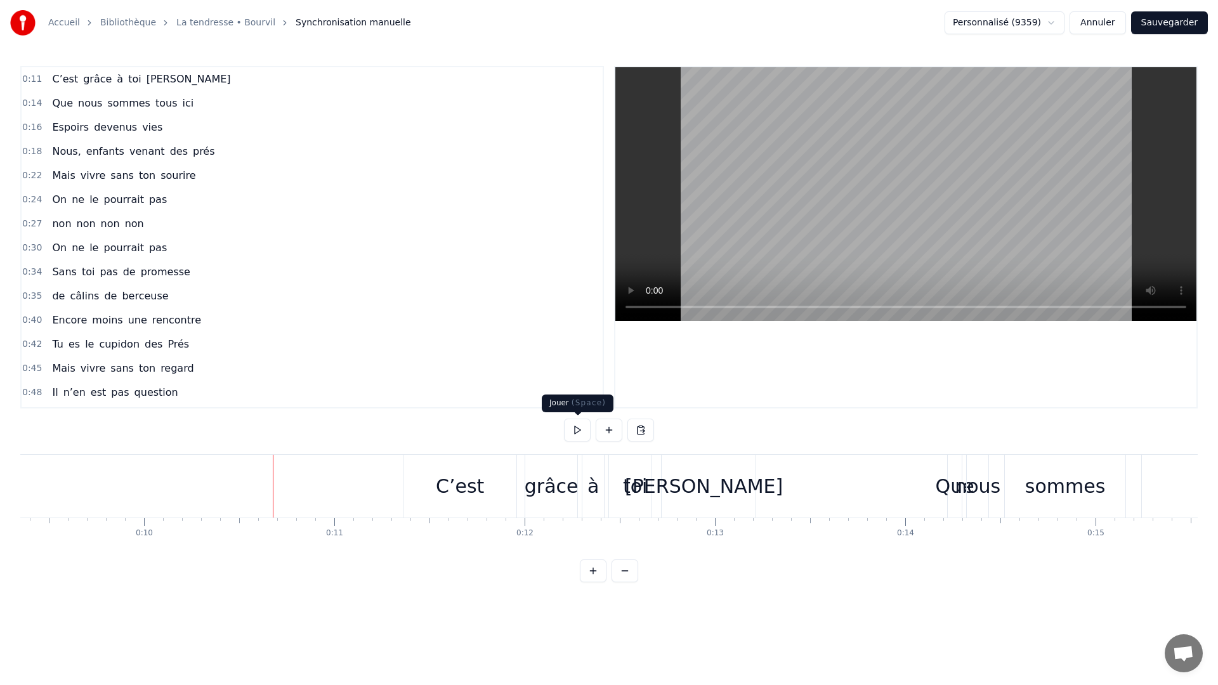
click at [581, 430] on button at bounding box center [577, 430] width 27 height 23
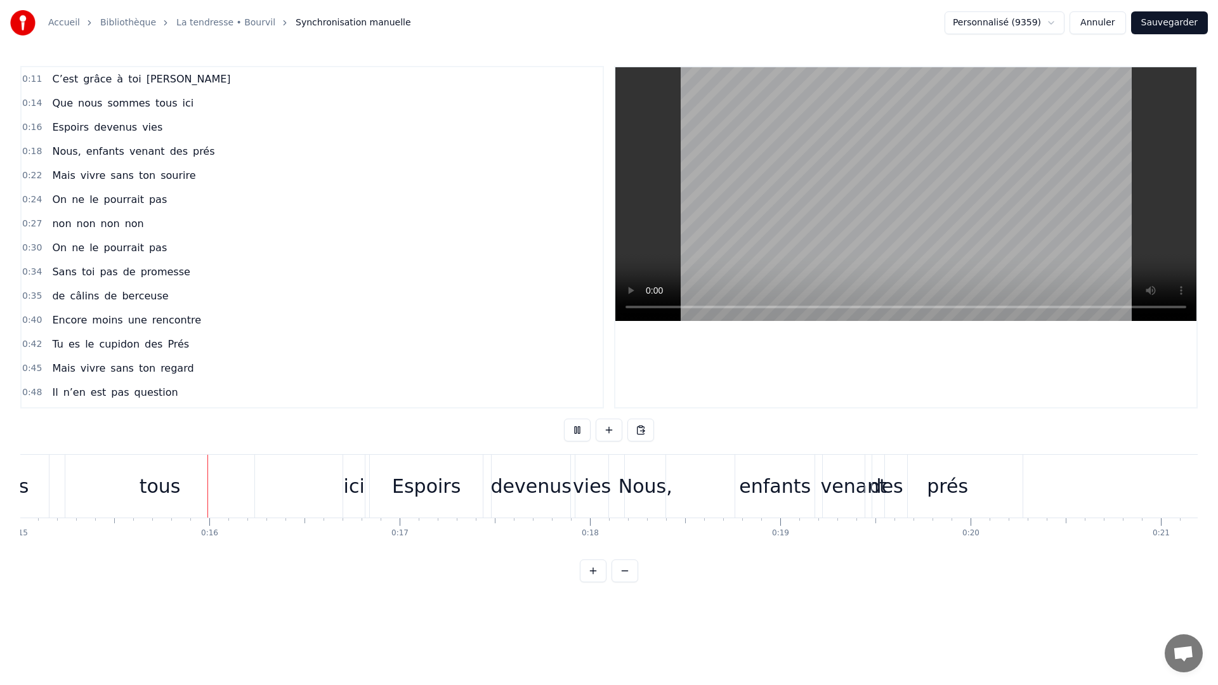
scroll to position [0, 2863]
click at [581, 430] on button at bounding box center [577, 430] width 27 height 23
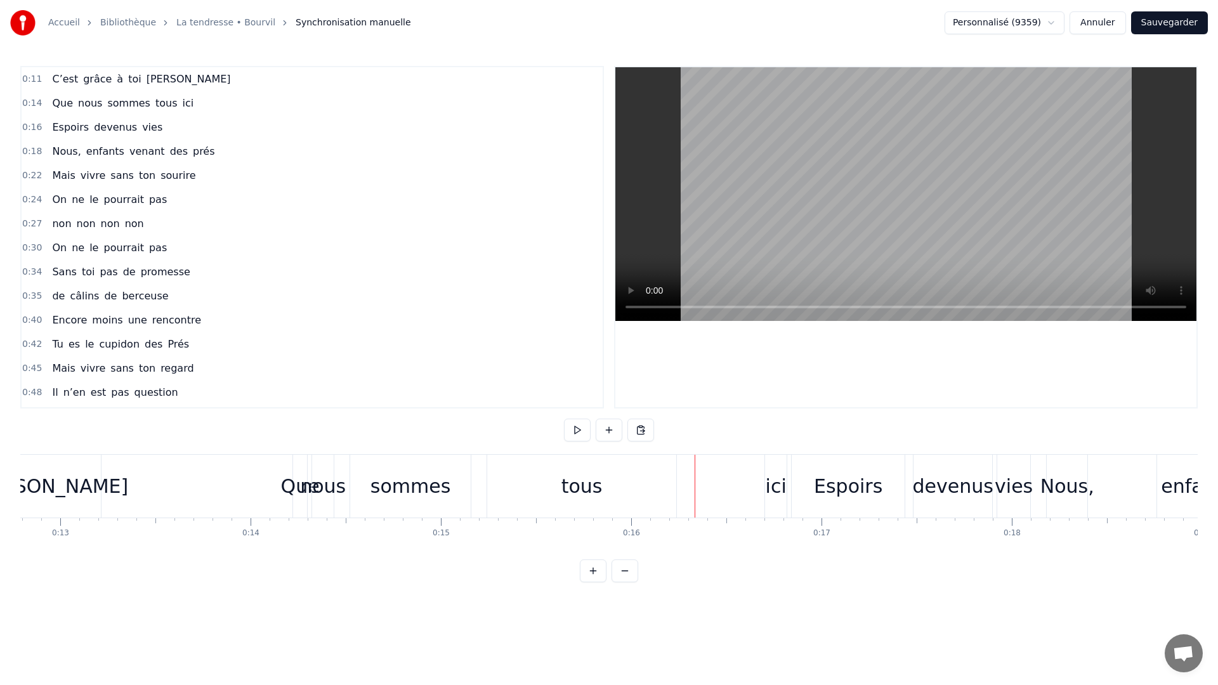
scroll to position [0, 2378]
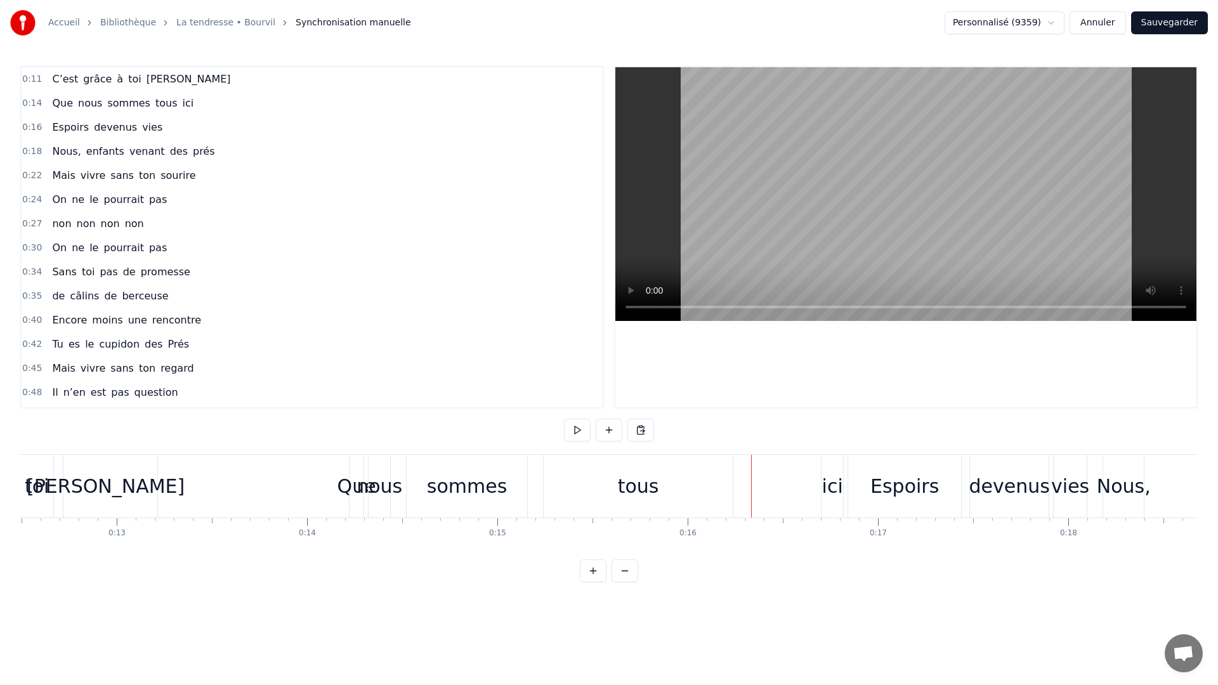
click at [354, 486] on div "Que" at bounding box center [357, 486] width 39 height 29
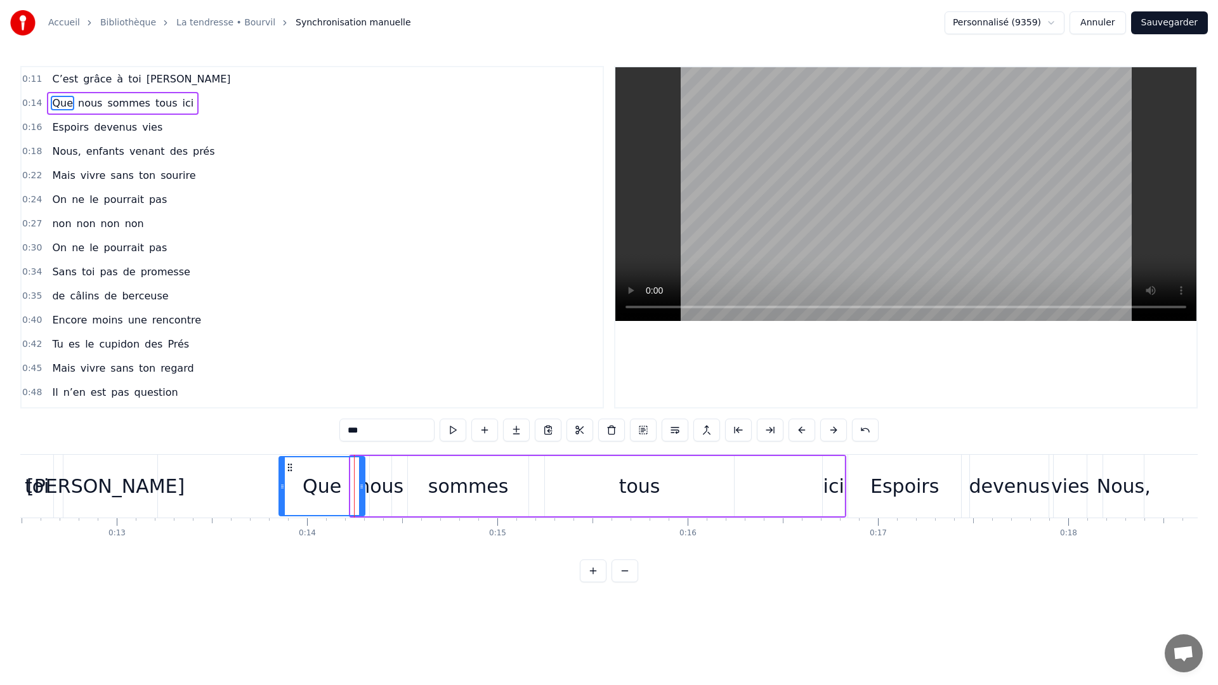
drag, startPoint x: 352, startPoint y: 483, endPoint x: 280, endPoint y: 487, distance: 71.8
click at [280, 487] on icon at bounding box center [282, 487] width 5 height 10
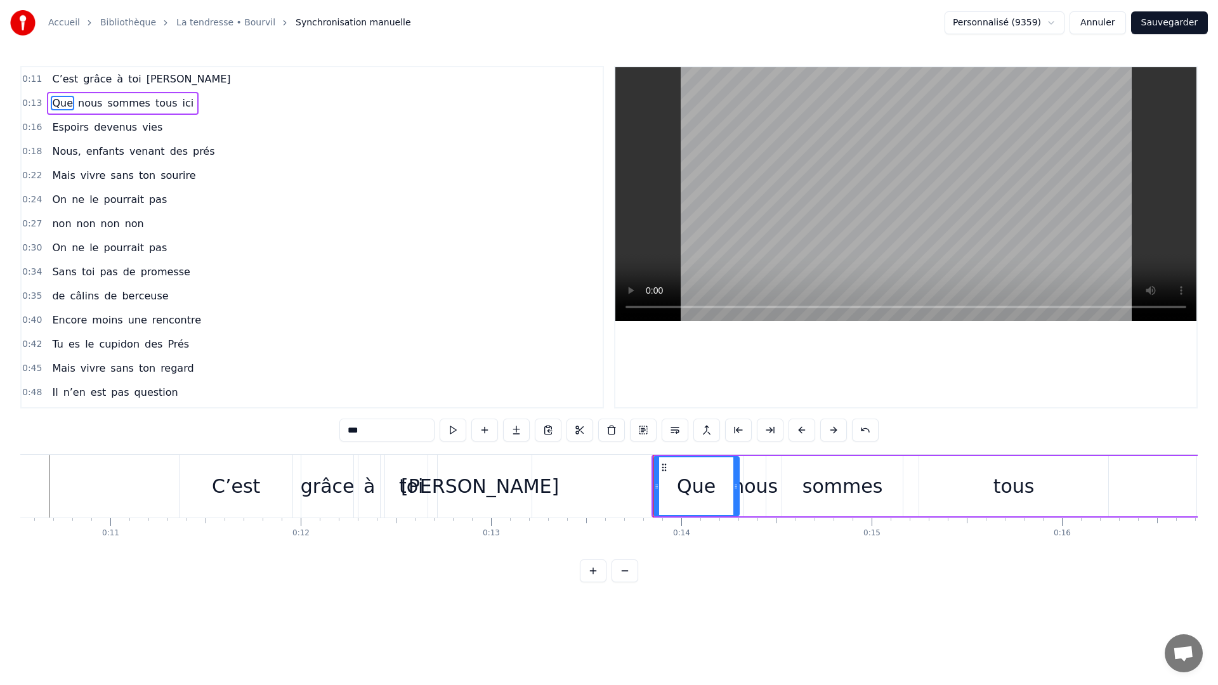
scroll to position [0, 1947]
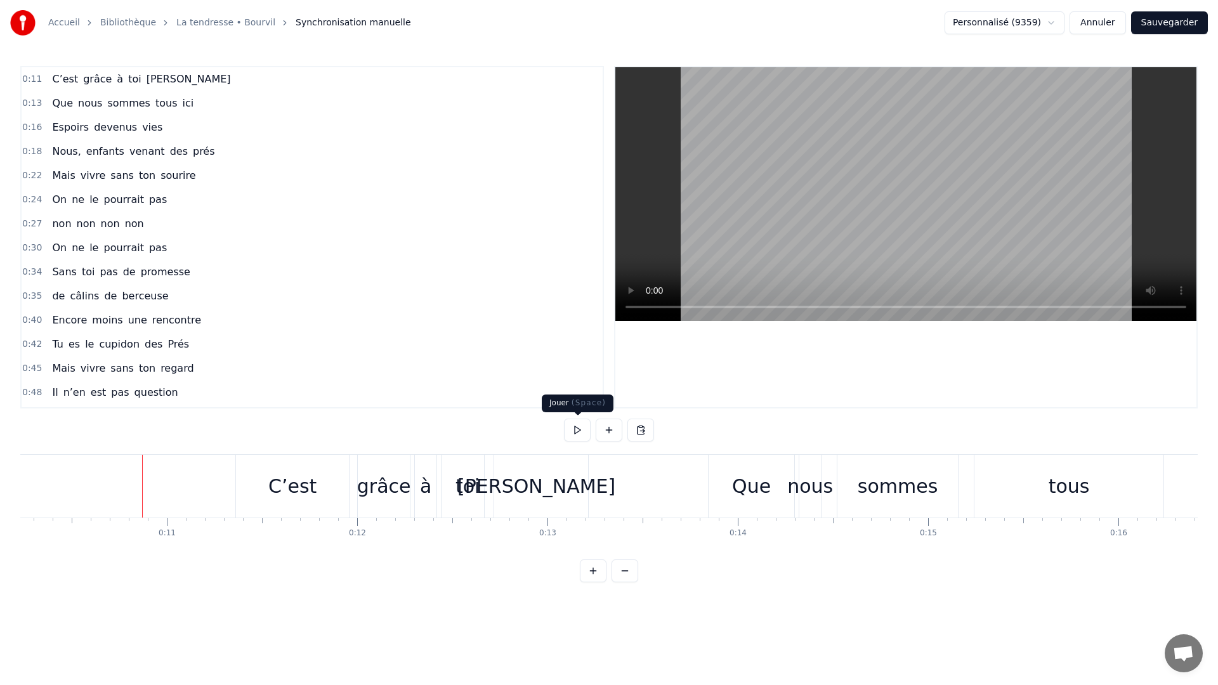
click at [582, 427] on button at bounding box center [577, 430] width 27 height 23
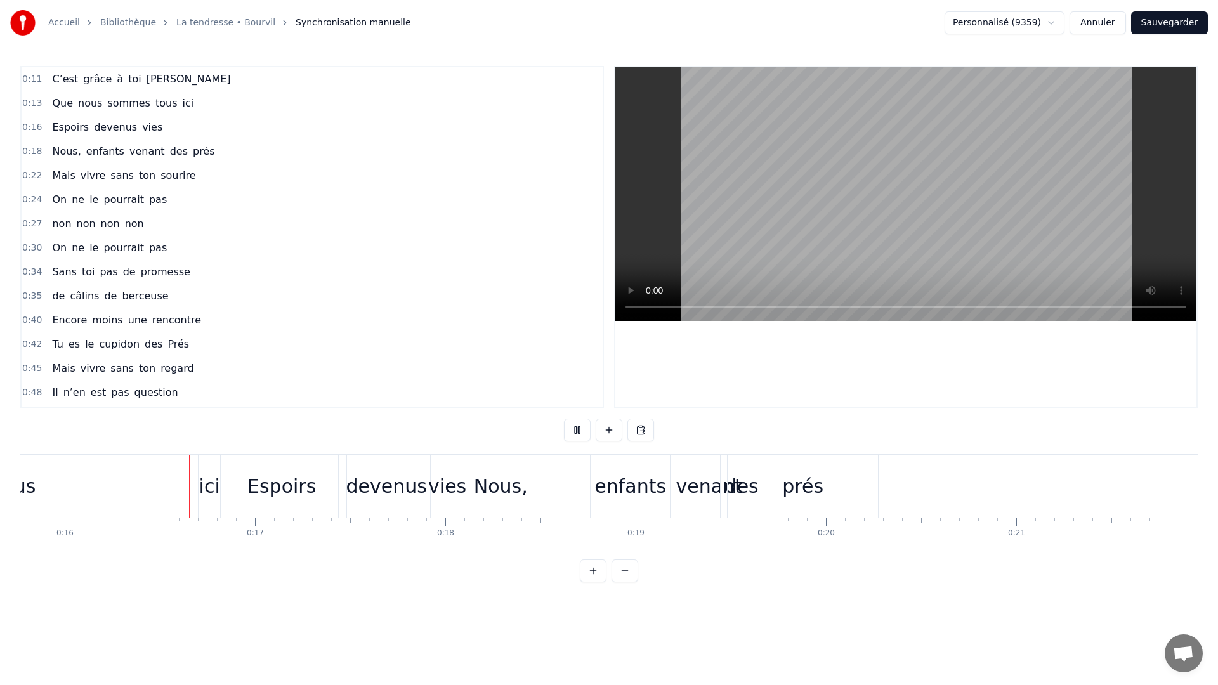
scroll to position [0, 3002]
click at [582, 428] on button at bounding box center [577, 430] width 27 height 23
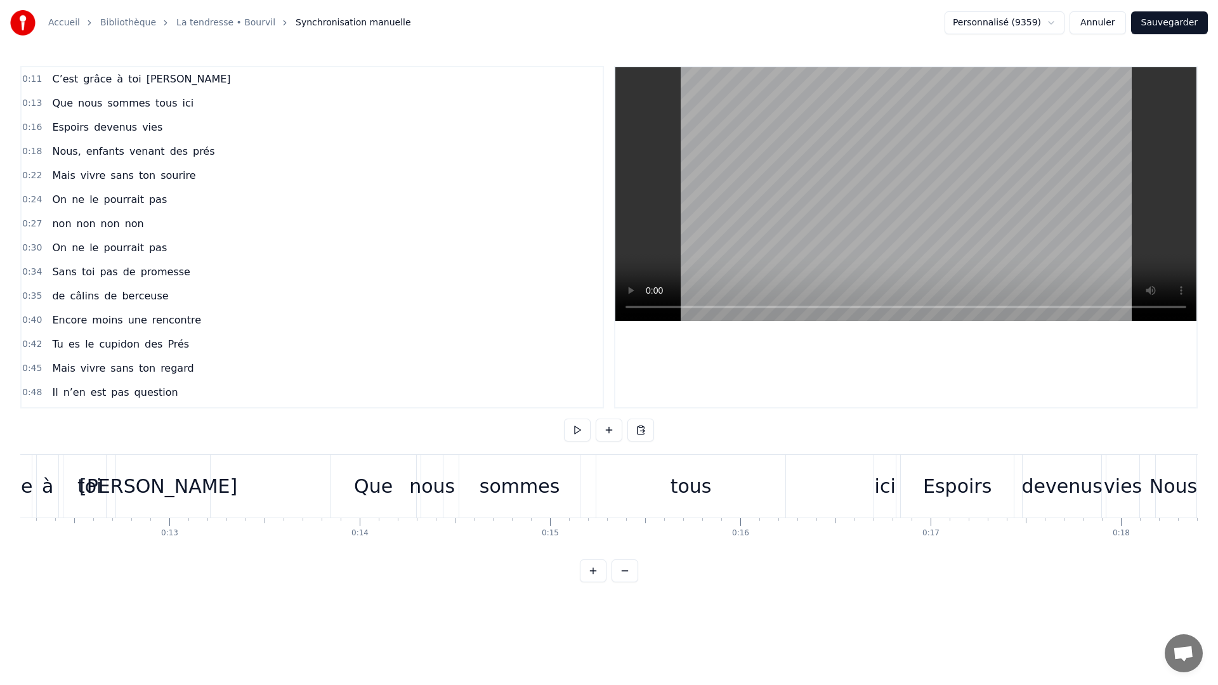
scroll to position [0, 2287]
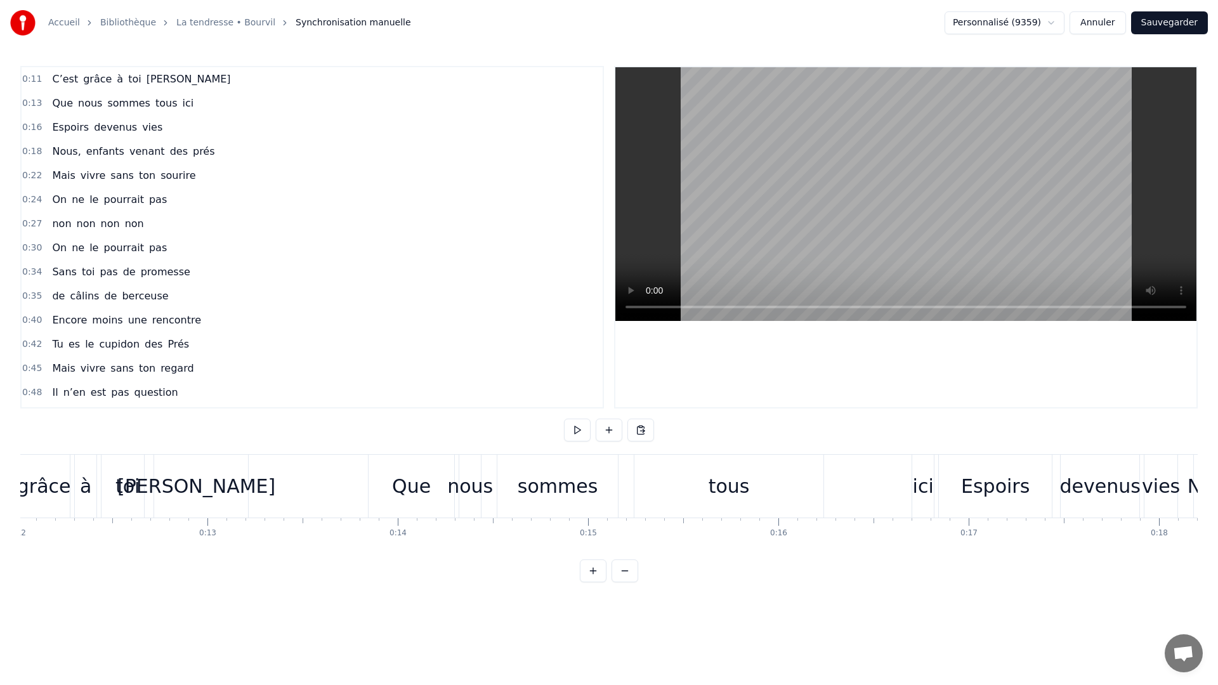
click at [400, 485] on div "Que" at bounding box center [411, 486] width 39 height 29
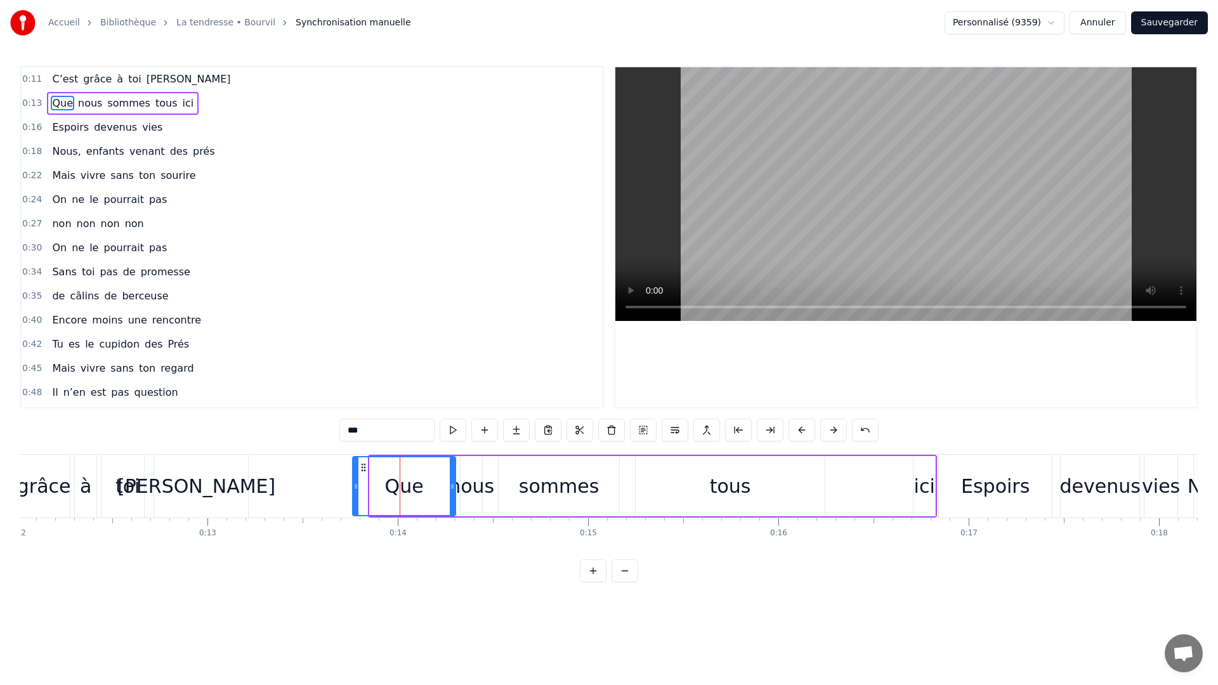
drag, startPoint x: 371, startPoint y: 487, endPoint x: 354, endPoint y: 490, distance: 17.4
click at [354, 490] on icon at bounding box center [355, 487] width 5 height 10
drag, startPoint x: 450, startPoint y: 478, endPoint x: 438, endPoint y: 482, distance: 13.4
click at [438, 482] on div at bounding box center [439, 486] width 5 height 58
click at [469, 487] on div "nous" at bounding box center [472, 486] width 46 height 29
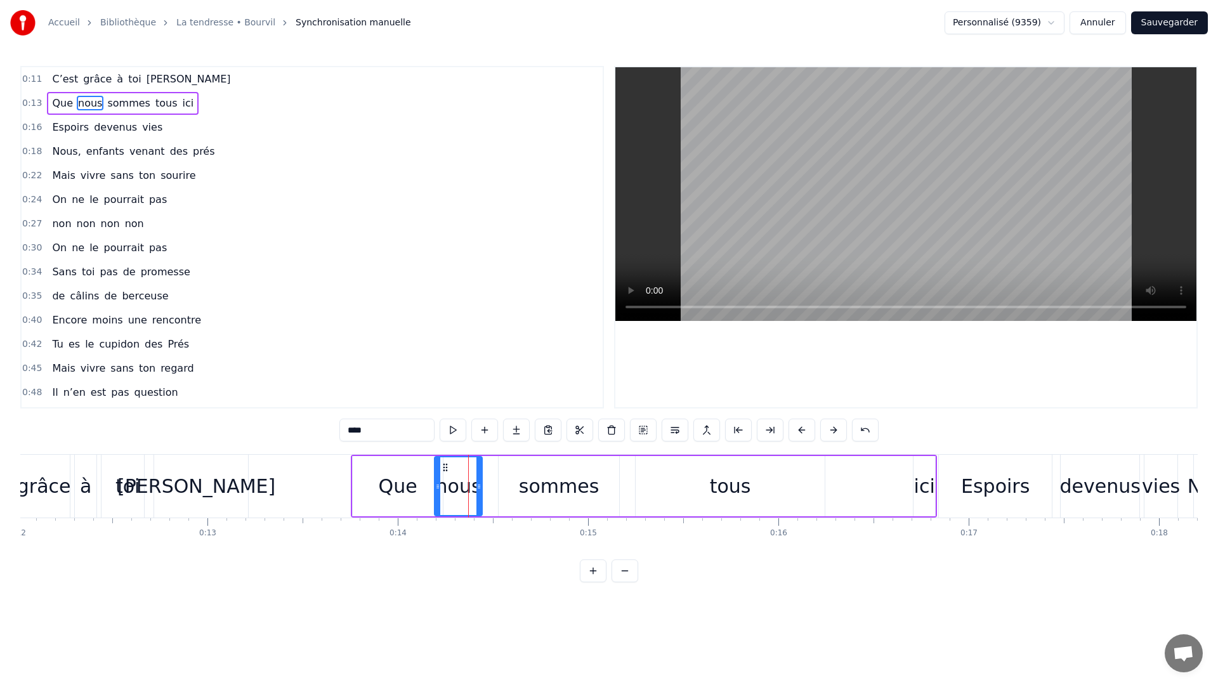
drag, startPoint x: 463, startPoint y: 487, endPoint x: 437, endPoint y: 493, distance: 26.6
click at [437, 493] on div at bounding box center [437, 486] width 5 height 58
drag, startPoint x: 480, startPoint y: 487, endPoint x: 471, endPoint y: 490, distance: 10.0
click at [471, 490] on icon at bounding box center [471, 487] width 5 height 10
click at [524, 480] on div "sommes" at bounding box center [559, 486] width 81 height 29
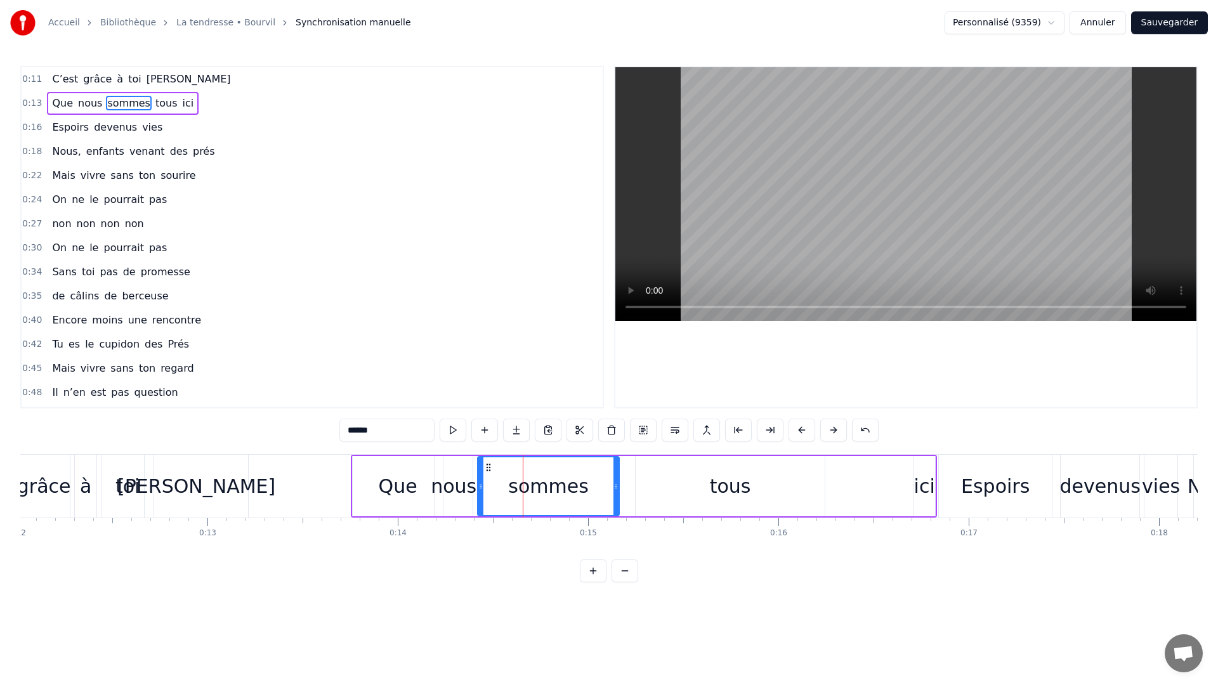
drag, startPoint x: 502, startPoint y: 483, endPoint x: 482, endPoint y: 487, distance: 21.3
click at [482, 487] on icon at bounding box center [480, 487] width 5 height 10
drag, startPoint x: 616, startPoint y: 482, endPoint x: 575, endPoint y: 487, distance: 41.6
click at [575, 487] on icon at bounding box center [574, 487] width 5 height 10
click at [711, 481] on div "tous" at bounding box center [730, 486] width 189 height 60
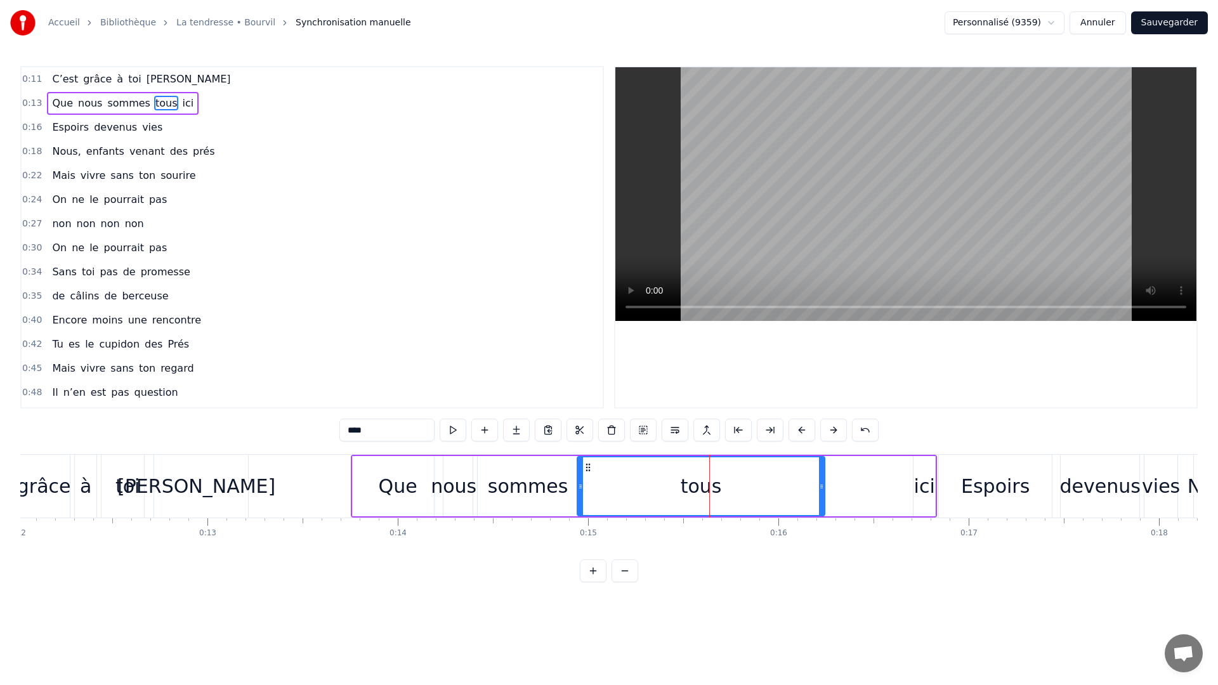
drag, startPoint x: 636, startPoint y: 490, endPoint x: 580, endPoint y: 495, distance: 56.7
click at [580, 495] on div at bounding box center [580, 486] width 5 height 58
drag, startPoint x: 824, startPoint y: 482, endPoint x: 655, endPoint y: 493, distance: 169.2
click at [655, 493] on div at bounding box center [653, 486] width 5 height 58
click at [917, 485] on div "ici" at bounding box center [924, 486] width 21 height 29
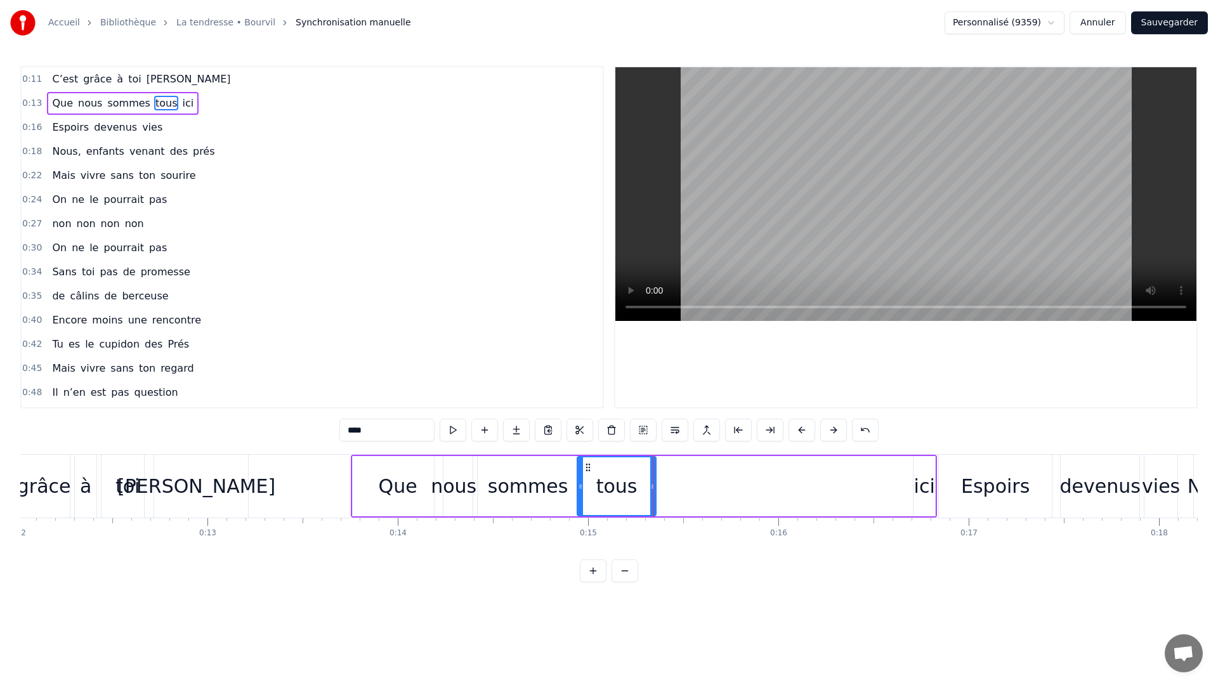
type input "***"
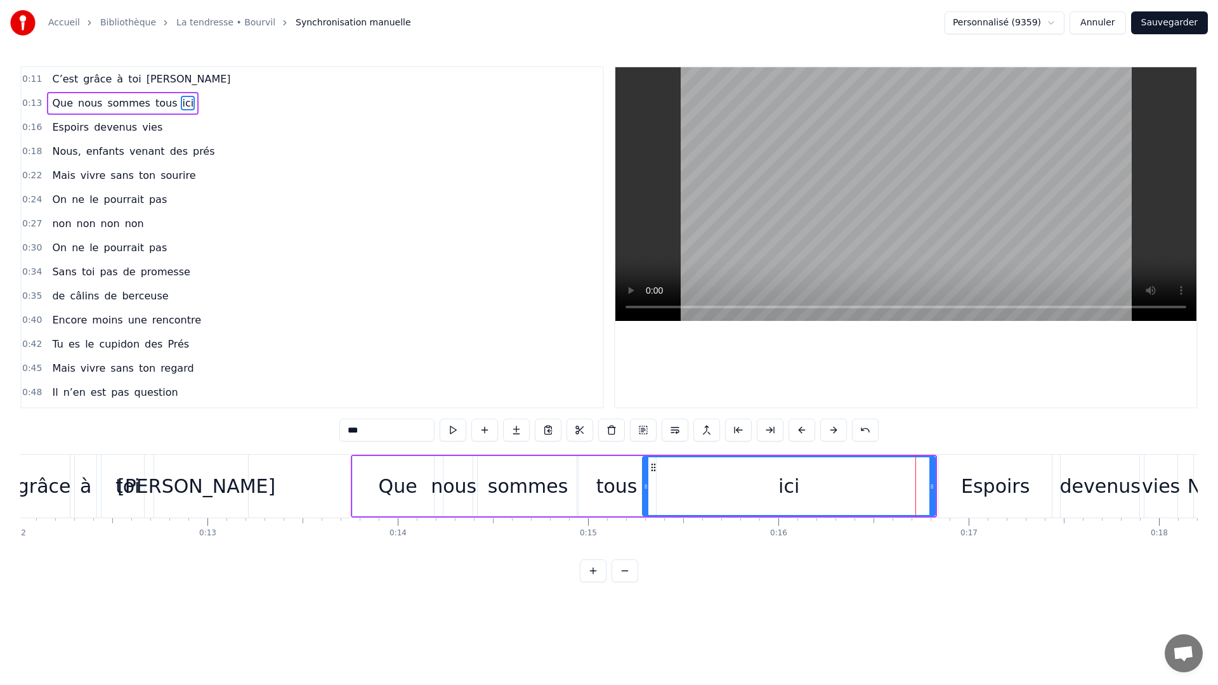
drag, startPoint x: 917, startPoint y: 486, endPoint x: 646, endPoint y: 492, distance: 271.0
click at [646, 492] on div at bounding box center [645, 486] width 5 height 58
drag, startPoint x: 931, startPoint y: 488, endPoint x: 749, endPoint y: 492, distance: 182.1
click at [749, 492] on div at bounding box center [749, 486] width 5 height 58
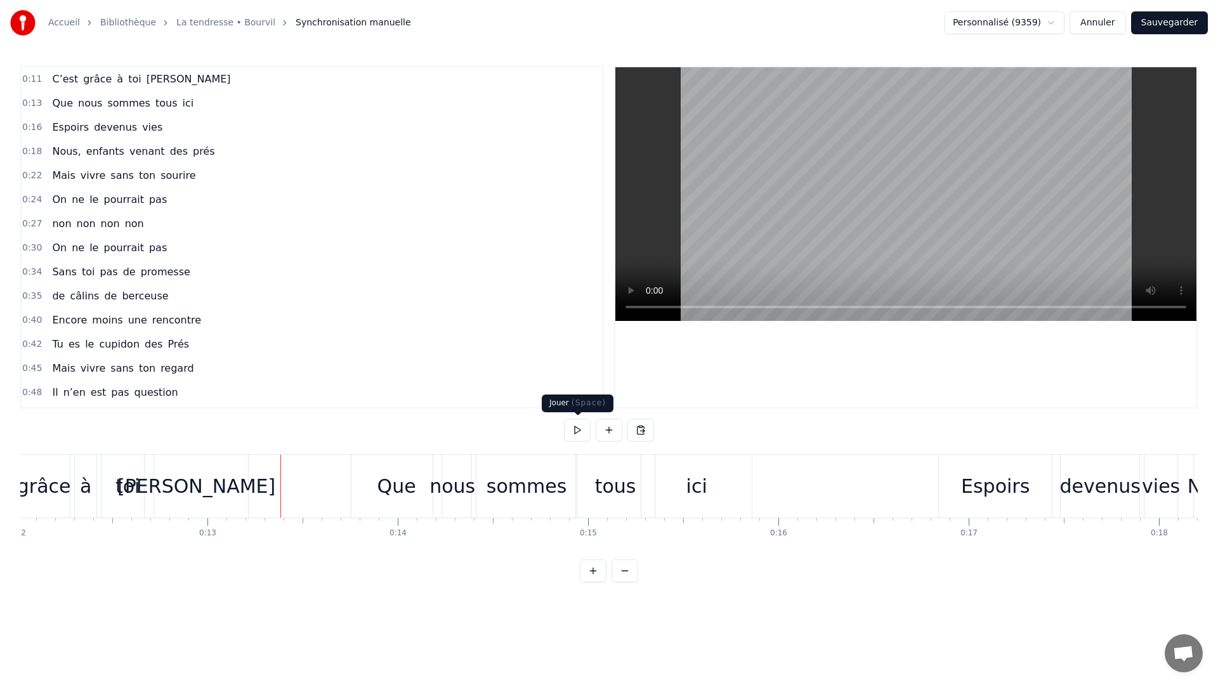
click at [573, 432] on button at bounding box center [577, 430] width 27 height 23
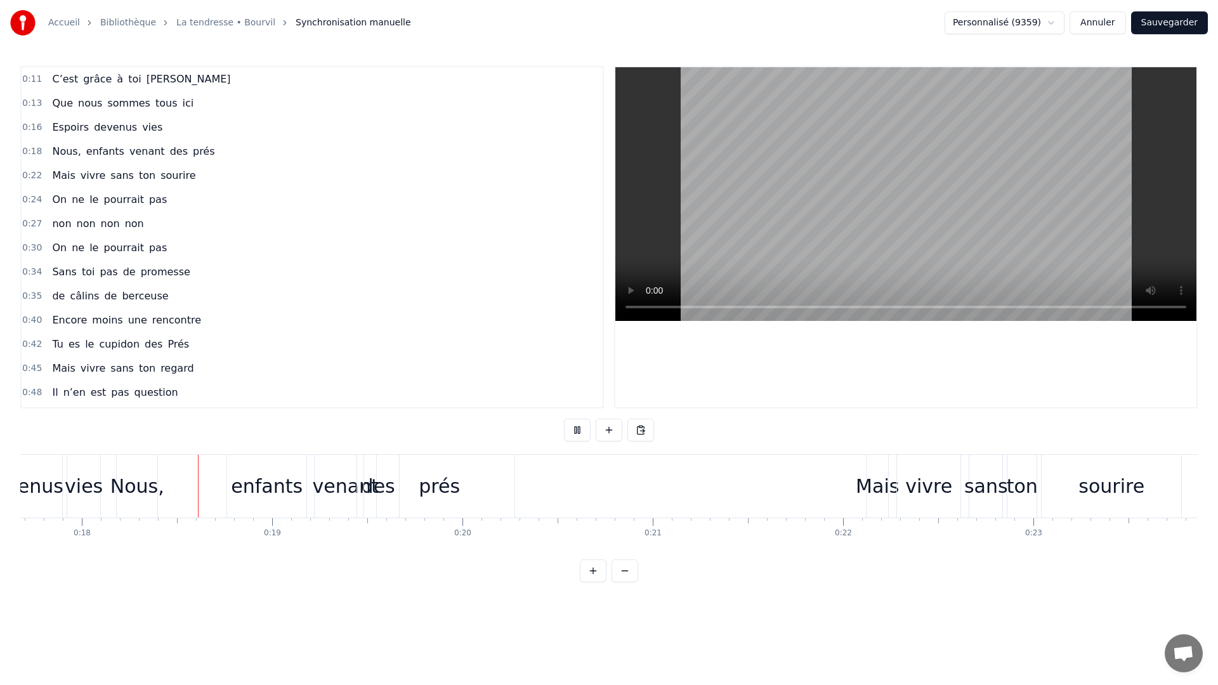
click at [573, 432] on button at bounding box center [577, 430] width 27 height 23
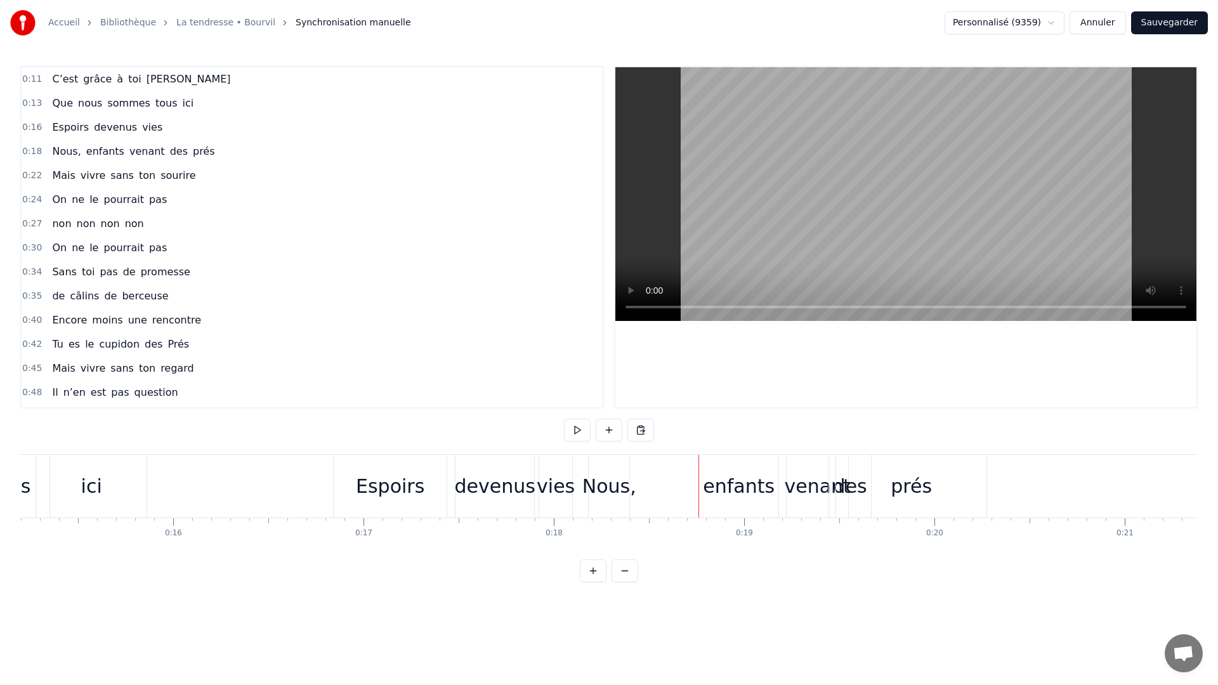
scroll to position [0, 2835]
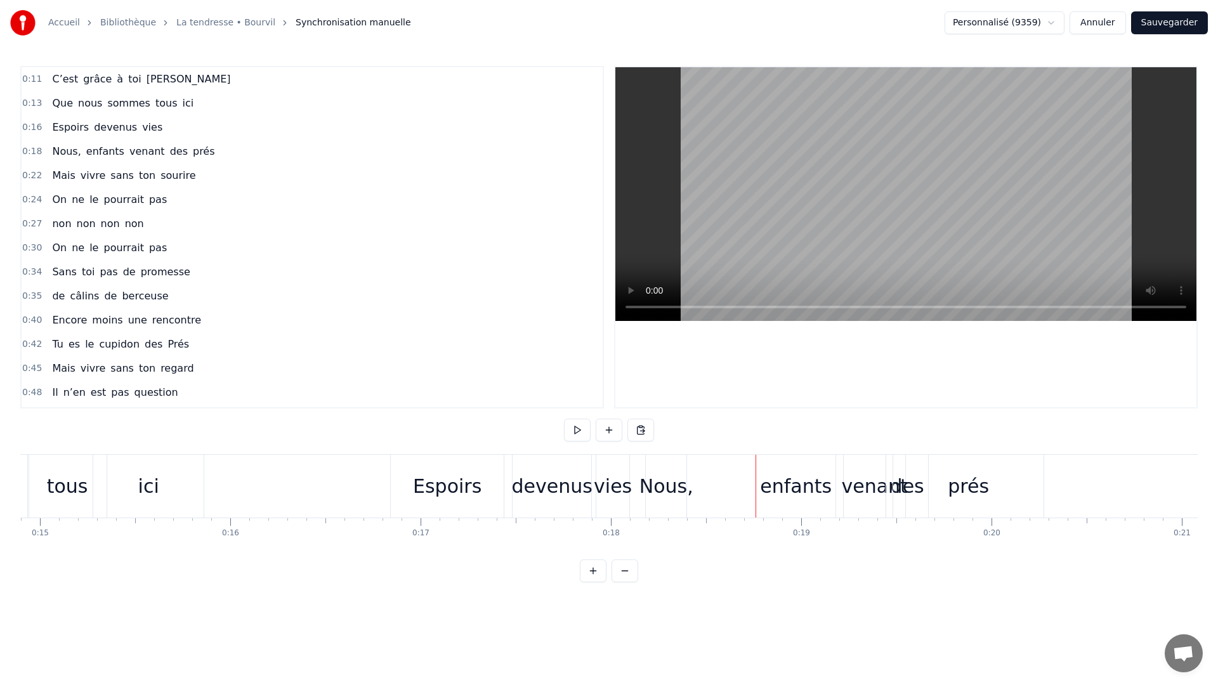
click at [430, 489] on div "Espoirs" at bounding box center [447, 486] width 69 height 29
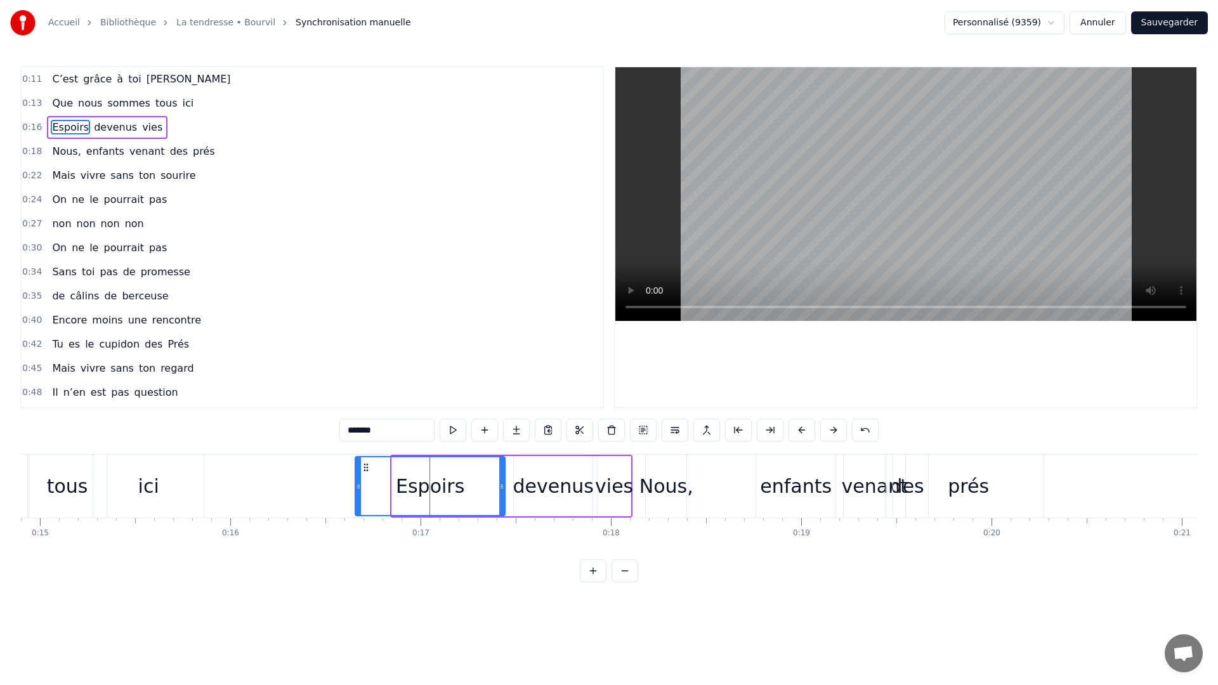
drag, startPoint x: 394, startPoint y: 489, endPoint x: 357, endPoint y: 486, distance: 36.9
click at [357, 486] on icon at bounding box center [358, 487] width 5 height 10
drag, startPoint x: 502, startPoint y: 485, endPoint x: 480, endPoint y: 487, distance: 21.7
click at [480, 487] on icon at bounding box center [480, 487] width 5 height 10
click at [533, 487] on div "devenus" at bounding box center [553, 486] width 81 height 29
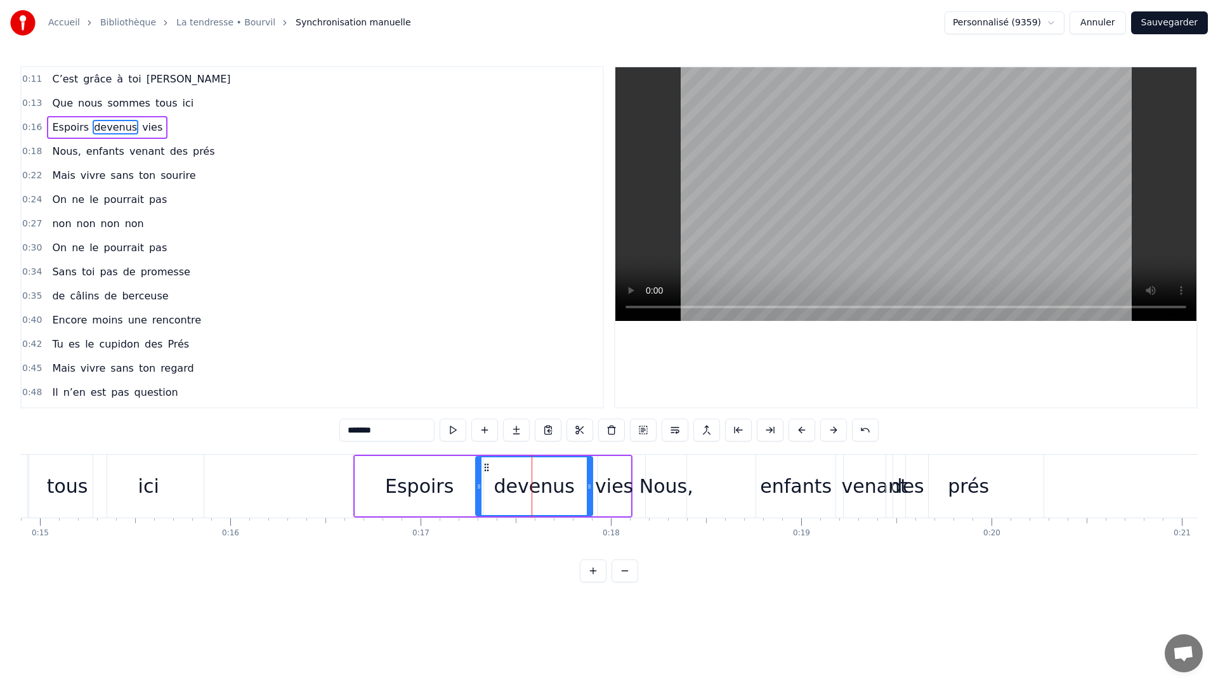
drag, startPoint x: 518, startPoint y: 488, endPoint x: 480, endPoint y: 496, distance: 38.8
click at [480, 496] on div at bounding box center [478, 486] width 5 height 58
drag, startPoint x: 589, startPoint y: 488, endPoint x: 573, endPoint y: 491, distance: 16.2
click at [573, 491] on icon at bounding box center [573, 487] width 5 height 10
click at [651, 485] on div "Nous," at bounding box center [667, 486] width 54 height 29
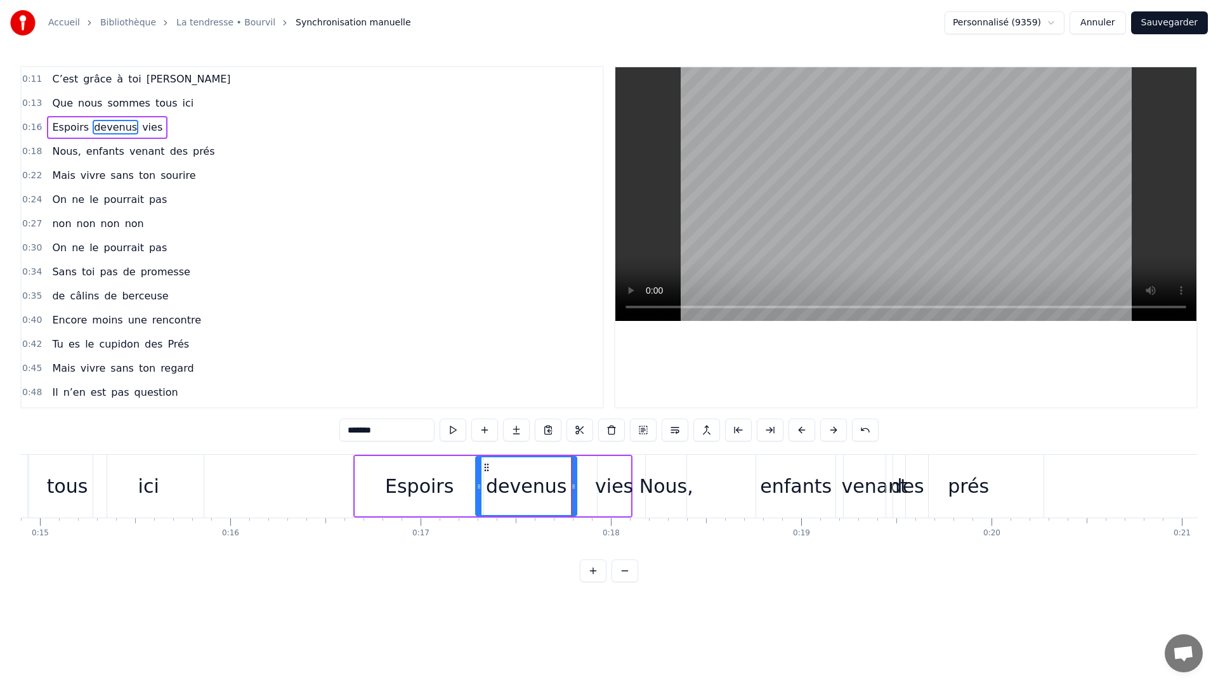
type input "*****"
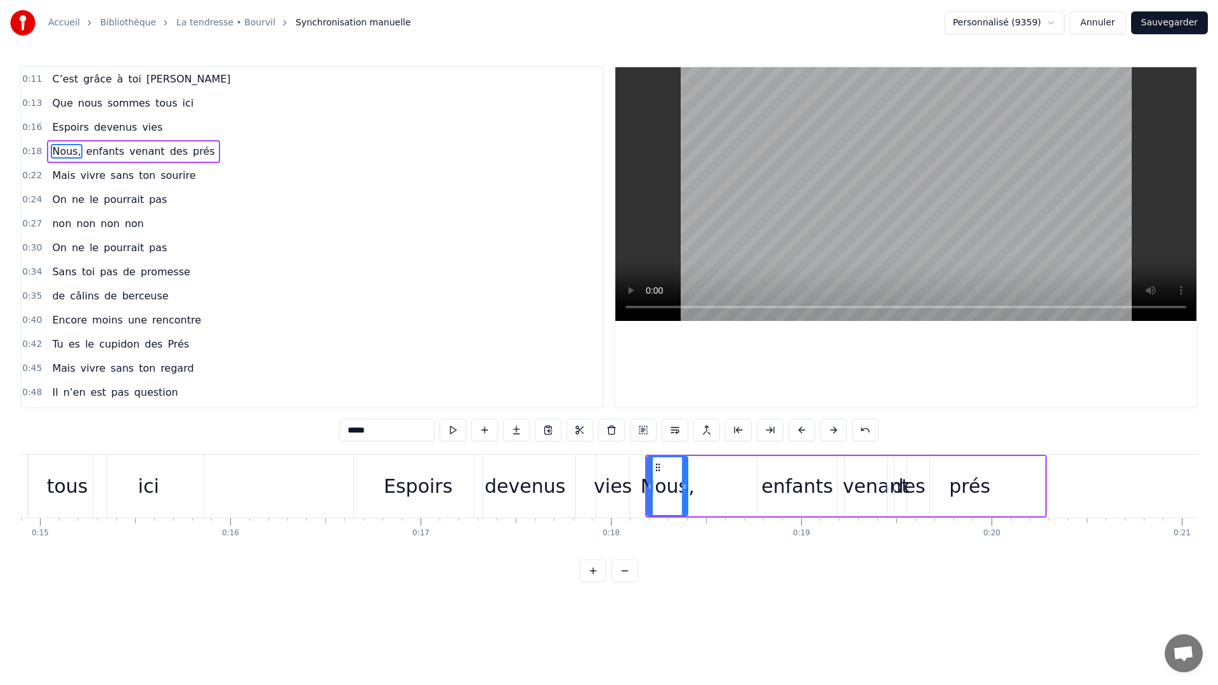
drag, startPoint x: 695, startPoint y: 484, endPoint x: 728, endPoint y: 495, distance: 34.1
click at [737, 492] on div "Nous, enfants venant des prés" at bounding box center [846, 486] width 402 height 63
click at [681, 494] on div "Nous," at bounding box center [668, 486] width 54 height 29
click at [606, 489] on div "vies" at bounding box center [613, 486] width 38 height 29
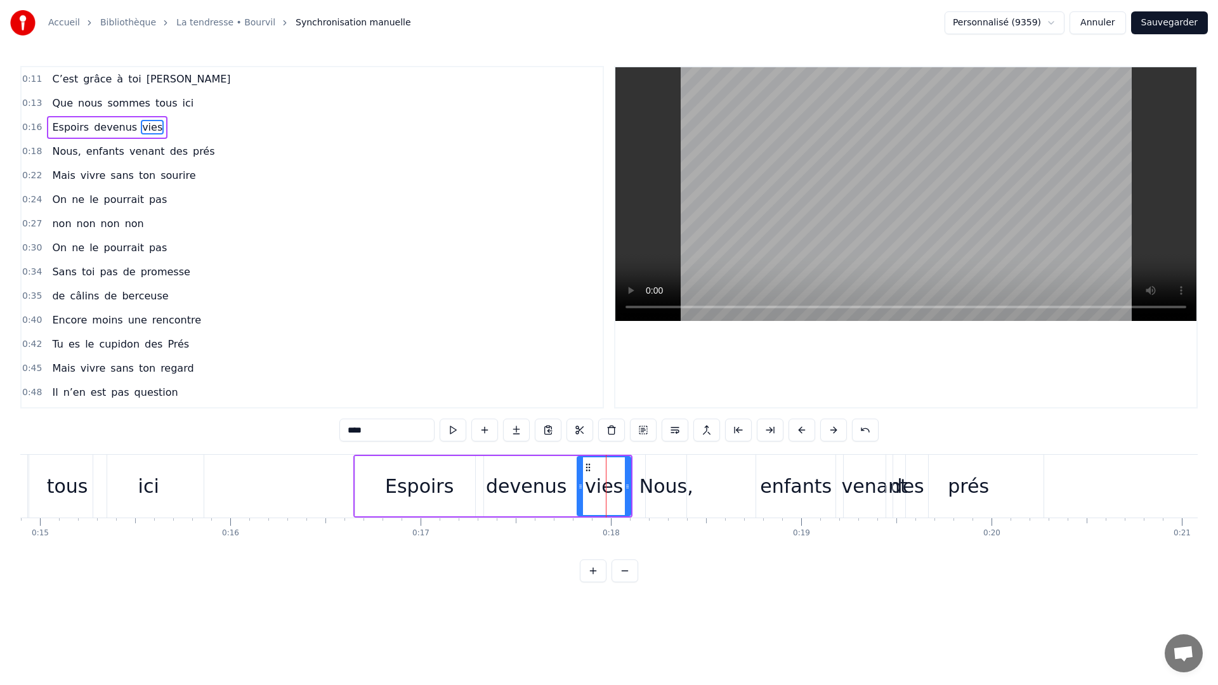
drag, startPoint x: 600, startPoint y: 489, endPoint x: 579, endPoint y: 488, distance: 20.3
click at [579, 488] on icon at bounding box center [580, 487] width 5 height 10
click at [668, 490] on div "Nous," at bounding box center [667, 486] width 54 height 29
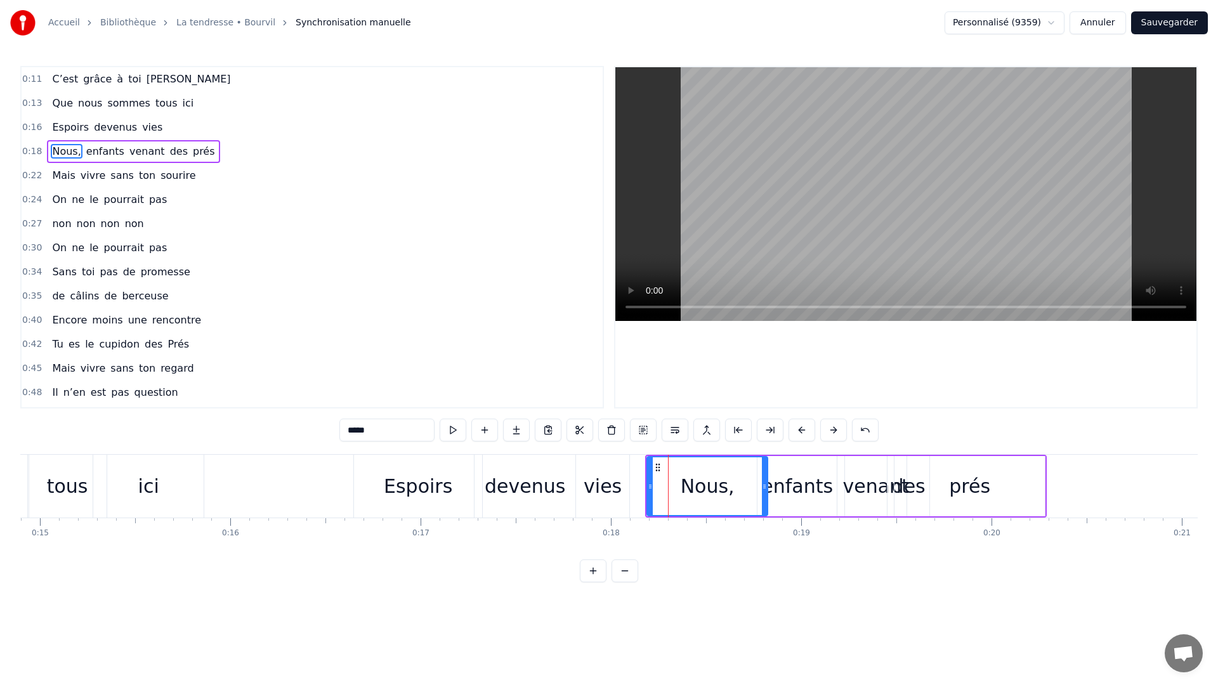
drag, startPoint x: 684, startPoint y: 487, endPoint x: 763, endPoint y: 484, distance: 78.7
click at [763, 484] on icon at bounding box center [764, 487] width 5 height 10
drag, startPoint x: 648, startPoint y: 497, endPoint x: 723, endPoint y: 485, distance: 75.1
click at [723, 485] on div at bounding box center [724, 486] width 5 height 58
click at [609, 492] on div "vies" at bounding box center [603, 486] width 38 height 29
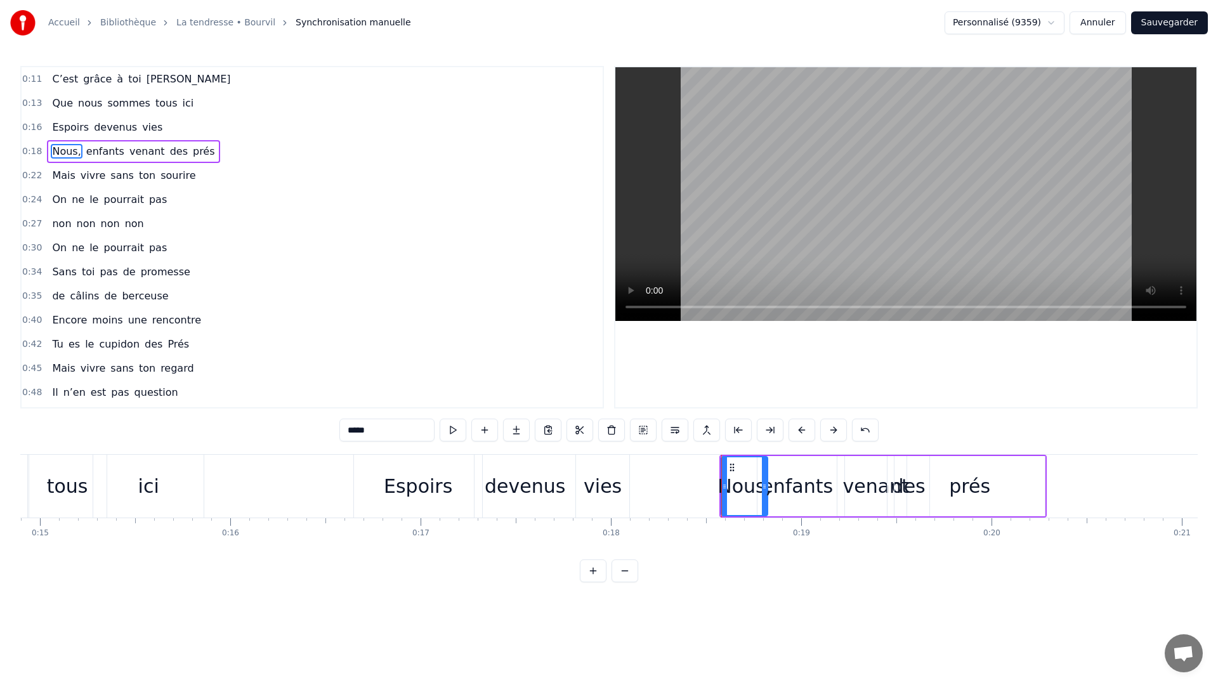
type input "****"
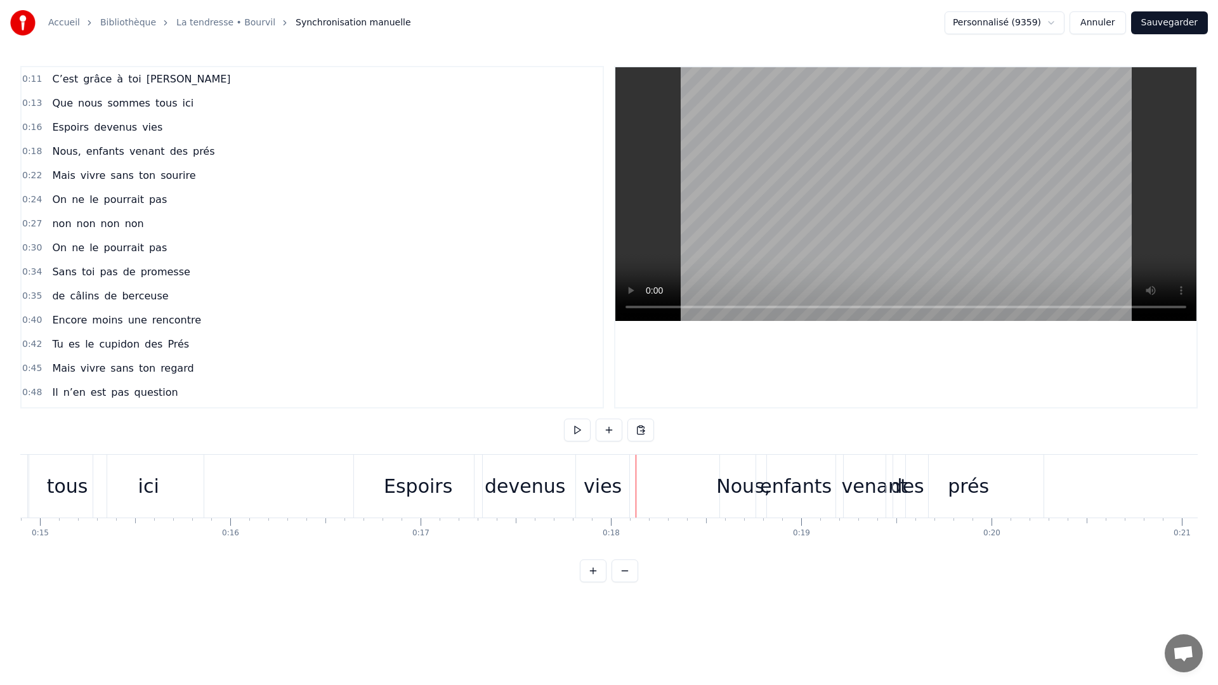
click at [624, 488] on div "vies" at bounding box center [602, 486] width 53 height 63
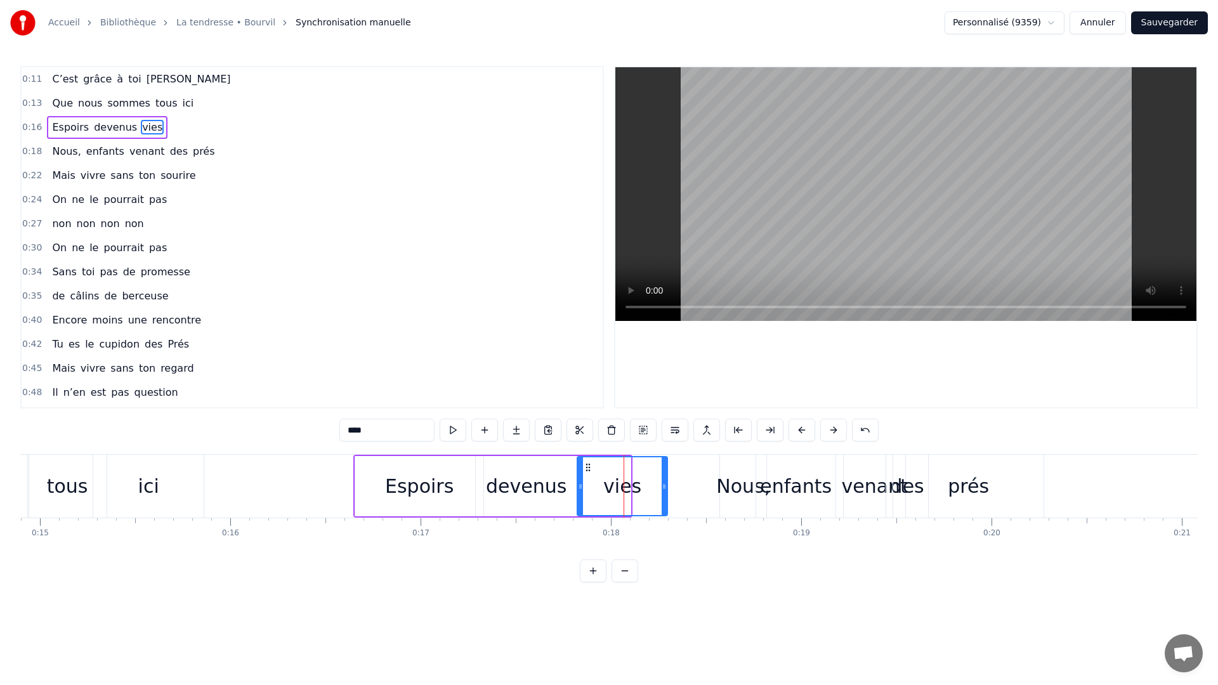
drag, startPoint x: 627, startPoint y: 486, endPoint x: 664, endPoint y: 478, distance: 37.6
click at [664, 478] on div at bounding box center [664, 486] width 5 height 58
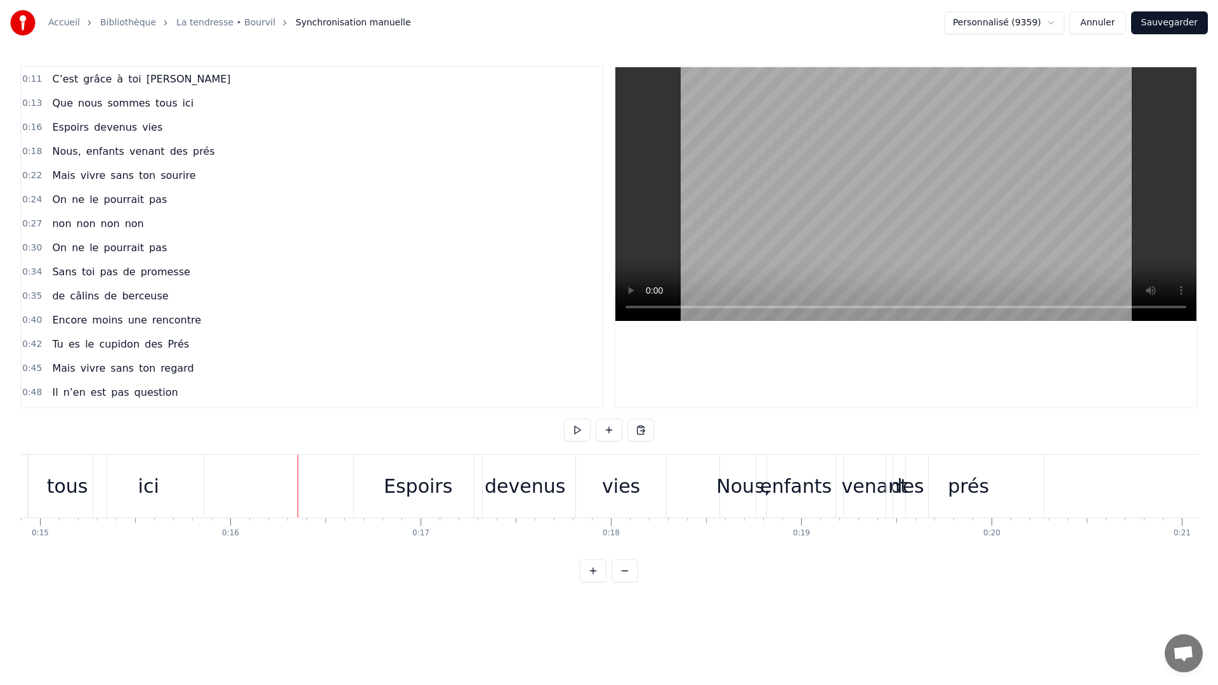
click at [576, 432] on button at bounding box center [577, 430] width 27 height 23
click at [970, 478] on div "prés" at bounding box center [968, 486] width 41 height 29
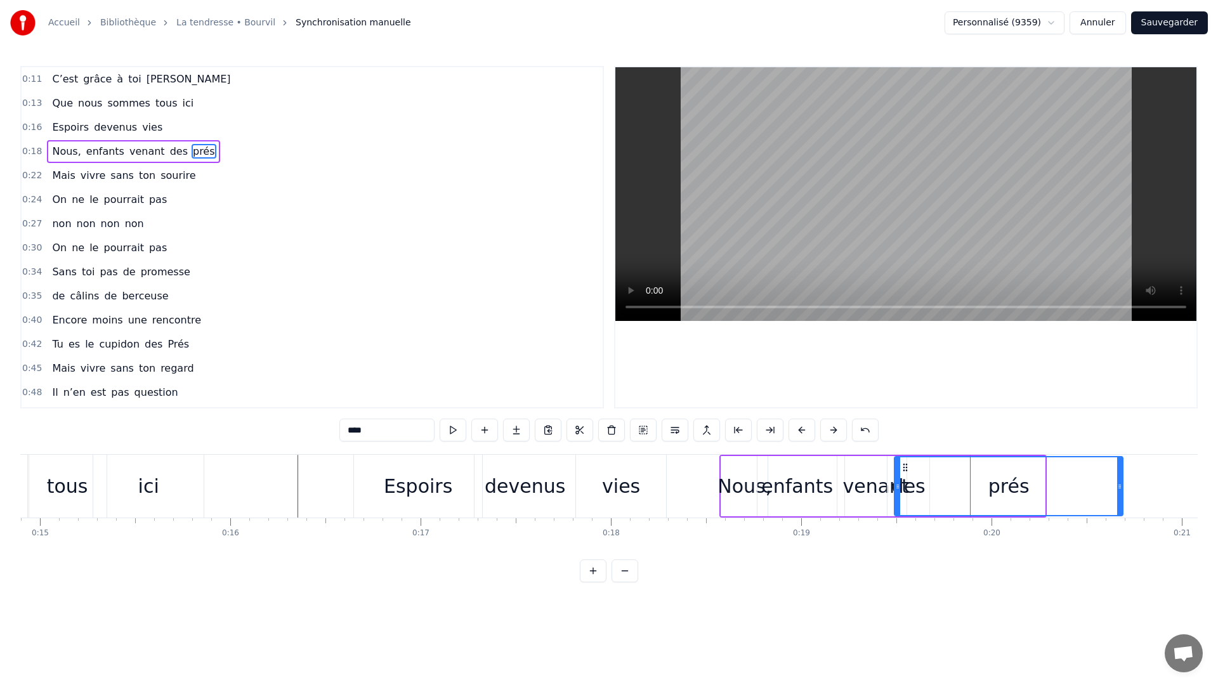
drag, startPoint x: 1042, startPoint y: 490, endPoint x: 1117, endPoint y: 485, distance: 75.0
click at [1122, 483] on icon at bounding box center [1119, 487] width 5 height 10
drag, startPoint x: 898, startPoint y: 492, endPoint x: 942, endPoint y: 500, distance: 45.2
click at [975, 489] on div at bounding box center [974, 486] width 5 height 58
click at [909, 487] on div "des" at bounding box center [909, 486] width 34 height 29
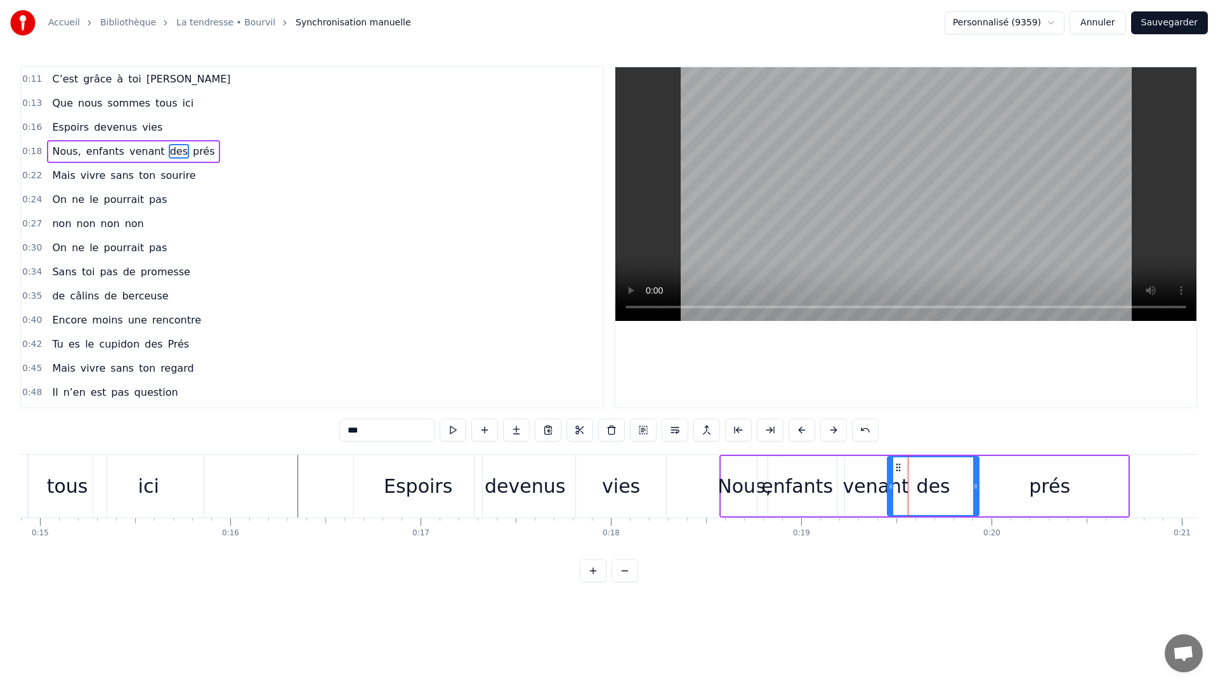
drag, startPoint x: 925, startPoint y: 485, endPoint x: 975, endPoint y: 482, distance: 49.6
click at [975, 482] on icon at bounding box center [975, 487] width 5 height 10
drag, startPoint x: 889, startPoint y: 487, endPoint x: 911, endPoint y: 481, distance: 22.9
click at [911, 482] on icon at bounding box center [912, 487] width 5 height 10
drag, startPoint x: 976, startPoint y: 487, endPoint x: 1005, endPoint y: 487, distance: 29.2
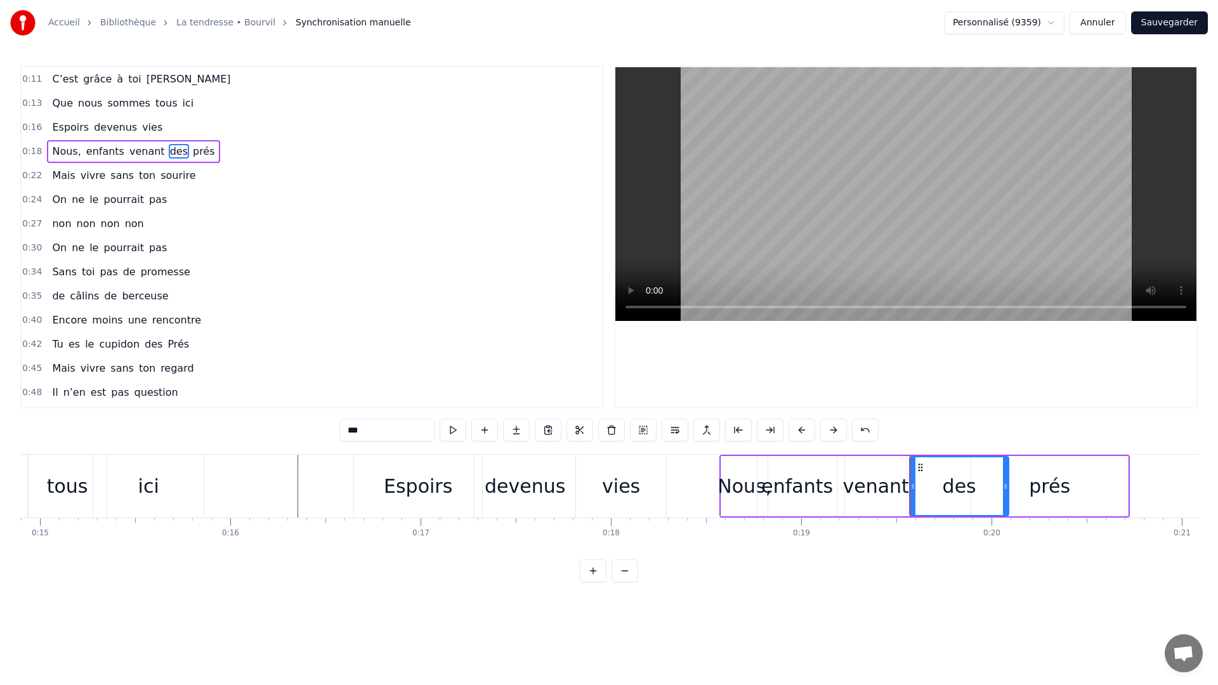
click at [1005, 487] on icon at bounding box center [1005, 487] width 5 height 10
drag, startPoint x: 914, startPoint y: 492, endPoint x: 945, endPoint y: 489, distance: 31.2
click at [945, 489] on div at bounding box center [944, 486] width 5 height 58
click at [879, 481] on div "venant" at bounding box center [876, 486] width 66 height 29
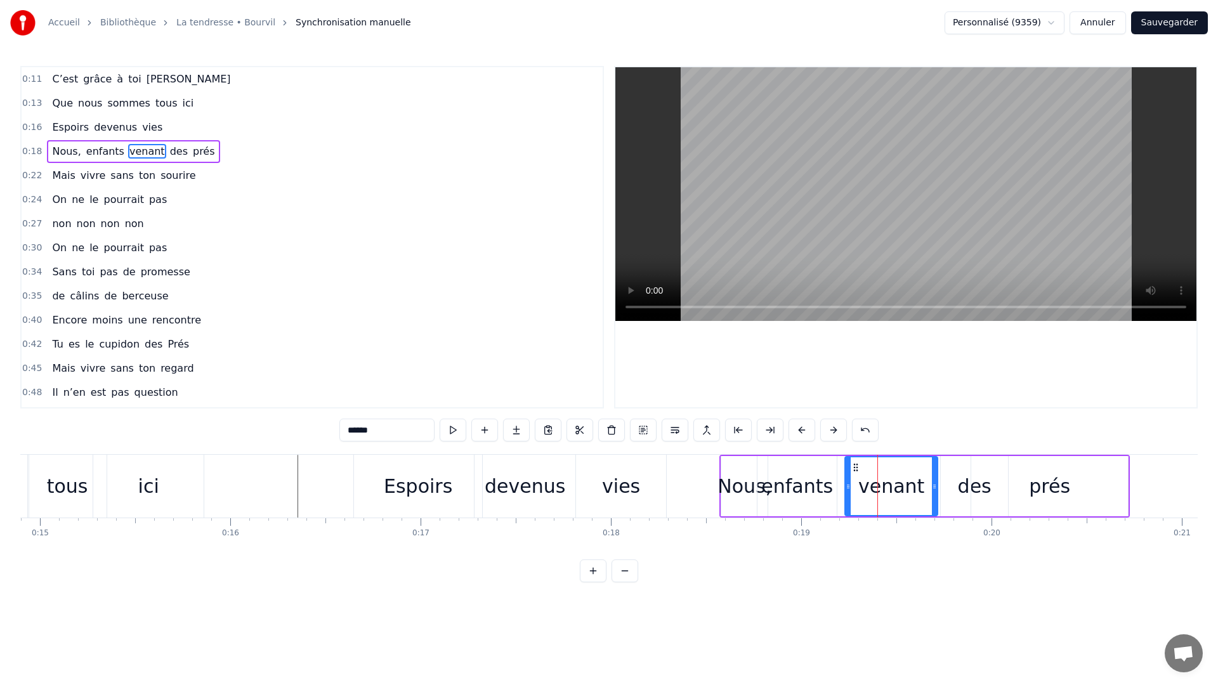
drag, startPoint x: 903, startPoint y: 487, endPoint x: 934, endPoint y: 485, distance: 31.1
click at [934, 485] on icon at bounding box center [934, 487] width 5 height 10
drag, startPoint x: 848, startPoint y: 487, endPoint x: 869, endPoint y: 485, distance: 21.7
click at [869, 485] on icon at bounding box center [869, 487] width 5 height 10
click at [789, 482] on div "enfants" at bounding box center [797, 486] width 72 height 29
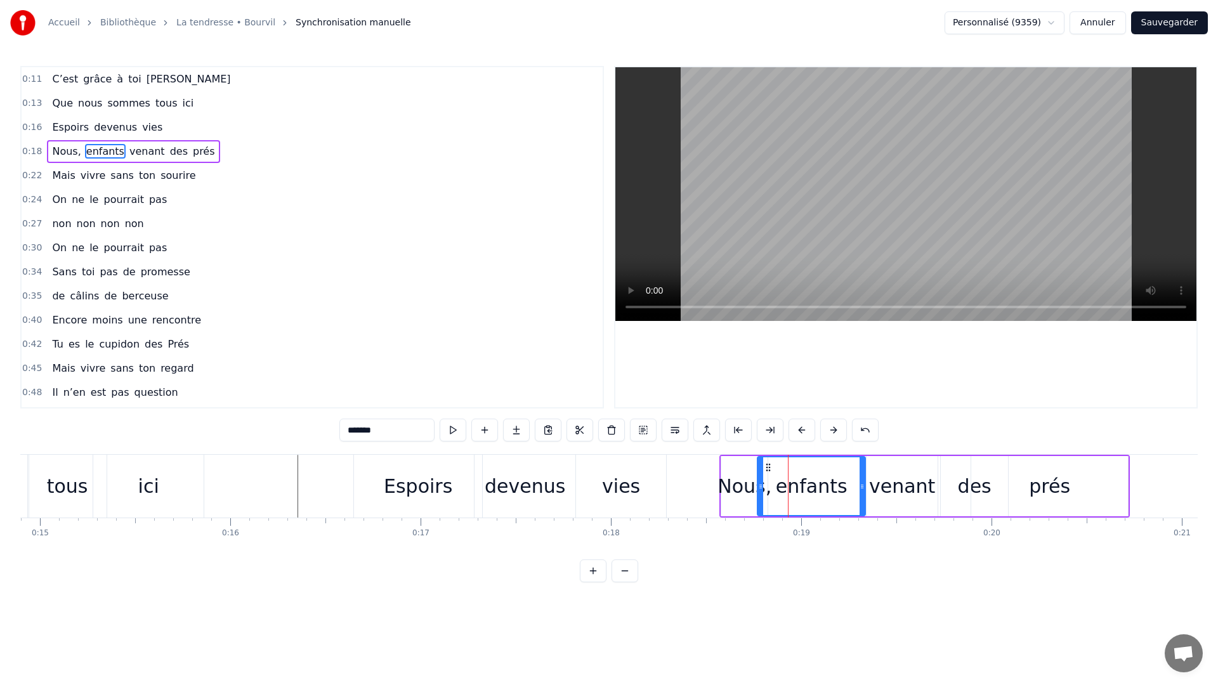
drag, startPoint x: 834, startPoint y: 488, endPoint x: 863, endPoint y: 489, distance: 28.6
click at [863, 489] on icon at bounding box center [862, 487] width 5 height 10
drag, startPoint x: 763, startPoint y: 487, endPoint x: 788, endPoint y: 499, distance: 27.8
click at [800, 498] on div at bounding box center [802, 486] width 5 height 58
click at [753, 473] on div "Nous," at bounding box center [745, 486] width 54 height 29
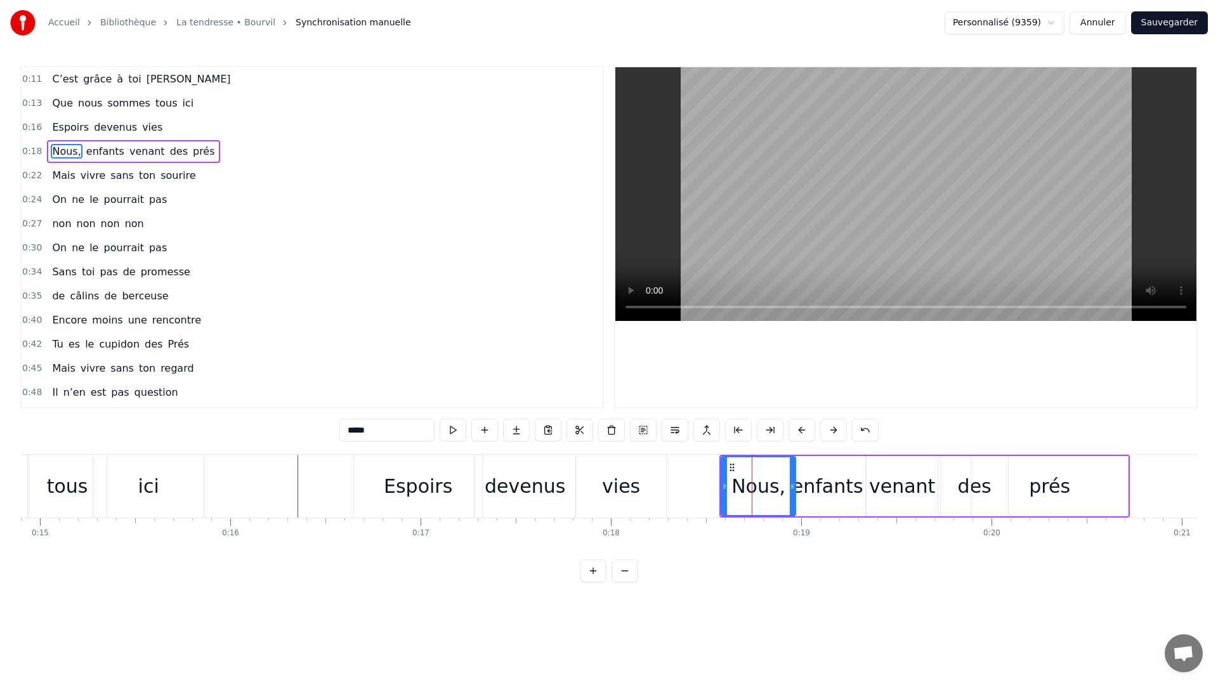
drag, startPoint x: 765, startPoint y: 482, endPoint x: 793, endPoint y: 477, distance: 28.4
click at [793, 477] on div at bounding box center [792, 486] width 5 height 58
click at [1046, 492] on div "prés" at bounding box center [1049, 486] width 41 height 29
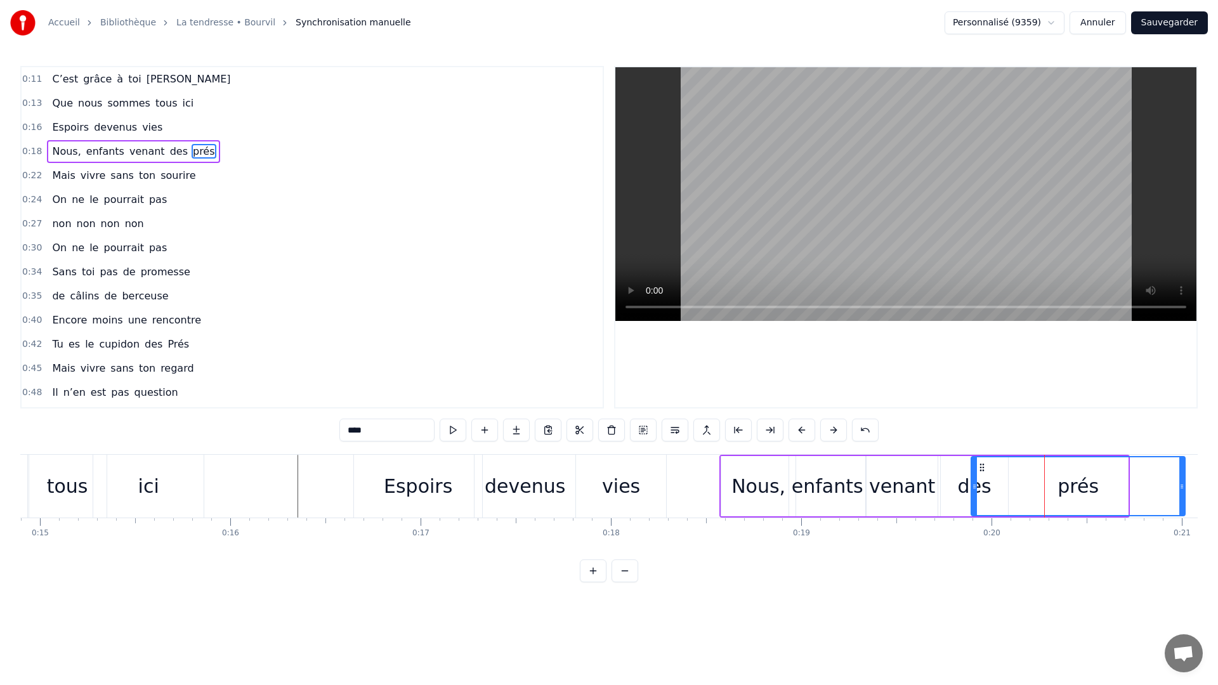
drag, startPoint x: 1126, startPoint y: 487, endPoint x: 1183, endPoint y: 497, distance: 58.0
click at [1183, 497] on div at bounding box center [1181, 486] width 5 height 58
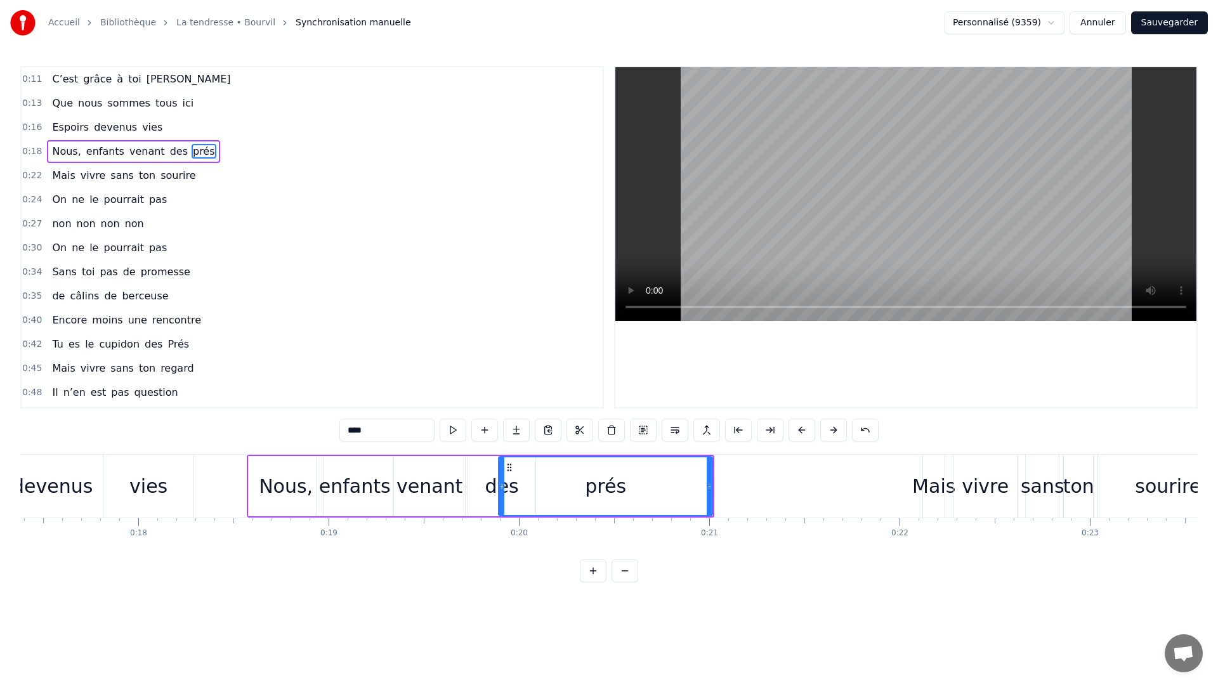
scroll to position [0, 3194]
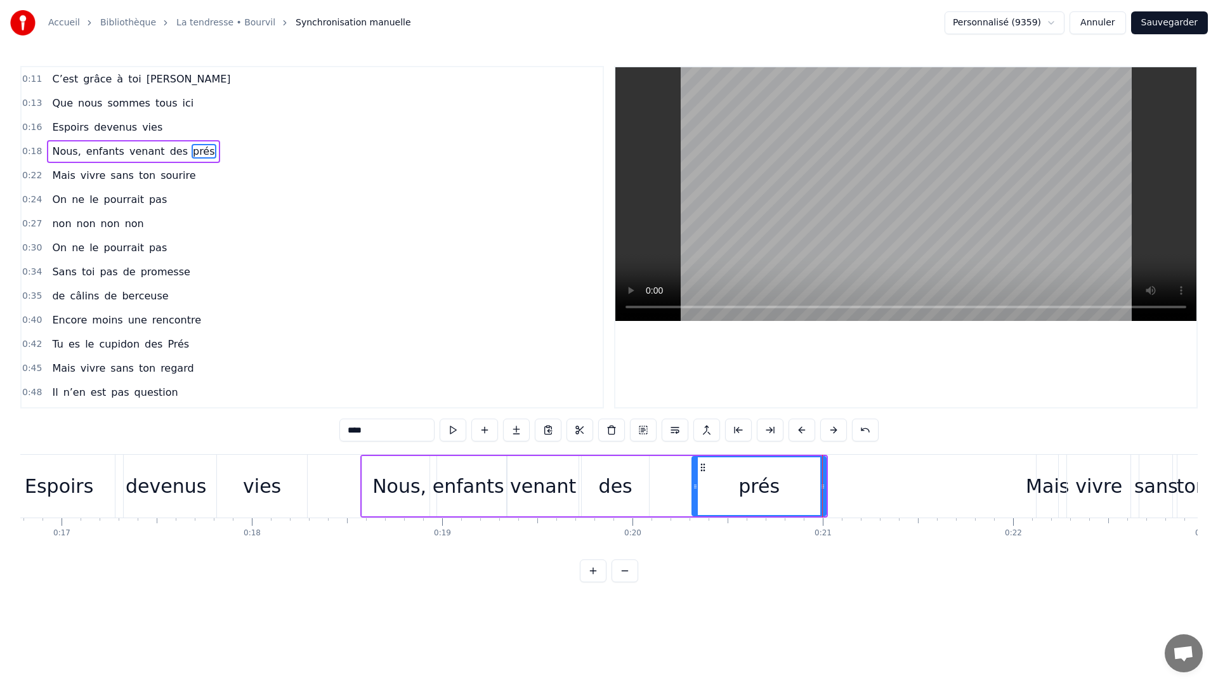
drag, startPoint x: 614, startPoint y: 477, endPoint x: 694, endPoint y: 486, distance: 80.4
click at [694, 486] on div at bounding box center [695, 486] width 5 height 58
click at [641, 490] on div "des" at bounding box center [615, 486] width 67 height 60
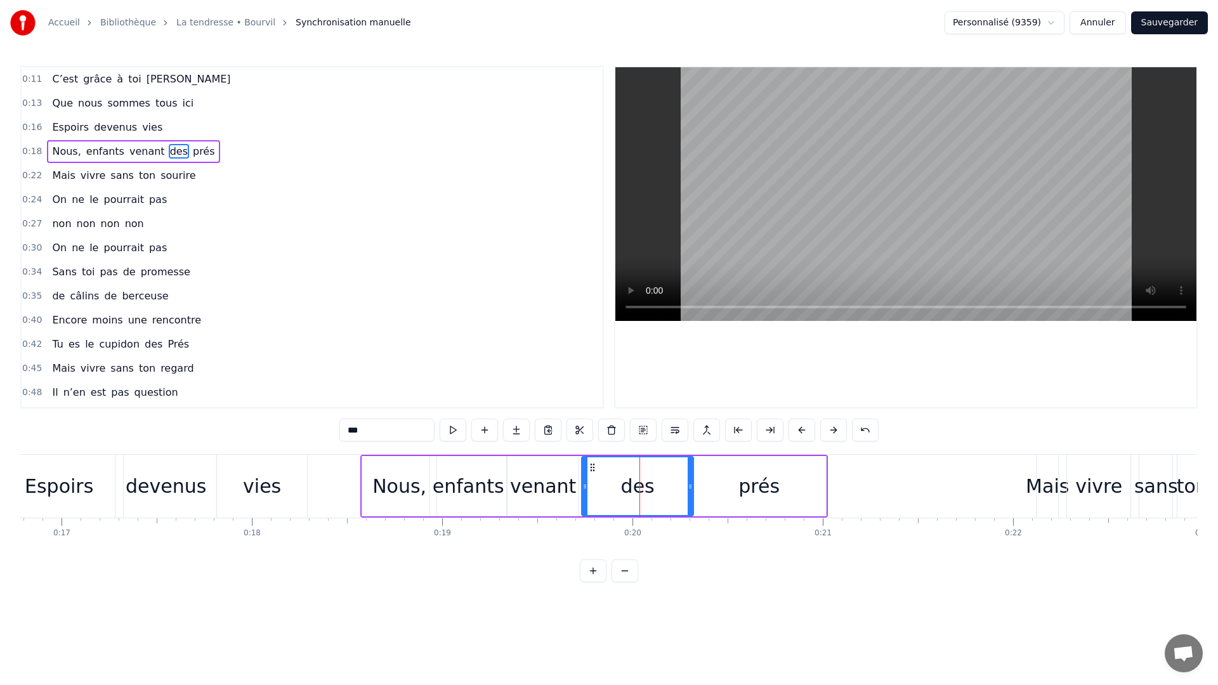
drag, startPoint x: 647, startPoint y: 488, endPoint x: 691, endPoint y: 488, distance: 44.4
click at [691, 488] on icon at bounding box center [690, 487] width 5 height 10
drag, startPoint x: 586, startPoint y: 486, endPoint x: 634, endPoint y: 490, distance: 48.4
click at [634, 490] on icon at bounding box center [633, 487] width 5 height 10
click at [529, 473] on div "venant" at bounding box center [543, 486] width 66 height 29
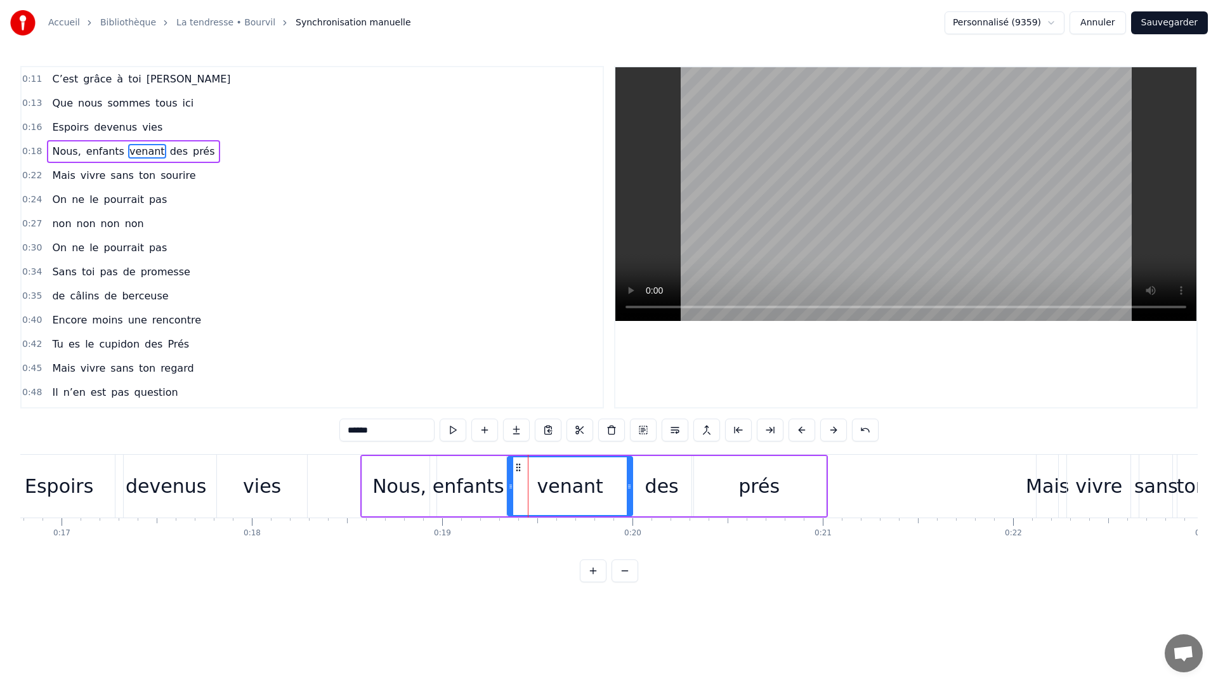
drag, startPoint x: 574, startPoint y: 488, endPoint x: 627, endPoint y: 503, distance: 54.8
click at [627, 503] on div at bounding box center [629, 486] width 5 height 58
drag, startPoint x: 511, startPoint y: 486, endPoint x: 553, endPoint y: 495, distance: 42.8
click at [553, 495] on div at bounding box center [553, 486] width 5 height 58
click at [492, 482] on div "enfants" at bounding box center [469, 486] width 72 height 29
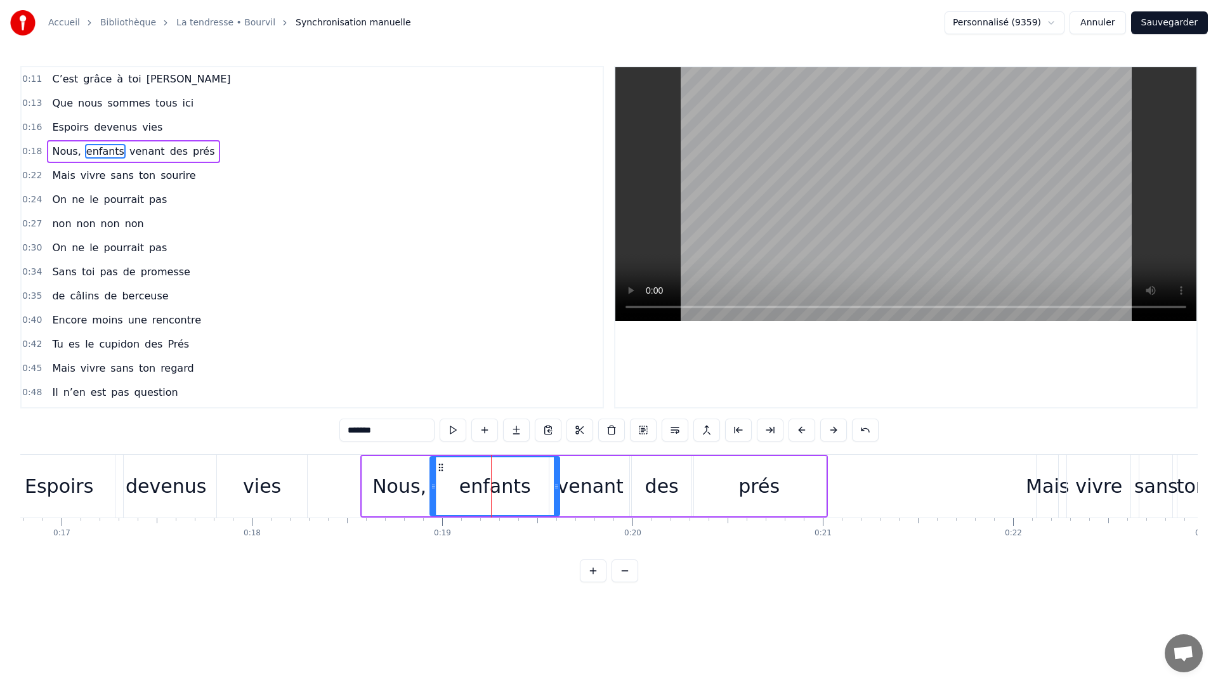
drag, startPoint x: 501, startPoint y: 482, endPoint x: 555, endPoint y: 490, distance: 53.9
click at [556, 489] on icon at bounding box center [556, 487] width 5 height 10
drag, startPoint x: 434, startPoint y: 486, endPoint x: 489, endPoint y: 494, distance: 55.8
click at [489, 494] on div at bounding box center [487, 486] width 5 height 58
click at [392, 476] on div "Nous," at bounding box center [399, 486] width 54 height 29
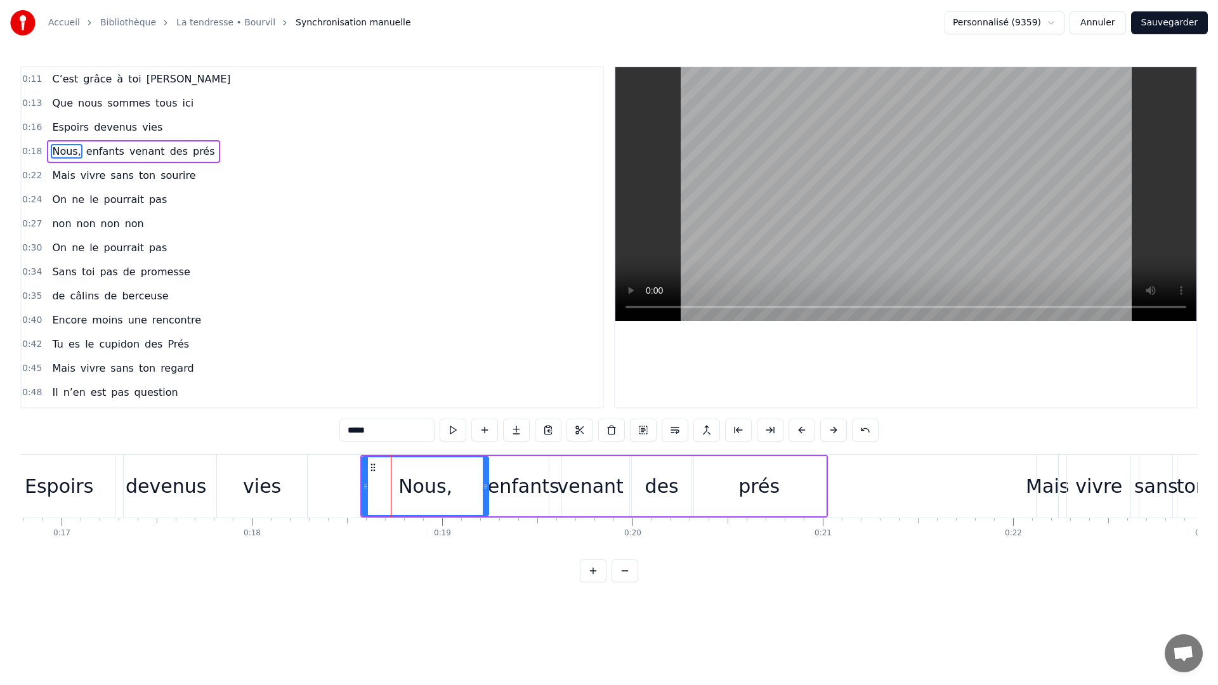
drag, startPoint x: 434, startPoint y: 485, endPoint x: 488, endPoint y: 496, distance: 54.9
click at [488, 496] on div at bounding box center [485, 486] width 5 height 58
drag, startPoint x: 364, startPoint y: 478, endPoint x: 421, endPoint y: 499, distance: 60.8
click at [421, 499] on div at bounding box center [422, 486] width 5 height 58
click at [725, 498] on div "prés" at bounding box center [759, 486] width 134 height 60
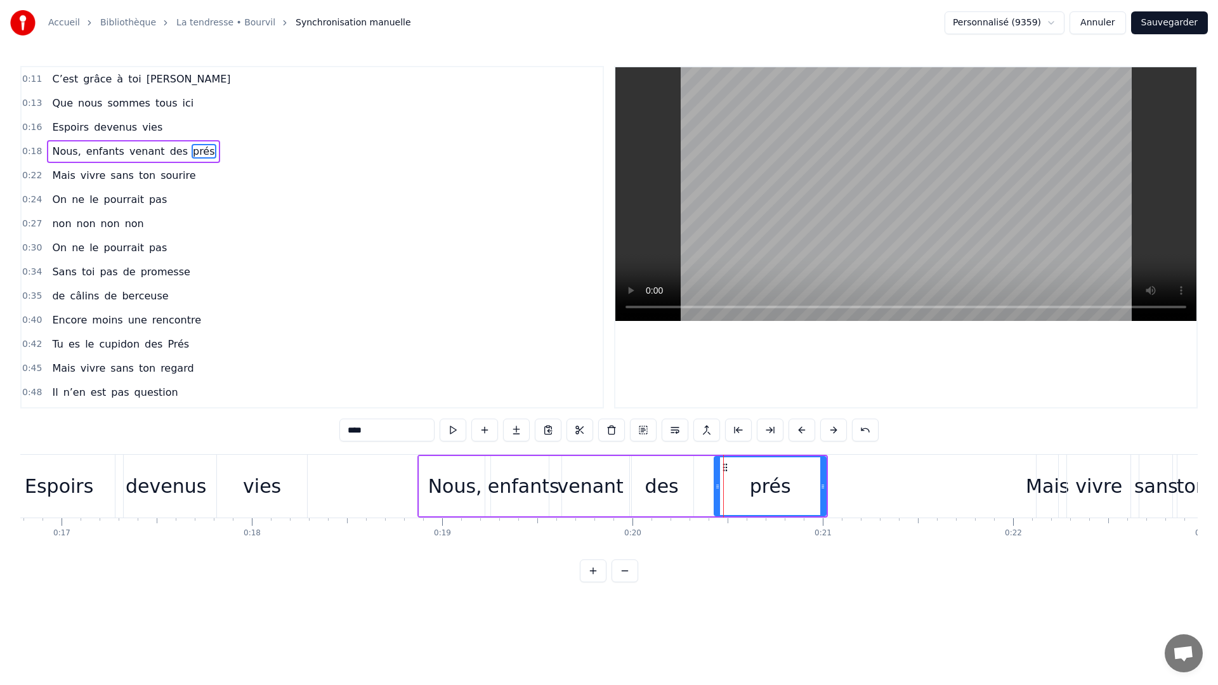
drag, startPoint x: 694, startPoint y: 496, endPoint x: 716, endPoint y: 496, distance: 22.2
click at [716, 496] on div at bounding box center [717, 486] width 5 height 58
click at [659, 499] on div "des" at bounding box center [662, 486] width 34 height 29
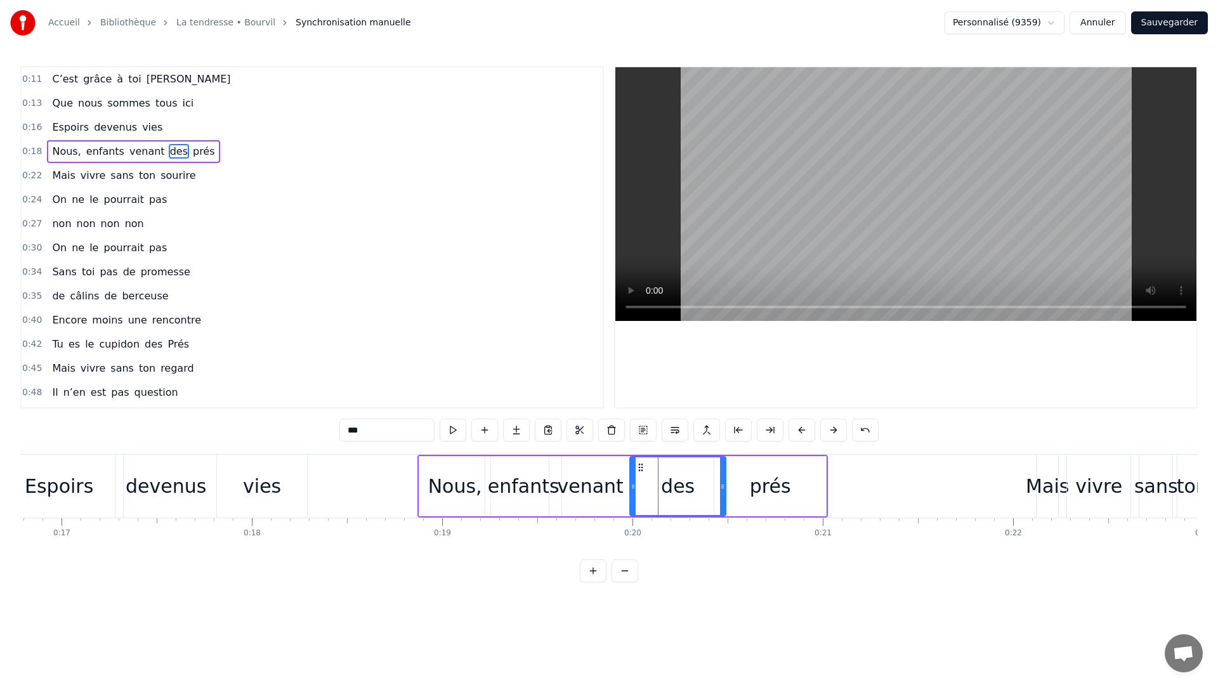
drag, startPoint x: 689, startPoint y: 498, endPoint x: 721, endPoint y: 501, distance: 32.5
click at [721, 501] on div at bounding box center [722, 486] width 5 height 58
drag, startPoint x: 633, startPoint y: 493, endPoint x: 666, endPoint y: 497, distance: 33.3
click at [666, 497] on div at bounding box center [666, 486] width 5 height 58
click at [602, 497] on div "venant" at bounding box center [590, 486] width 66 height 29
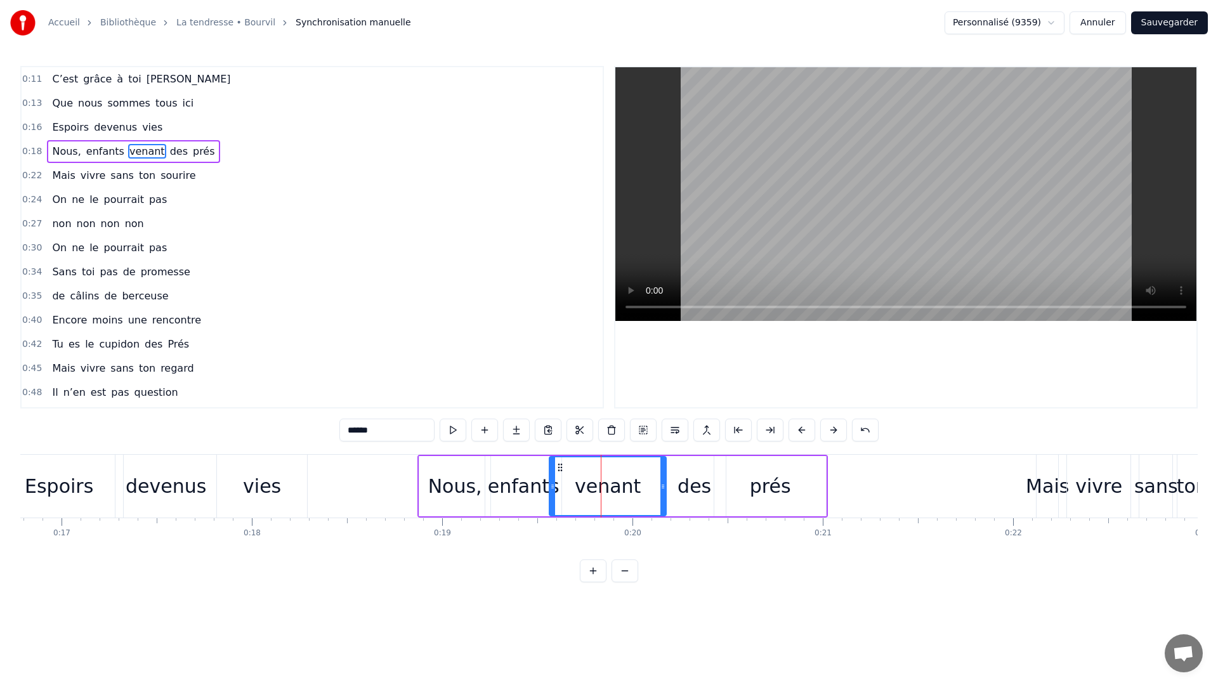
drag, startPoint x: 630, startPoint y: 495, endPoint x: 666, endPoint y: 496, distance: 36.2
click at [666, 496] on div at bounding box center [662, 486] width 5 height 58
drag, startPoint x: 553, startPoint y: 494, endPoint x: 577, endPoint y: 497, distance: 25.0
click at [576, 497] on div at bounding box center [573, 486] width 5 height 58
click at [551, 495] on div "enfants" at bounding box center [524, 486] width 72 height 29
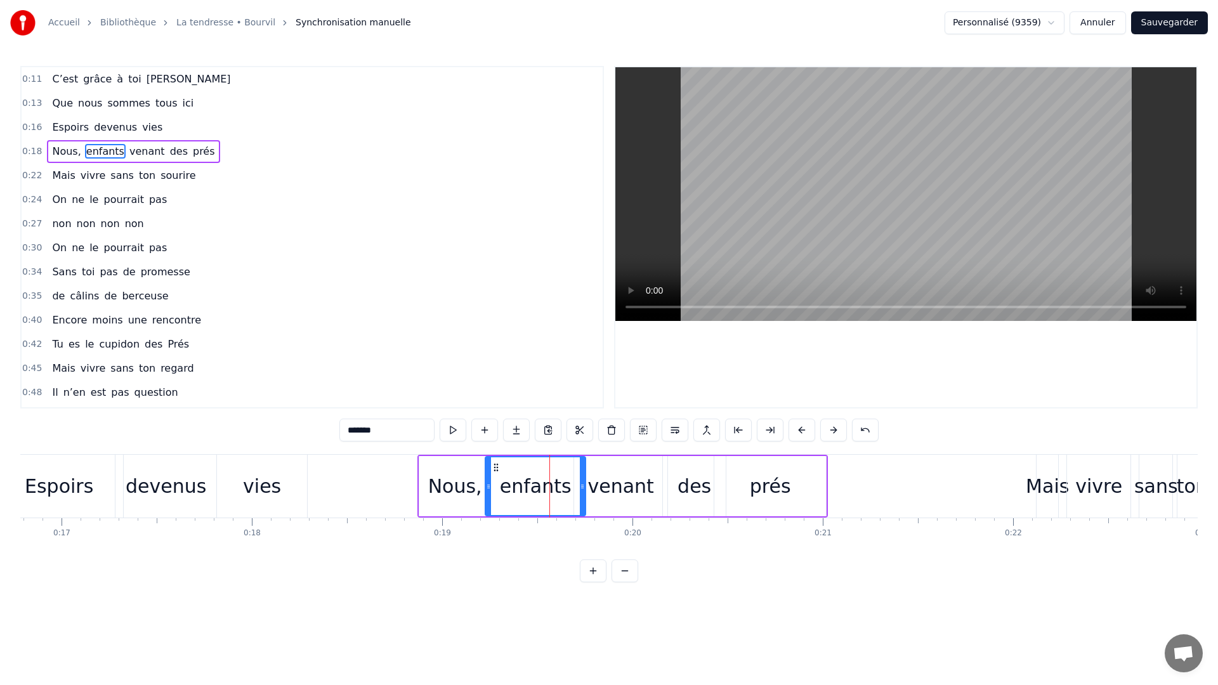
drag, startPoint x: 558, startPoint y: 494, endPoint x: 582, endPoint y: 496, distance: 23.6
click at [582, 496] on div at bounding box center [582, 486] width 5 height 58
drag, startPoint x: 488, startPoint y: 499, endPoint x: 515, endPoint y: 504, distance: 27.1
click at [515, 504] on div at bounding box center [515, 486] width 5 height 58
click at [464, 485] on div "Nous," at bounding box center [455, 486] width 54 height 29
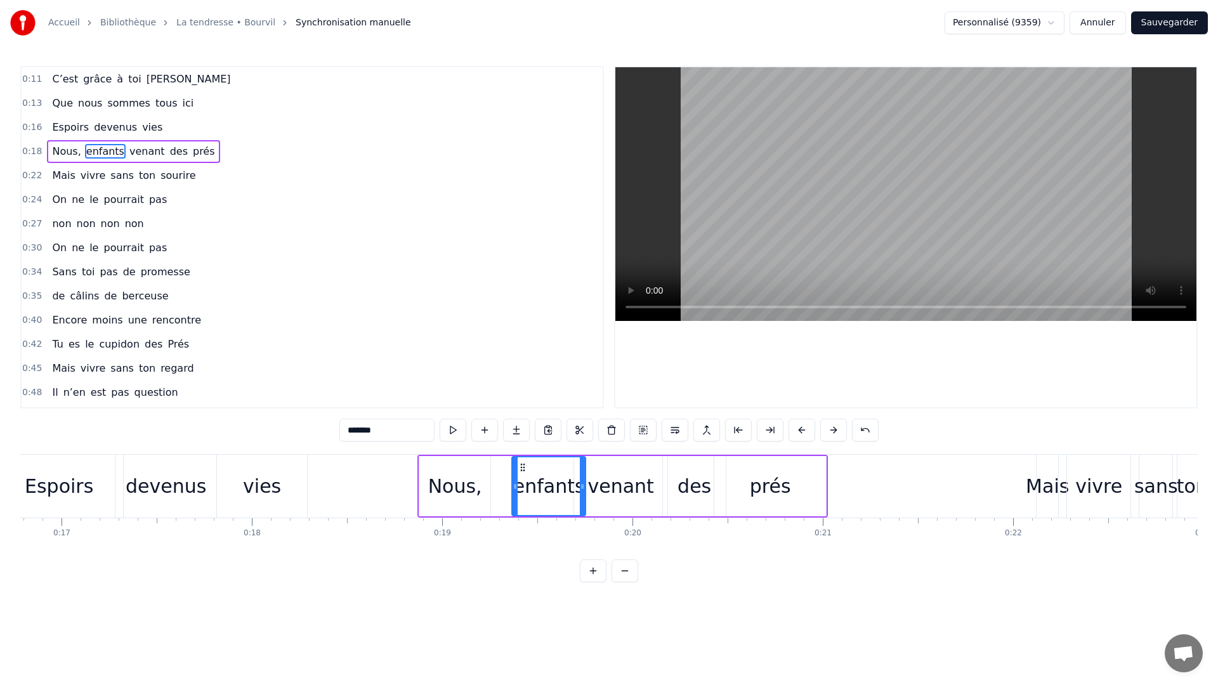
type input "*****"
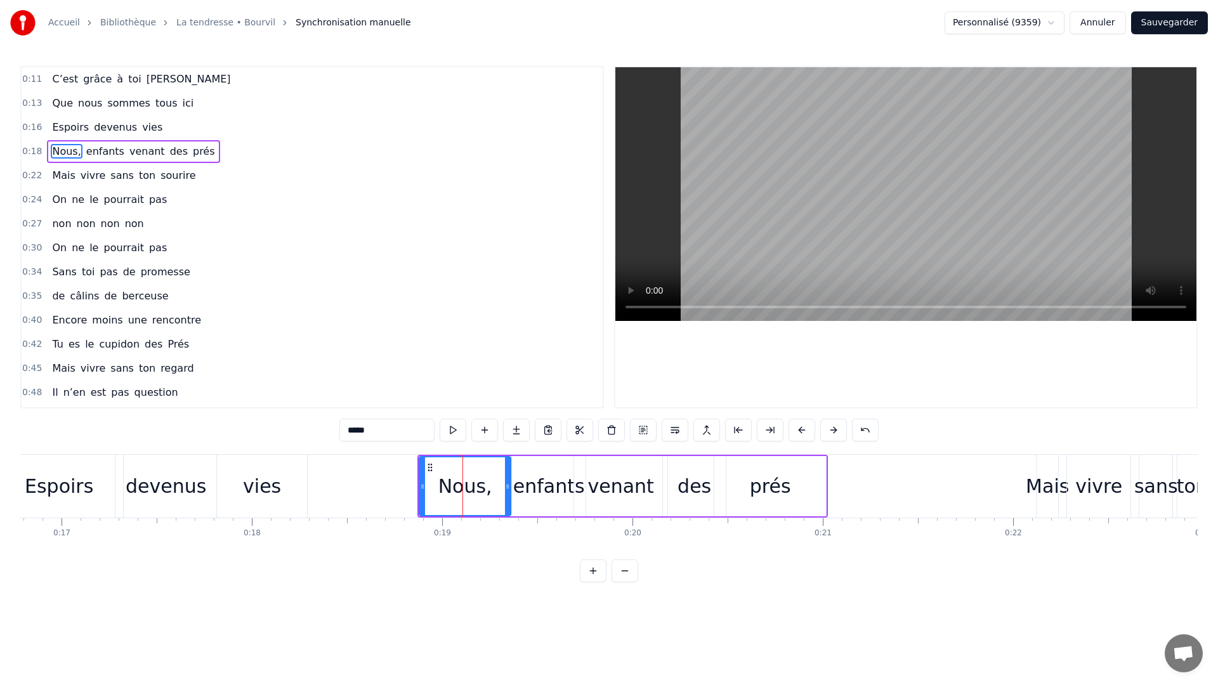
drag, startPoint x: 487, startPoint y: 489, endPoint x: 508, endPoint y: 492, distance: 21.3
click at [508, 492] on div at bounding box center [507, 486] width 5 height 58
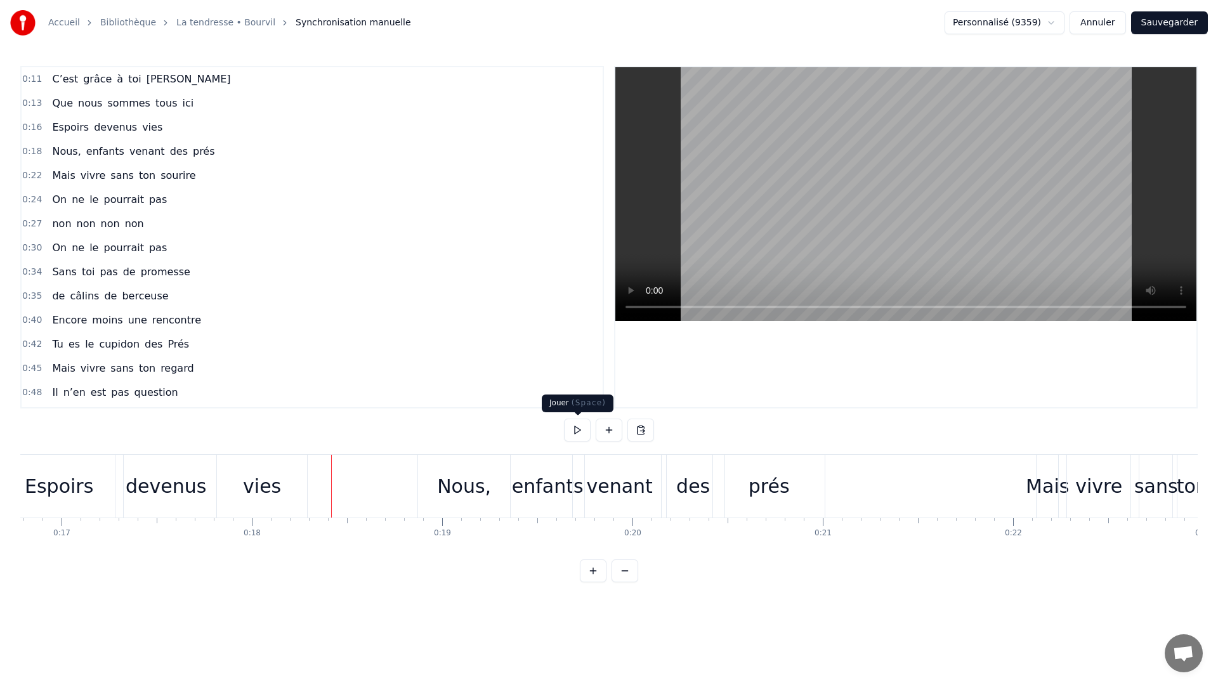
click at [575, 430] on button at bounding box center [577, 430] width 27 height 23
click at [572, 431] on button at bounding box center [577, 430] width 27 height 23
click at [574, 430] on button at bounding box center [577, 430] width 27 height 23
click at [575, 424] on button at bounding box center [577, 430] width 27 height 23
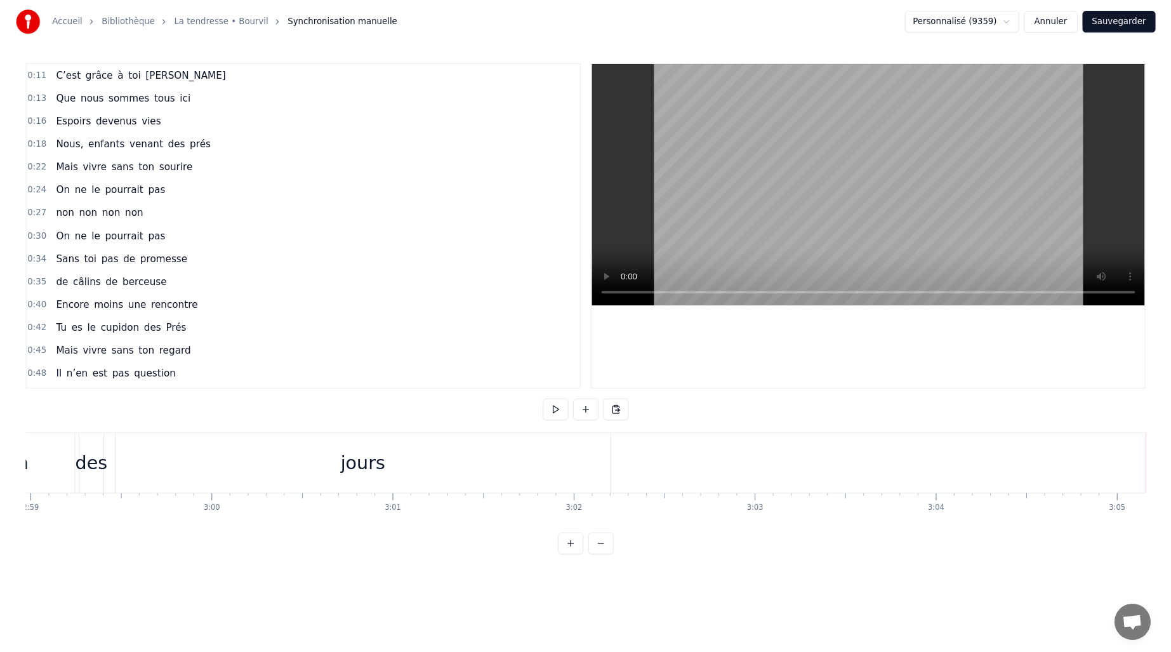
scroll to position [0, 34066]
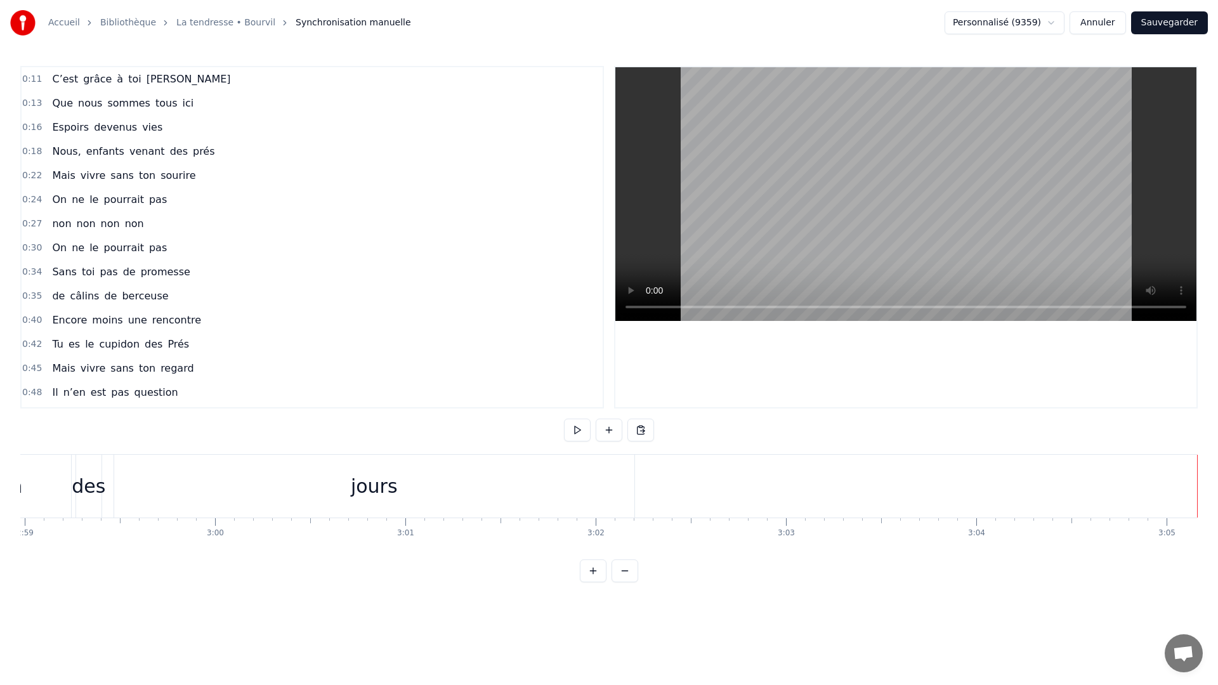
click at [1164, 20] on button "Sauvegarder" at bounding box center [1169, 22] width 77 height 23
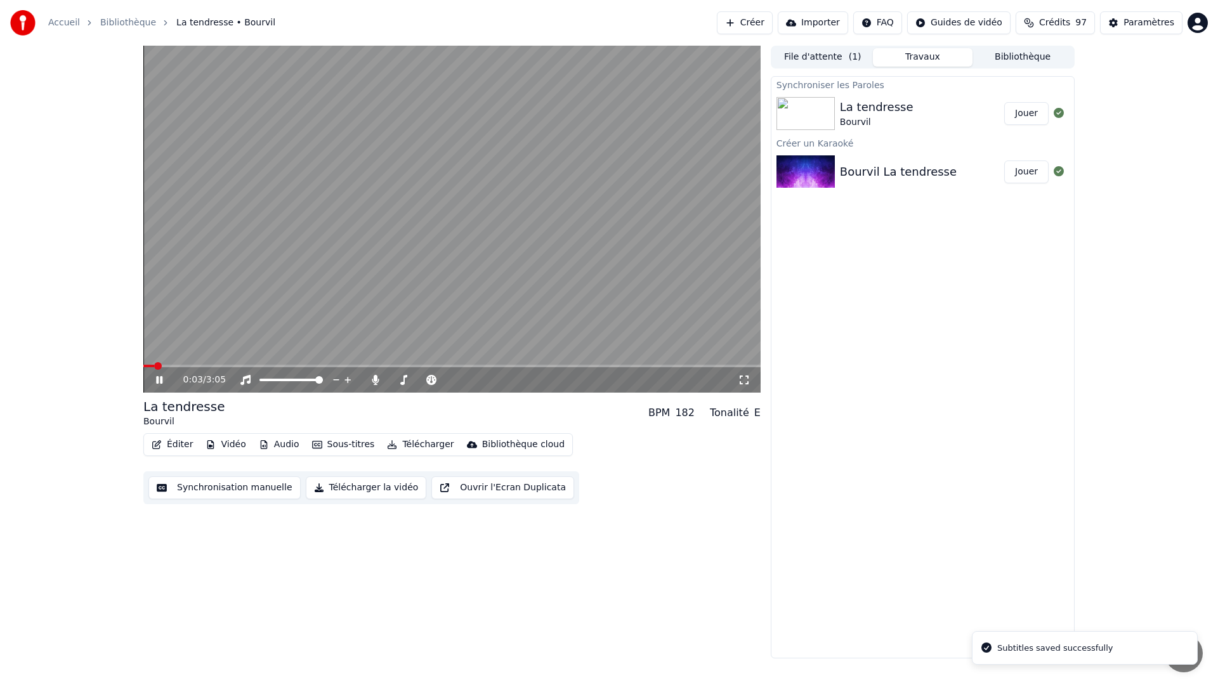
click at [158, 380] on icon at bounding box center [159, 380] width 6 height 8
click at [818, 25] on button "Importer" at bounding box center [813, 22] width 70 height 23
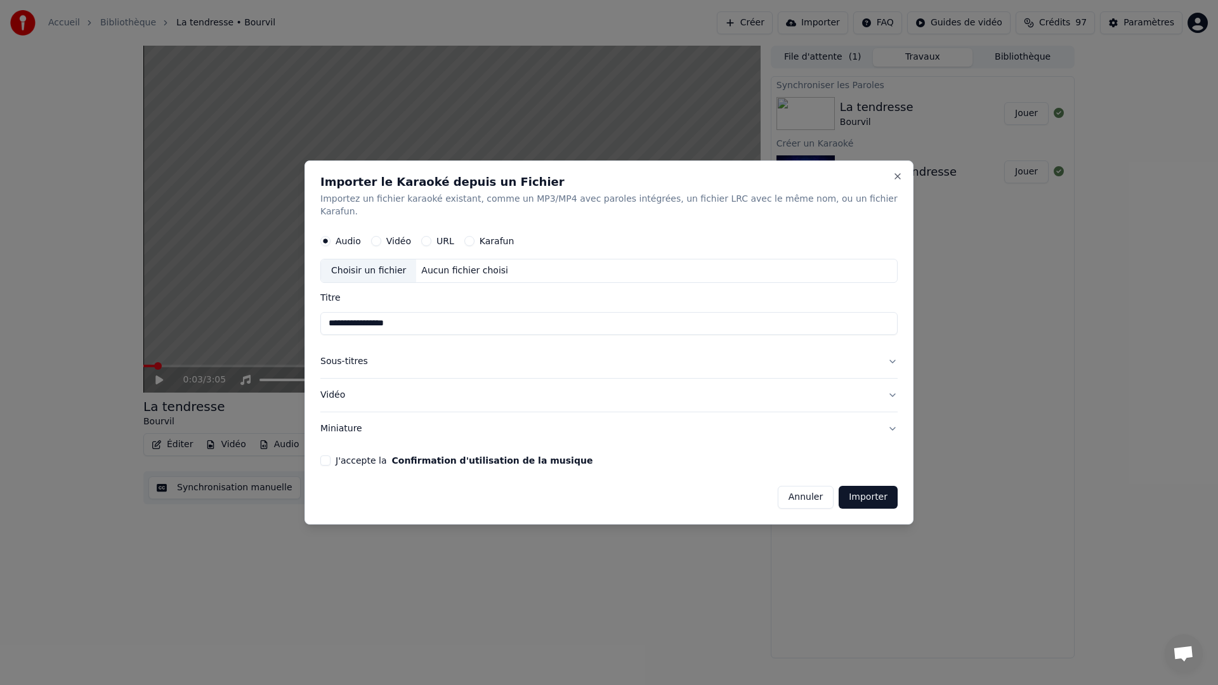
type input "**********"
click at [372, 360] on button "Sous-titres" at bounding box center [608, 361] width 577 height 33
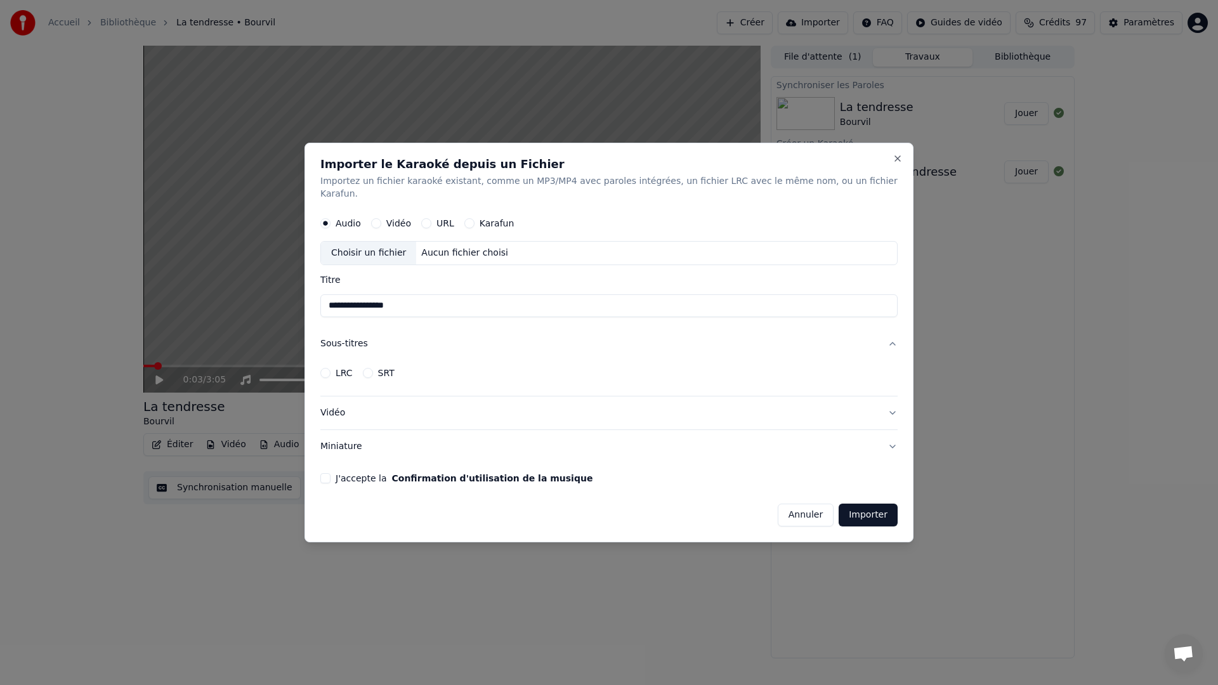
click at [355, 341] on button "Sous-titres" at bounding box center [608, 343] width 577 height 33
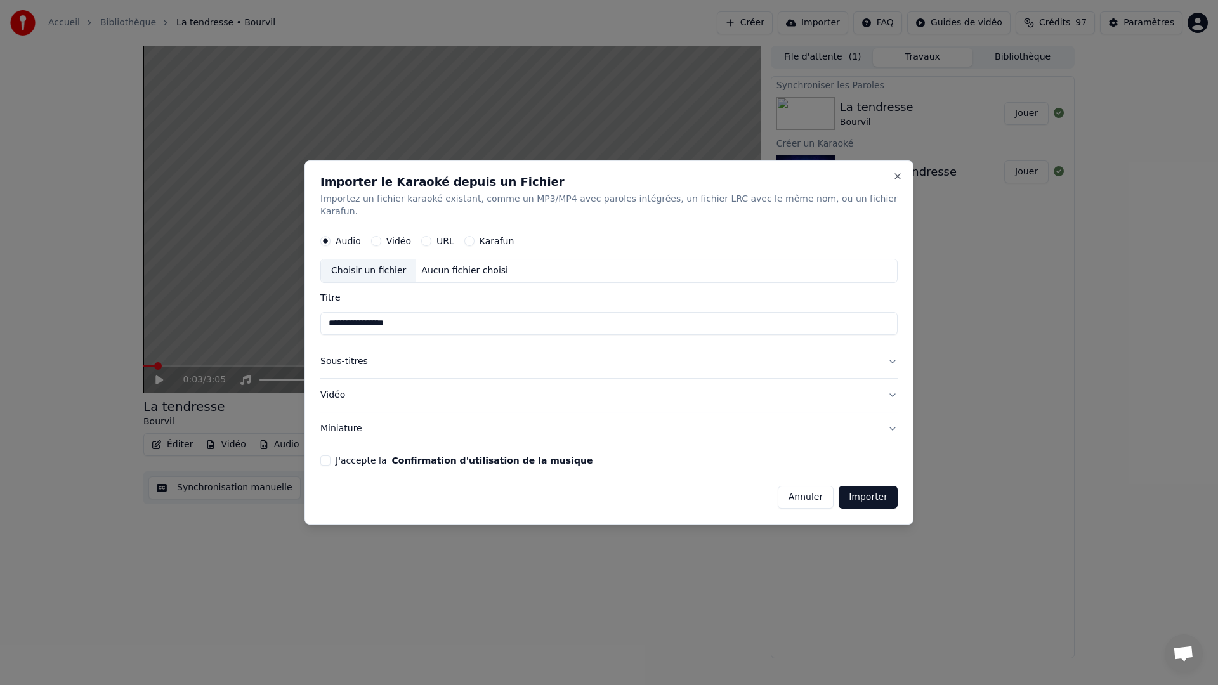
click at [355, 358] on button "Sous-titres" at bounding box center [608, 361] width 577 height 33
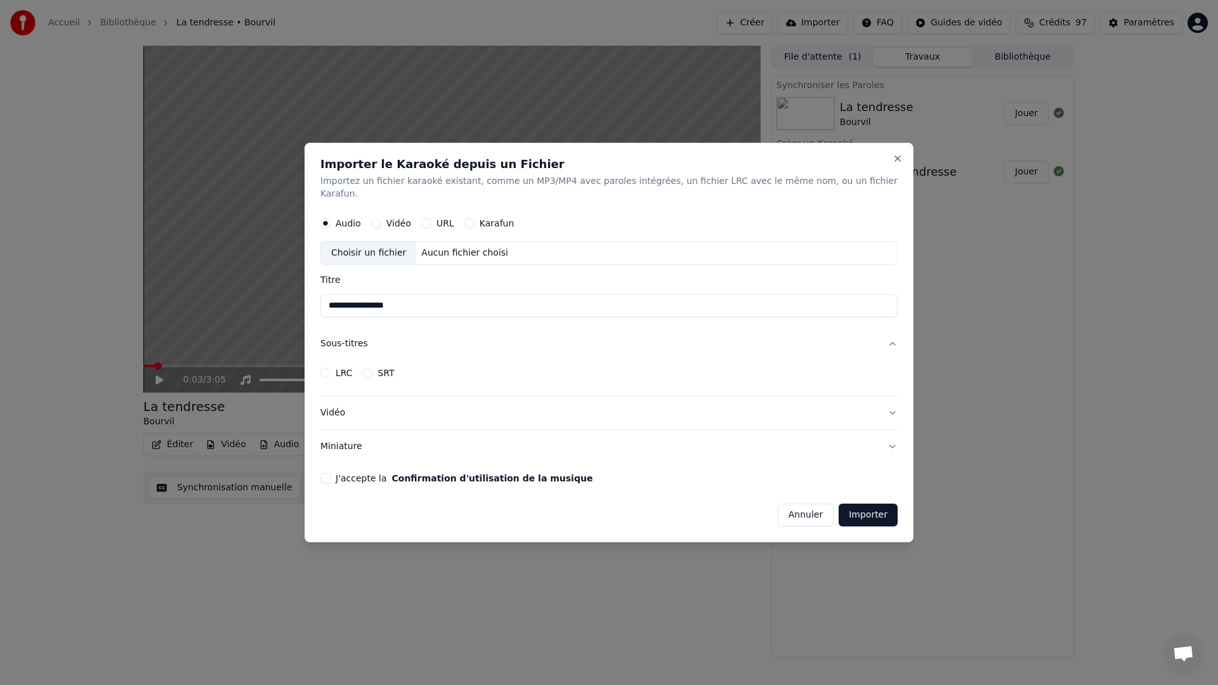
click at [807, 510] on button "Annuler" at bounding box center [806, 515] width 56 height 23
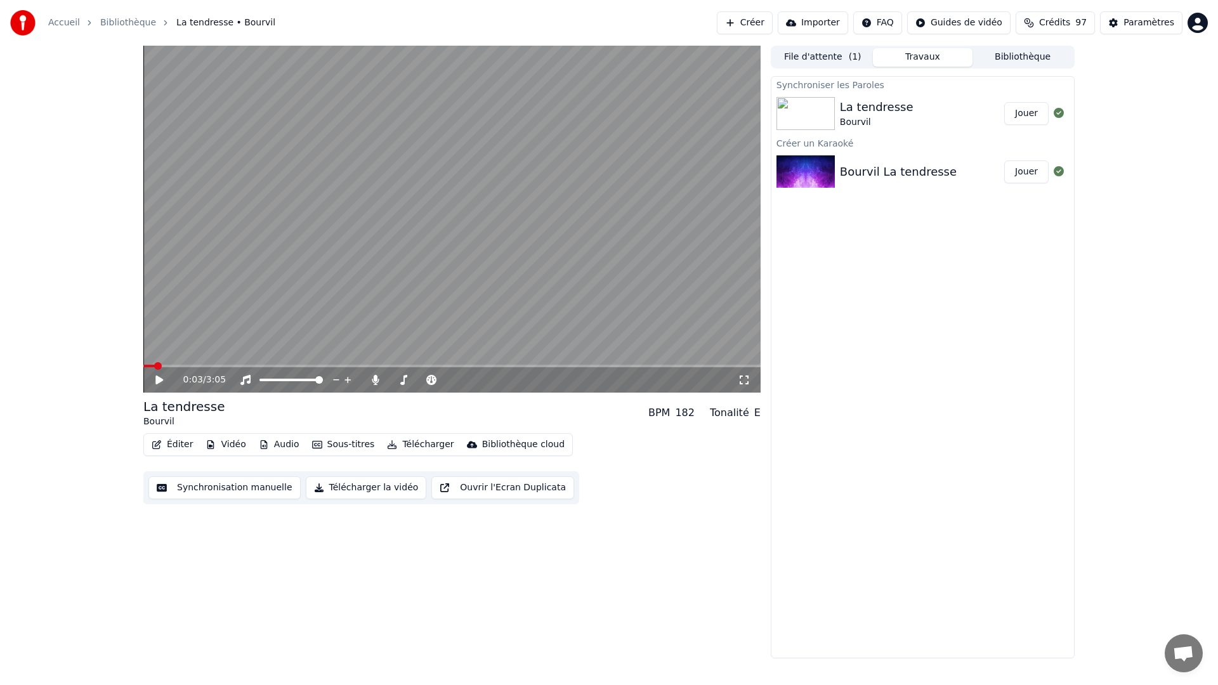
click at [342, 487] on button "Télécharger la vidéo" at bounding box center [366, 487] width 121 height 23
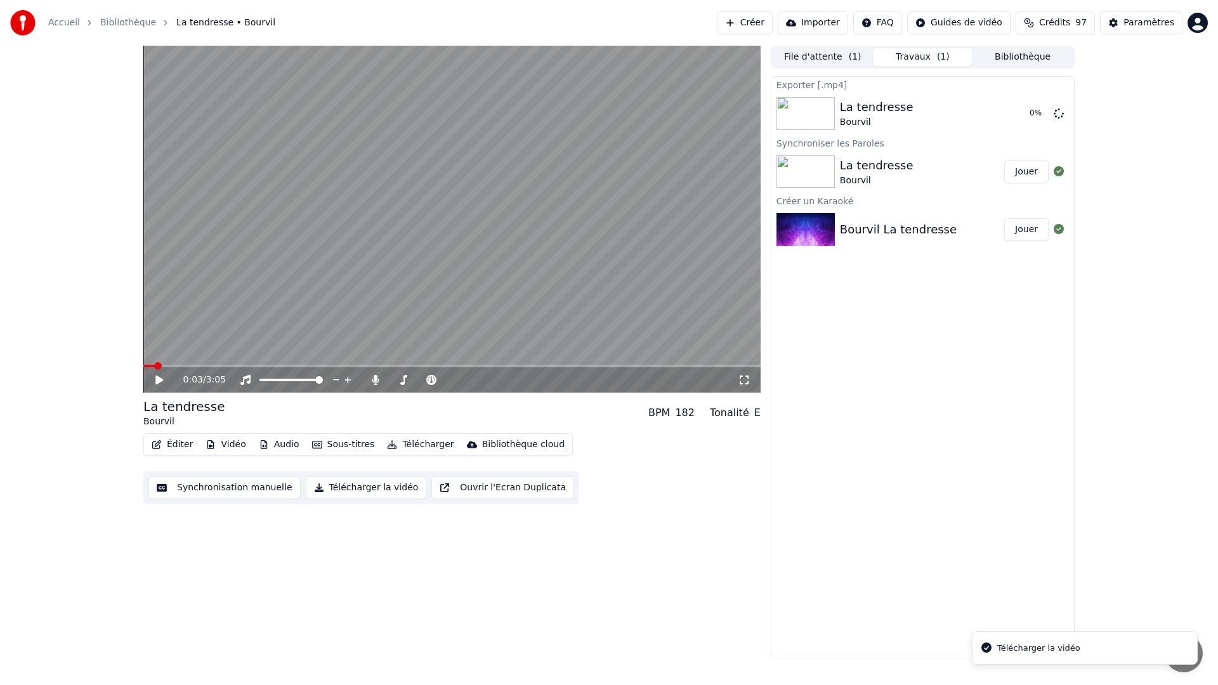
click at [1014, 649] on div "Télécharger la vidéo" at bounding box center [1038, 648] width 83 height 13
click at [419, 443] on button "Télécharger" at bounding box center [420, 445] width 77 height 18
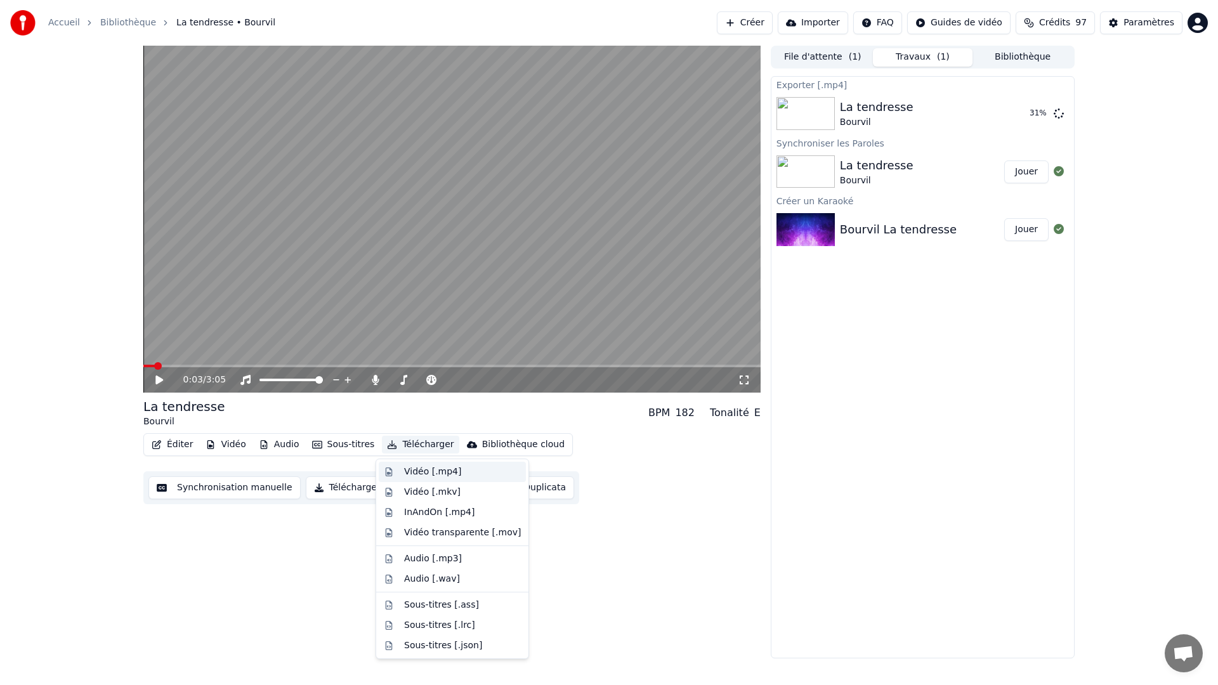
click at [435, 469] on div "Vidéo [.mp4]" at bounding box center [432, 472] width 57 height 13
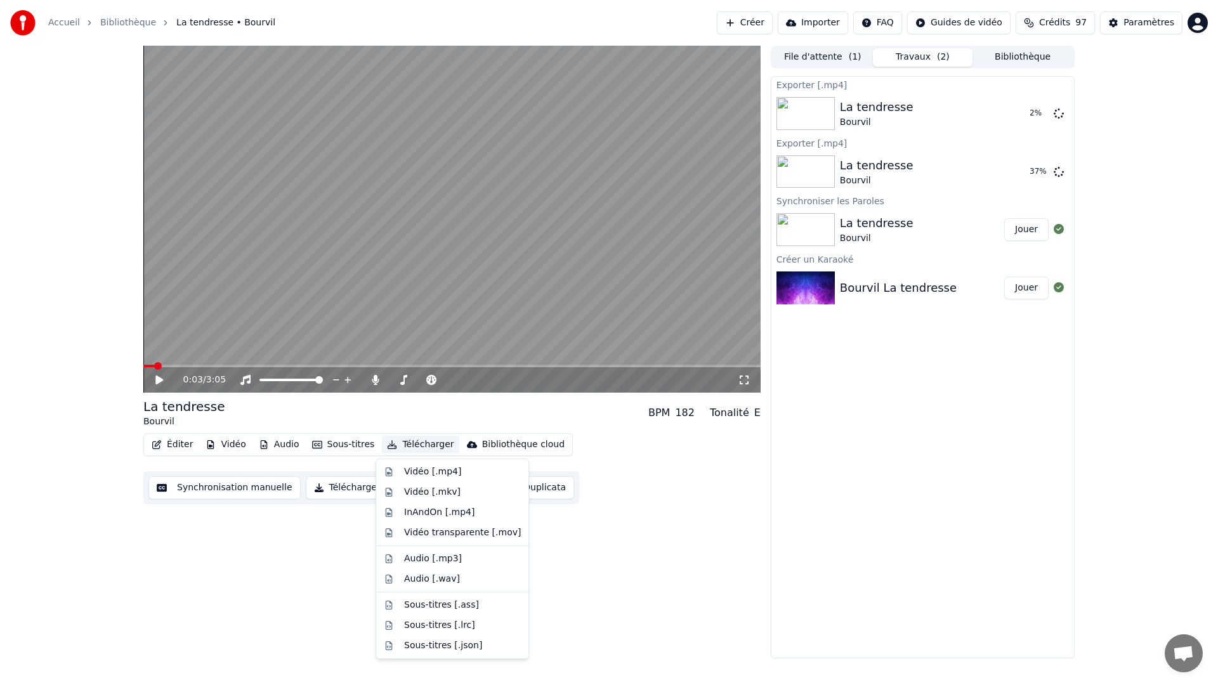
click at [419, 445] on button "Télécharger" at bounding box center [420, 445] width 77 height 18
click at [441, 604] on div "Sous-titres [.ass]" at bounding box center [441, 605] width 75 height 13
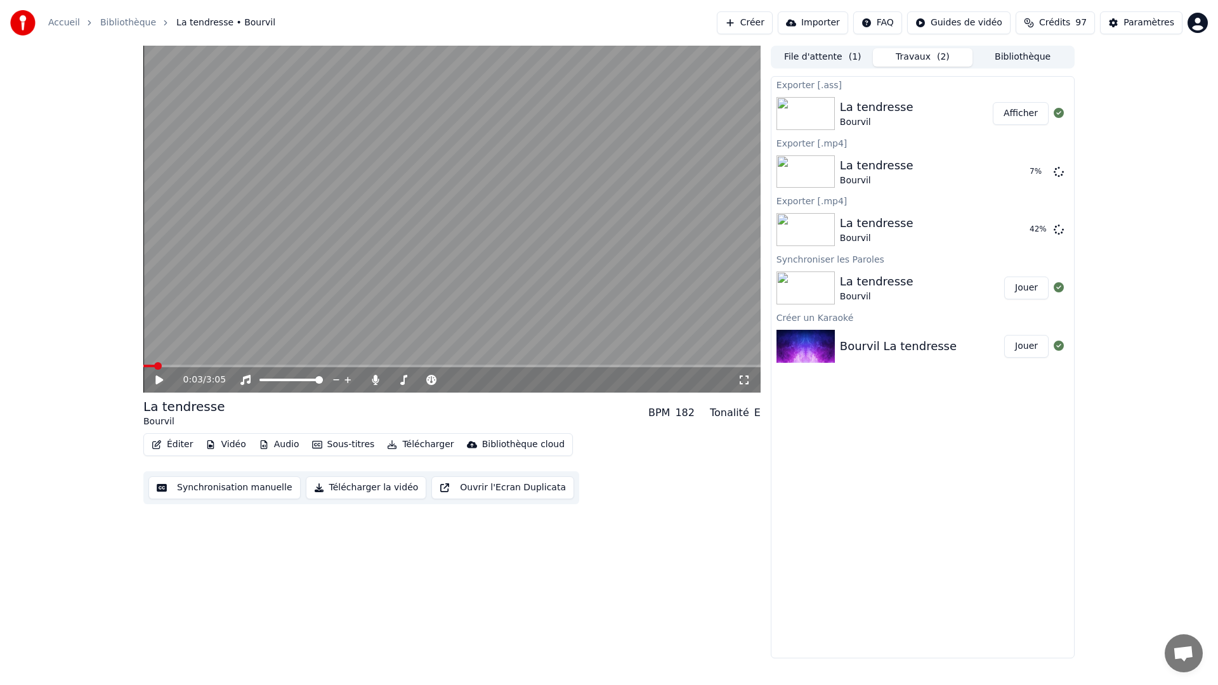
click at [1023, 117] on button "Afficher" at bounding box center [1021, 113] width 56 height 23
click at [331, 490] on button "Télécharger la vidéo" at bounding box center [366, 487] width 121 height 23
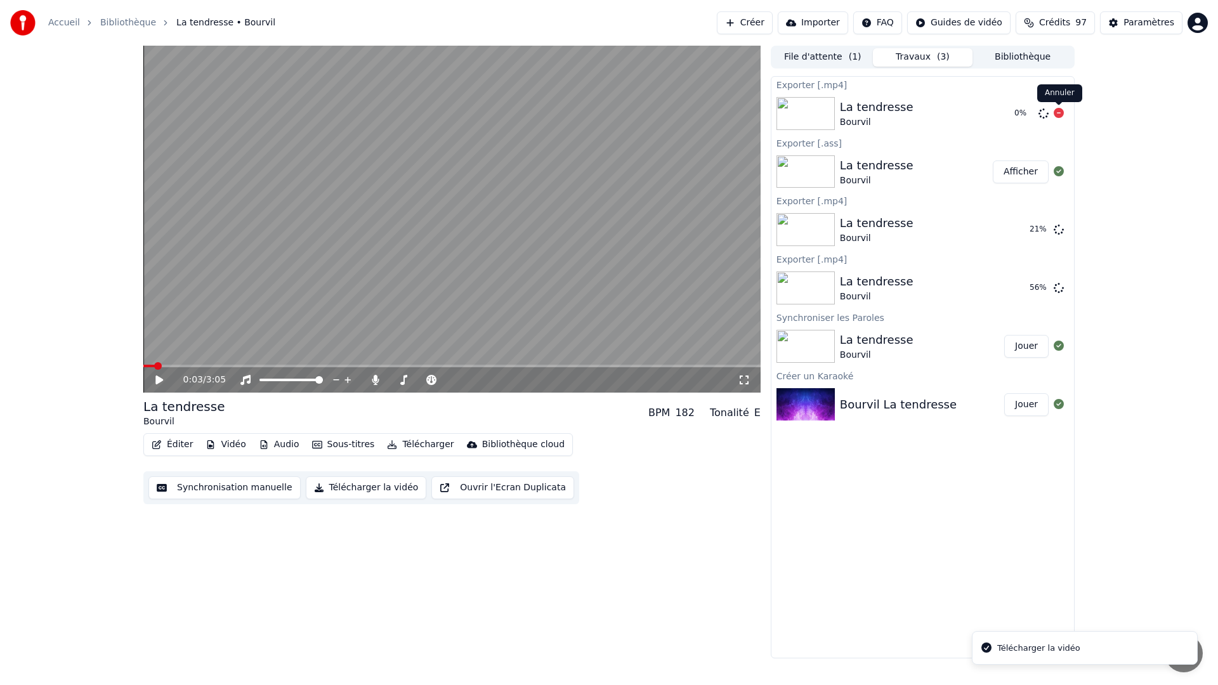
click at [1059, 111] on icon at bounding box center [1059, 113] width 10 height 10
click at [1059, 114] on icon at bounding box center [1059, 113] width 10 height 10
click at [1059, 100] on div "[PERSON_NAME]" at bounding box center [1060, 97] width 42 height 18
click at [1060, 110] on icon at bounding box center [1059, 113] width 10 height 10
click at [1057, 227] on icon at bounding box center [1059, 229] width 10 height 10
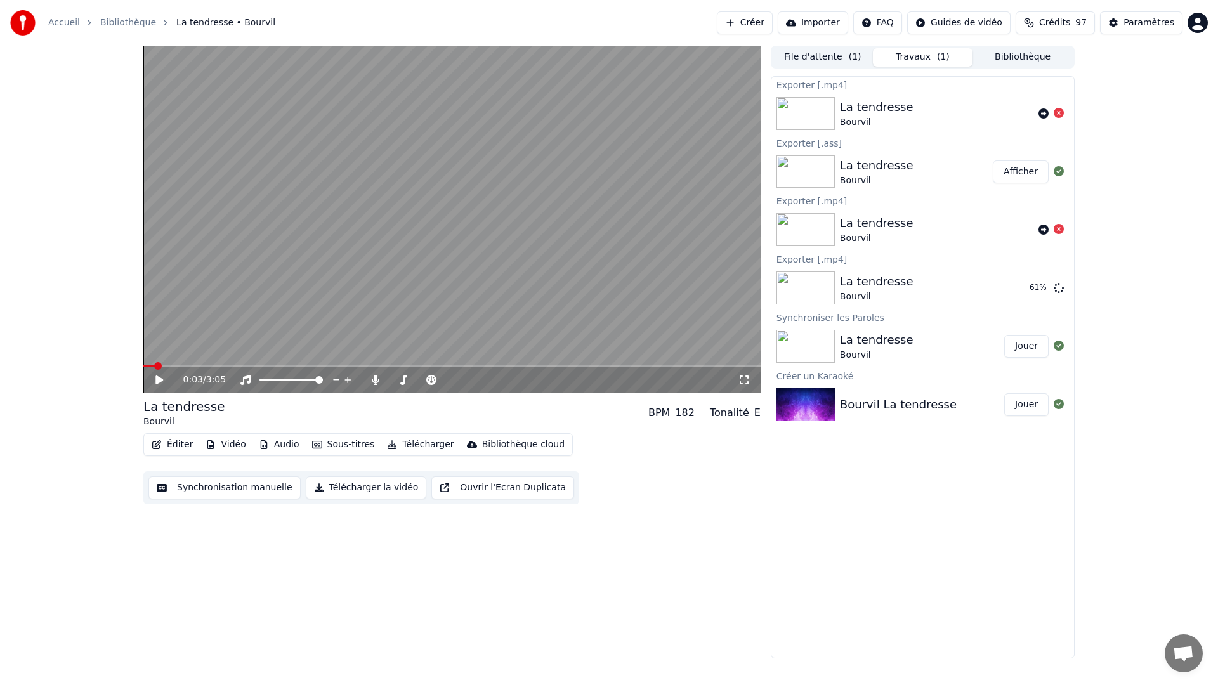
click at [1059, 114] on icon at bounding box center [1059, 113] width 10 height 10
drag, startPoint x: 1058, startPoint y: 230, endPoint x: 1067, endPoint y: 229, distance: 8.3
click at [1058, 229] on icon at bounding box center [1059, 229] width 10 height 10
click at [1056, 226] on icon at bounding box center [1059, 229] width 10 height 10
click at [1059, 230] on icon at bounding box center [1059, 229] width 10 height 10
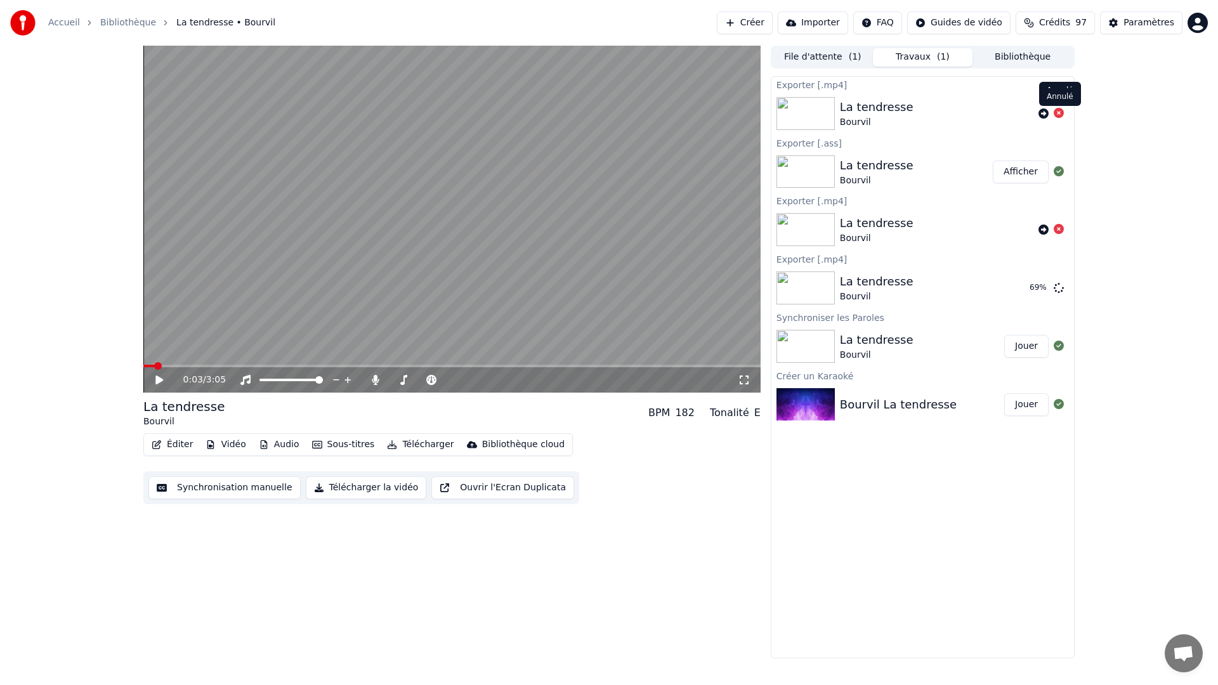
click at [1062, 113] on icon at bounding box center [1059, 113] width 10 height 10
click at [1057, 174] on icon at bounding box center [1059, 171] width 10 height 10
click at [1025, 292] on button "Afficher" at bounding box center [1021, 288] width 56 height 23
click at [1018, 171] on button "Afficher" at bounding box center [1021, 172] width 56 height 23
click at [1020, 171] on button "Afficher" at bounding box center [1021, 172] width 56 height 23
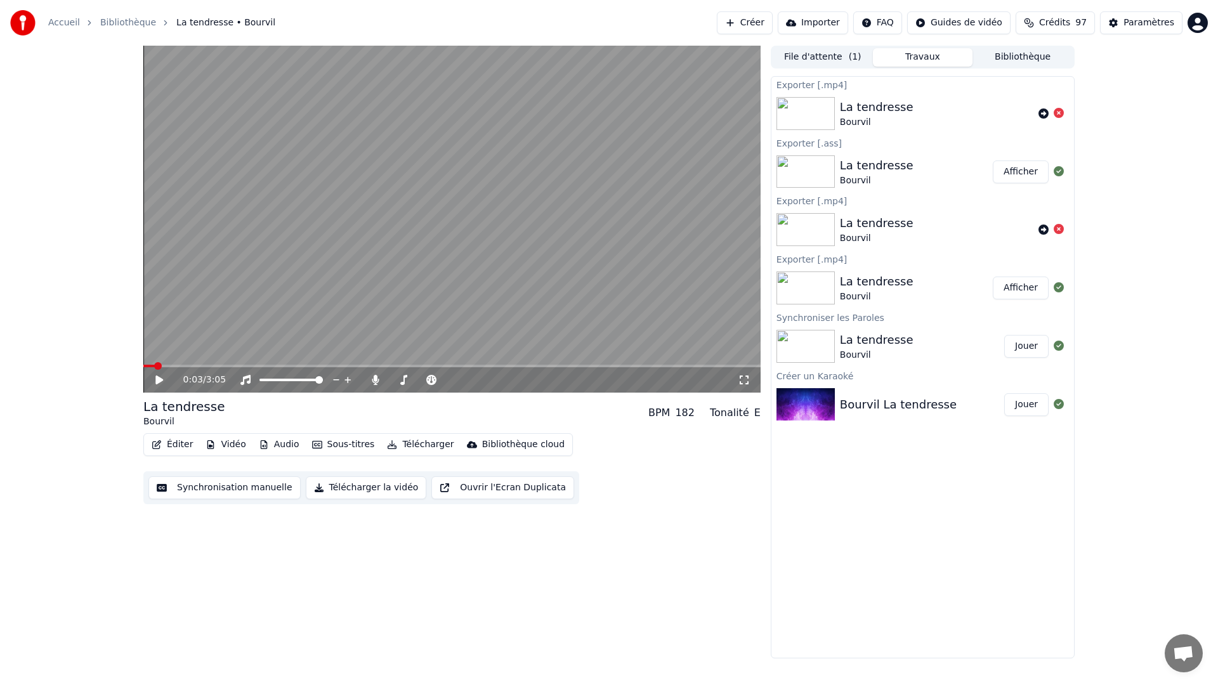
click at [1020, 171] on button "Afficher" at bounding box center [1021, 172] width 56 height 23
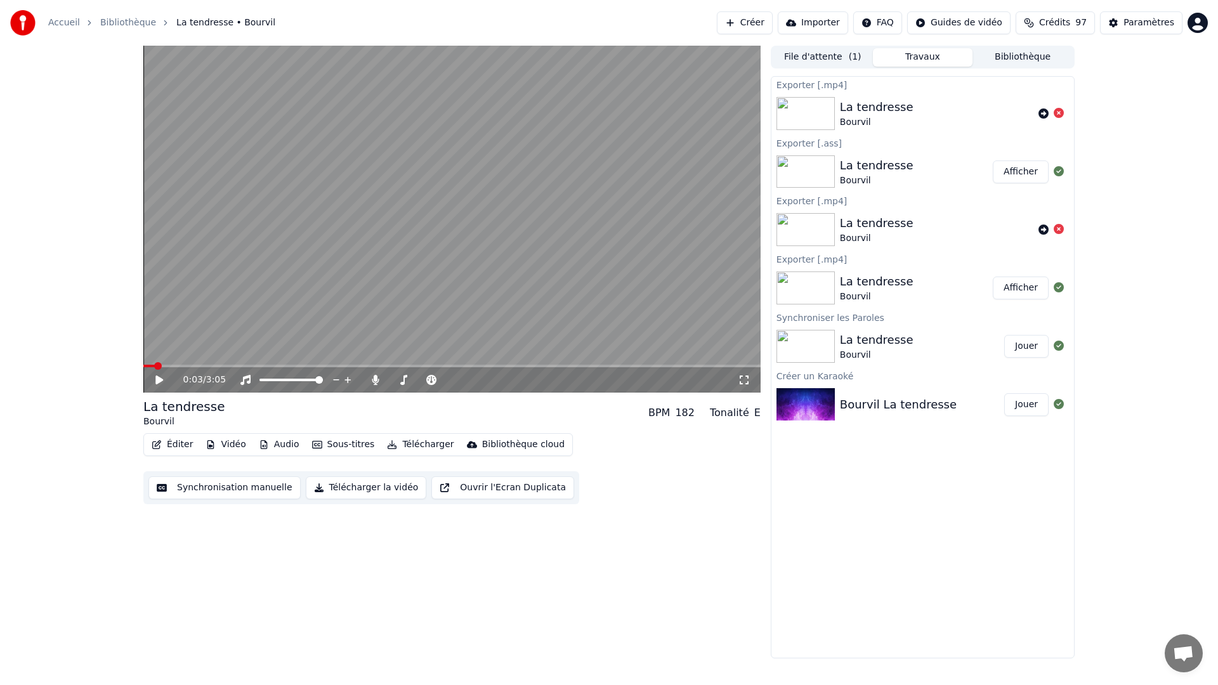
click at [1020, 171] on button "Afficher" at bounding box center [1021, 172] width 56 height 23
click at [1194, 287] on div "0:03 / 3:05 La tendresse Bourvil BPM 182 Tonalité E Éditer Vidéo Audio Sous-tit…" at bounding box center [609, 352] width 1218 height 613
click at [1056, 173] on icon at bounding box center [1059, 171] width 10 height 10
click at [1022, 173] on button "Afficher" at bounding box center [1021, 172] width 56 height 23
click at [1072, 181] on div "La tendresse Bourvil Afficher" at bounding box center [923, 171] width 303 height 43
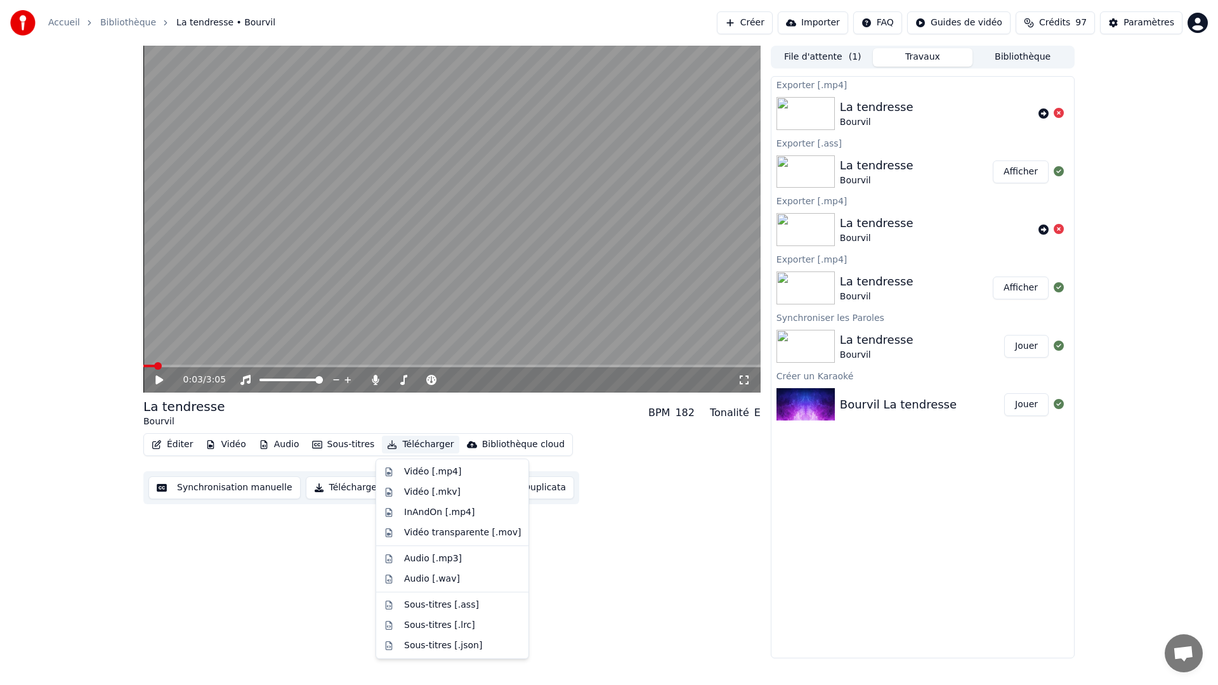
click at [407, 445] on button "Télécharger" at bounding box center [420, 445] width 77 height 18
click at [439, 603] on div "Sous-titres [.ass]" at bounding box center [441, 605] width 75 height 13
